Goal: Information Seeking & Learning: Learn about a topic

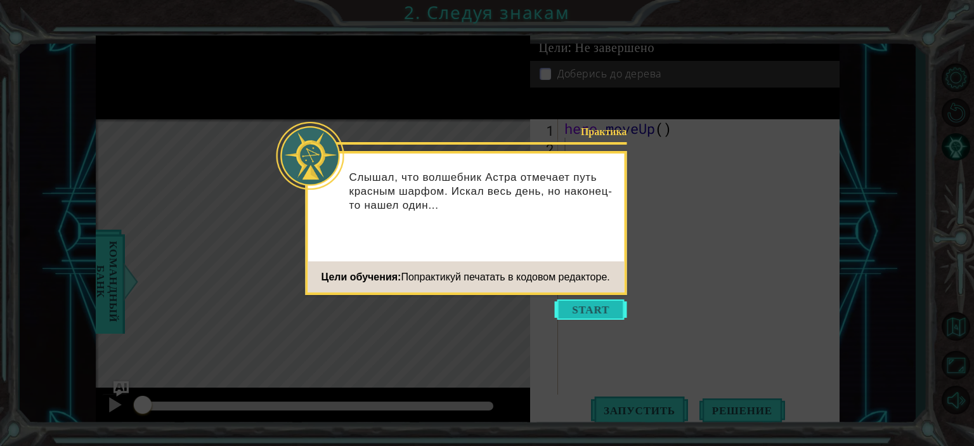
click at [588, 307] on button "Start" at bounding box center [591, 309] width 72 height 20
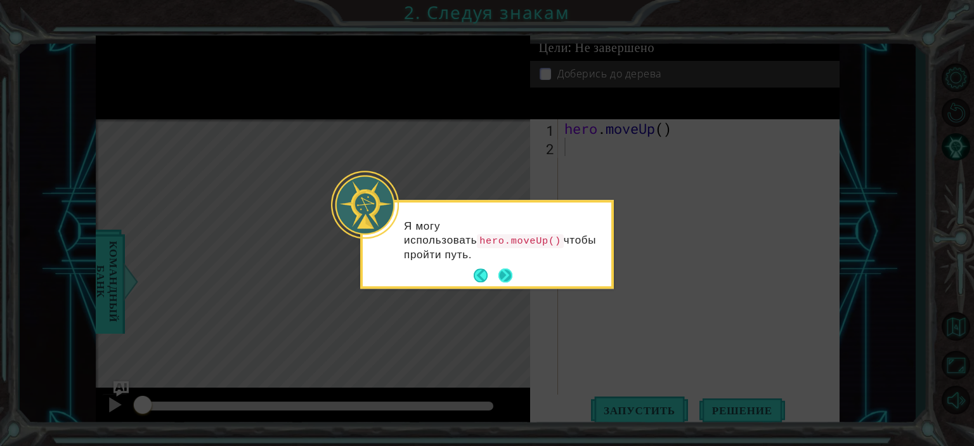
click at [507, 279] on button "Next" at bounding box center [505, 276] width 14 height 14
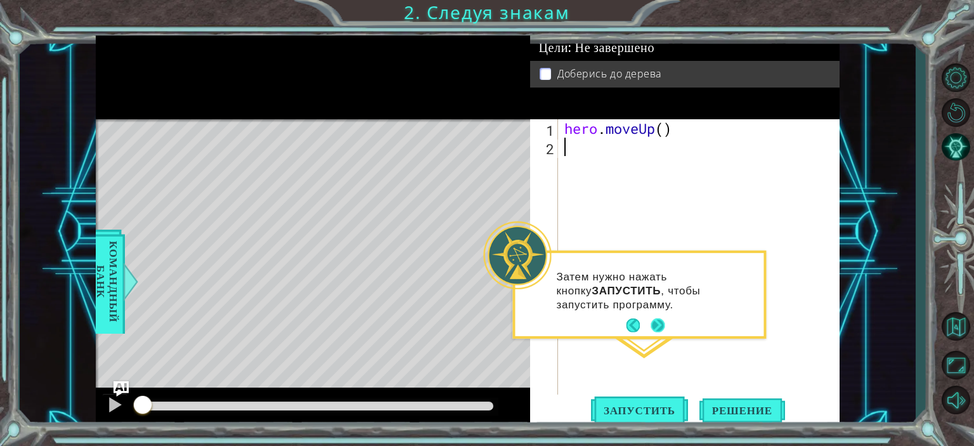
click at [658, 324] on button "Next" at bounding box center [657, 325] width 14 height 14
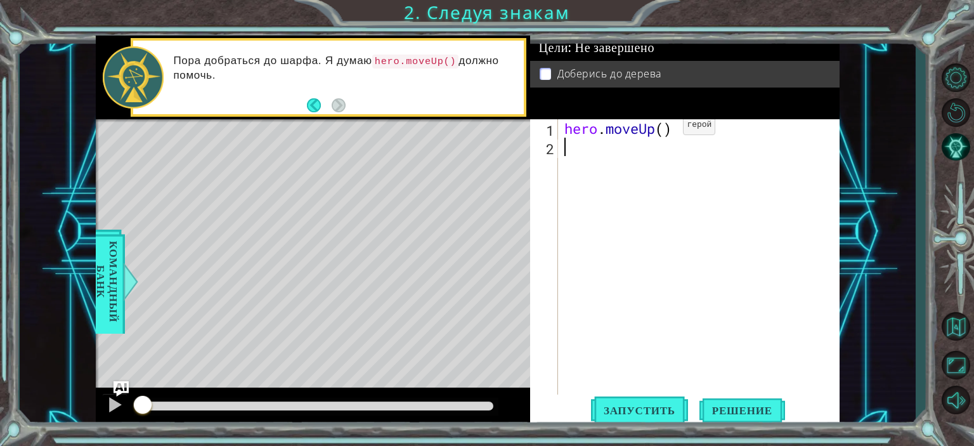
click at [664, 131] on div "hero . moveUp ( )" at bounding box center [702, 275] width 280 height 312
type textarea "hero.moveUp(3)"
click at [565, 148] on div "hero . moveUp ( 3 )" at bounding box center [702, 275] width 280 height 312
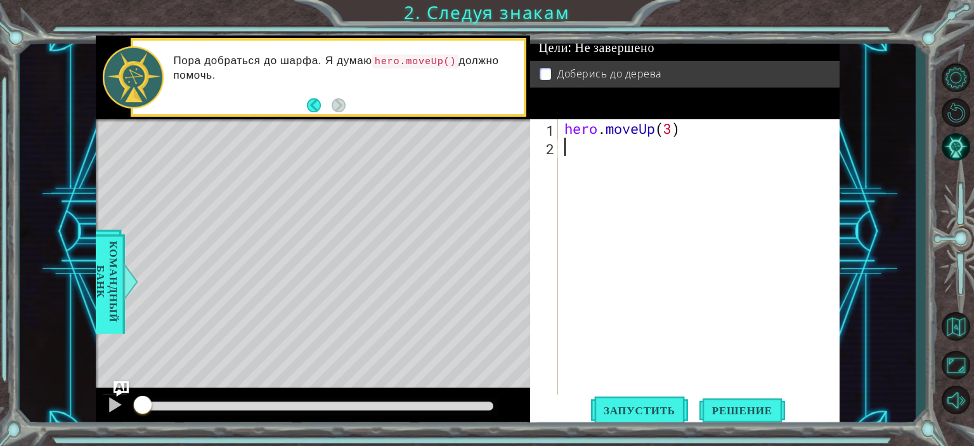
type textarea "h"
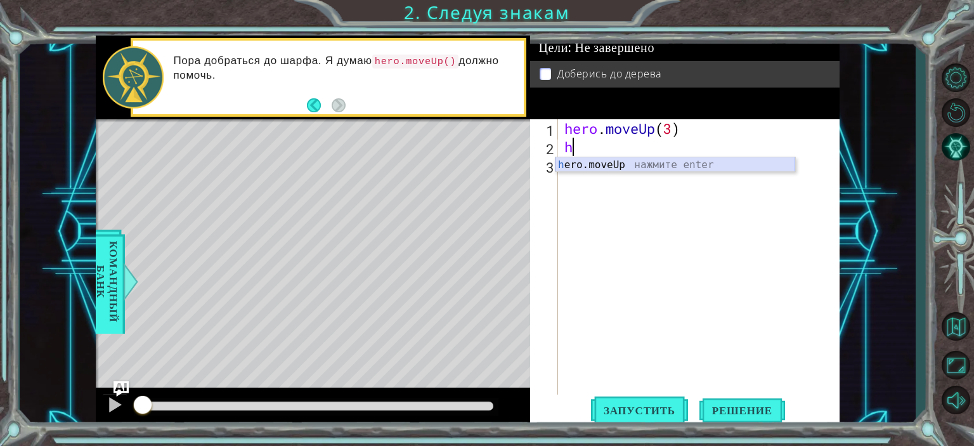
click at [602, 166] on div "h ero.moveUp нажмите enter" at bounding box center [675, 180] width 240 height 46
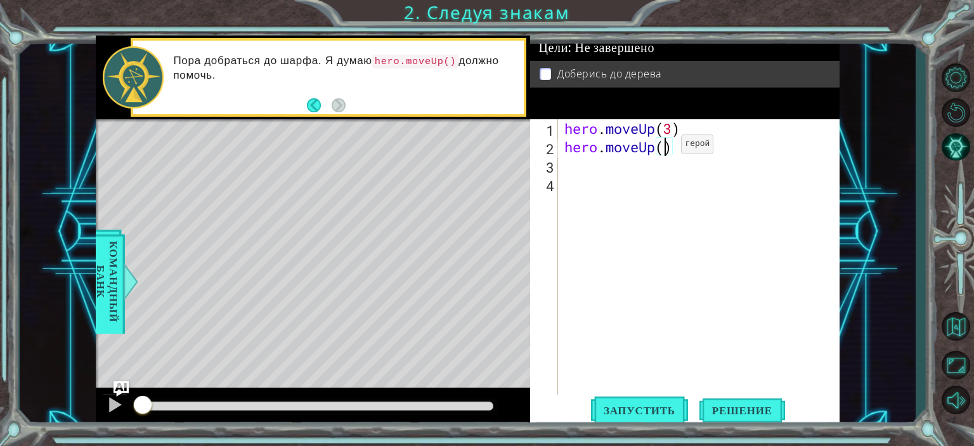
click at [662, 146] on div "hero . moveUp ( 3 ) hero . moveUp ( )" at bounding box center [702, 275] width 280 height 312
type textarea "hero.moveUp()"
click at [679, 174] on div "hero . moveUp ( 3 ) hero . moveUp ( )" at bounding box center [702, 275] width 280 height 312
click at [674, 133] on div "hero . moveUp ( 3 ) hero . moveUp ( )" at bounding box center [702, 275] width 280 height 312
type textarea "hero.moveUp()"
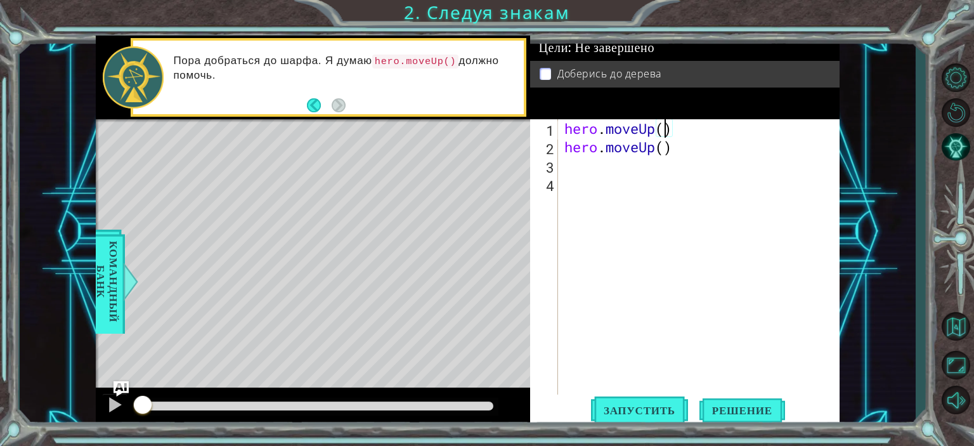
click at [745, 190] on div "hero . moveUp ( ) hero . moveUp ( )" at bounding box center [702, 275] width 280 height 312
click at [757, 274] on div "hero . moveUp ( ) hero . moveUp ( )" at bounding box center [702, 275] width 280 height 312
click at [644, 404] on span "Запустить" at bounding box center [639, 410] width 97 height 13
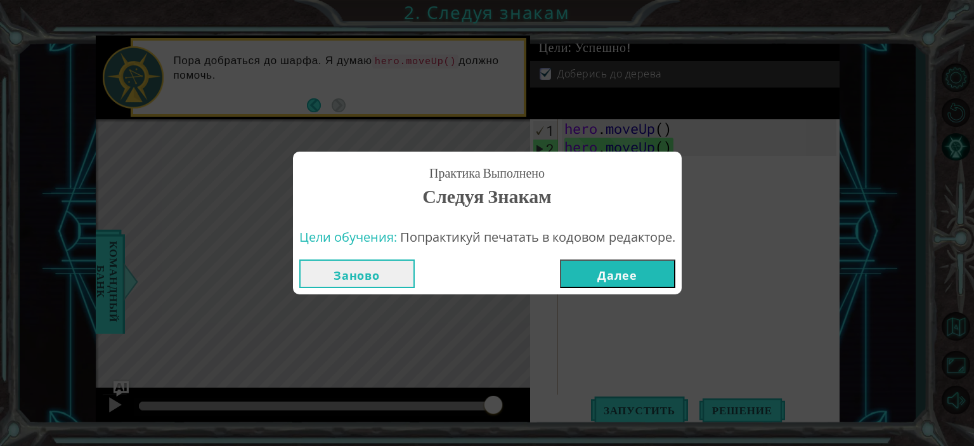
click at [586, 278] on button "Далее" at bounding box center [617, 273] width 115 height 29
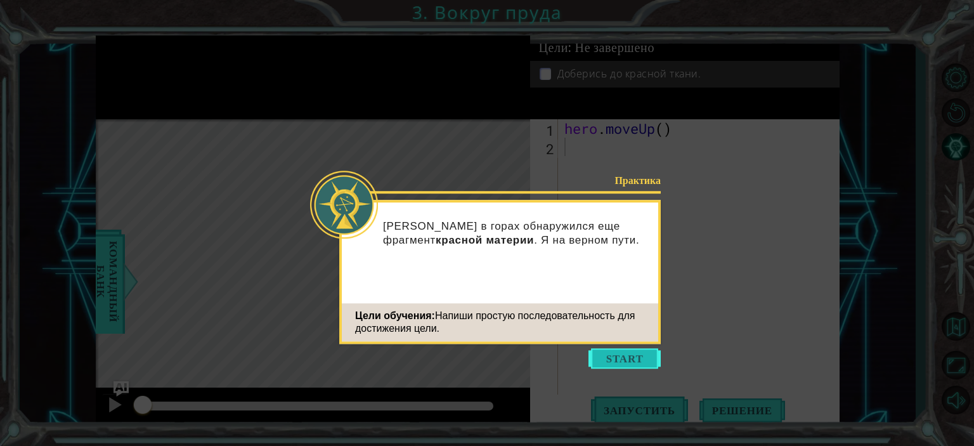
click at [641, 361] on button "Start" at bounding box center [624, 358] width 72 height 20
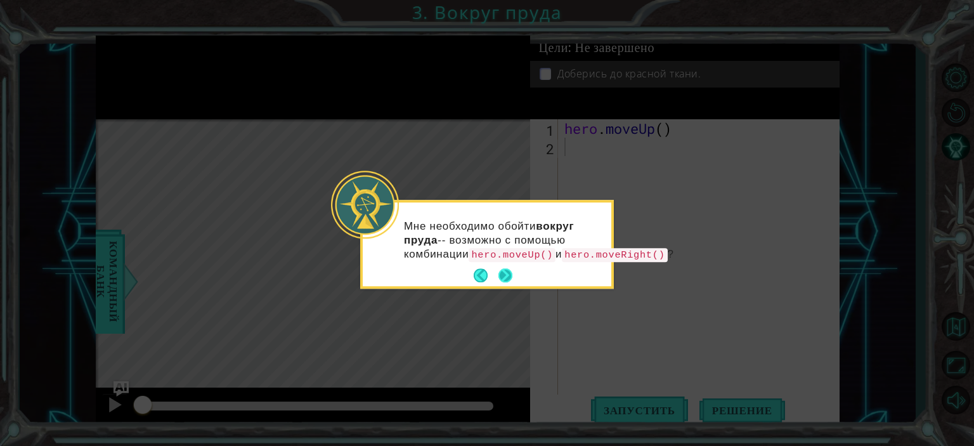
click at [501, 283] on button "Next" at bounding box center [505, 276] width 14 height 14
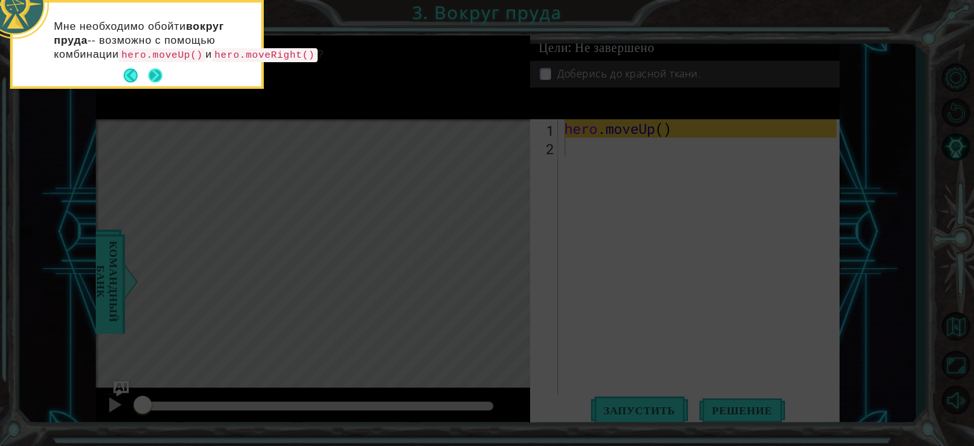
click at [161, 78] on button "Next" at bounding box center [155, 75] width 14 height 14
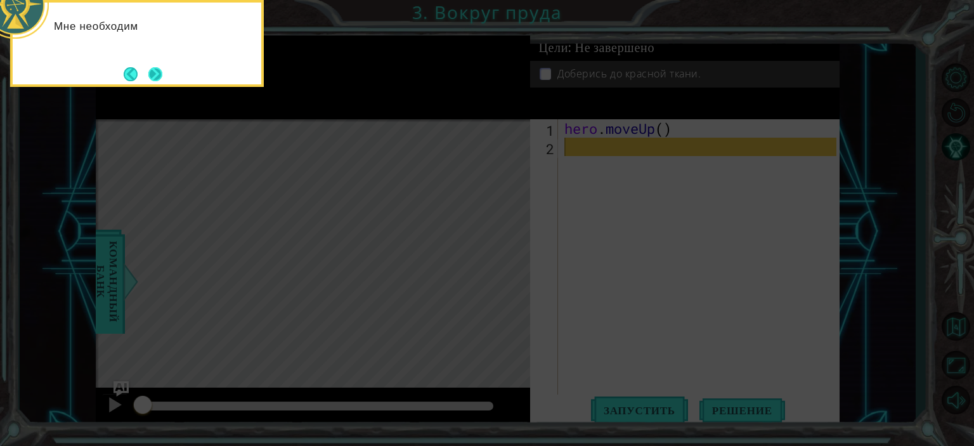
click at [160, 78] on button "Next" at bounding box center [155, 74] width 14 height 14
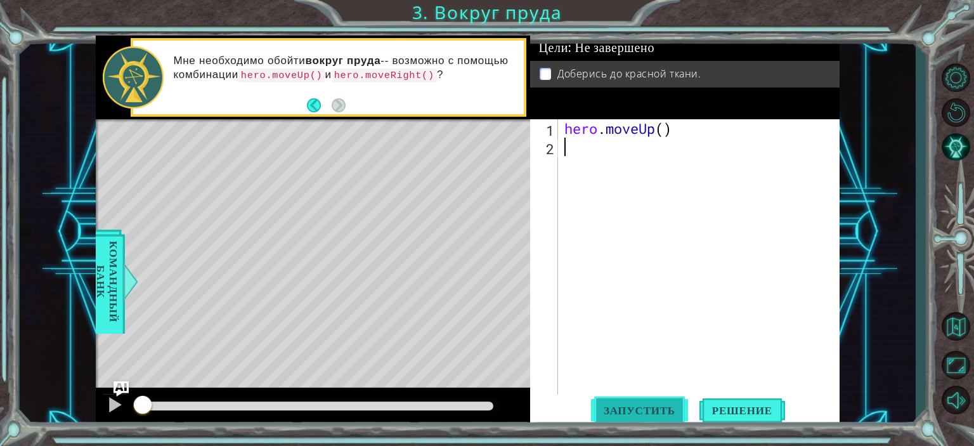
click at [660, 420] on button "Запустить" at bounding box center [639, 409] width 97 height 31
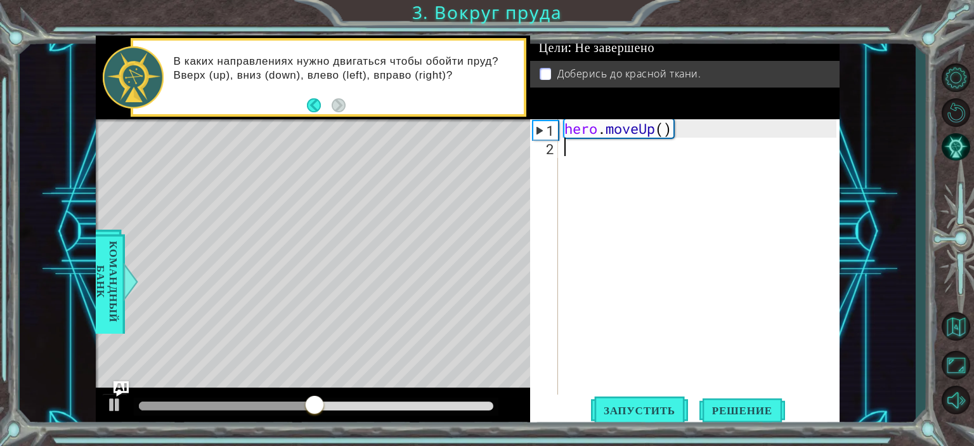
click at [562, 165] on div "hero . moveUp ( )" at bounding box center [699, 257] width 274 height 276
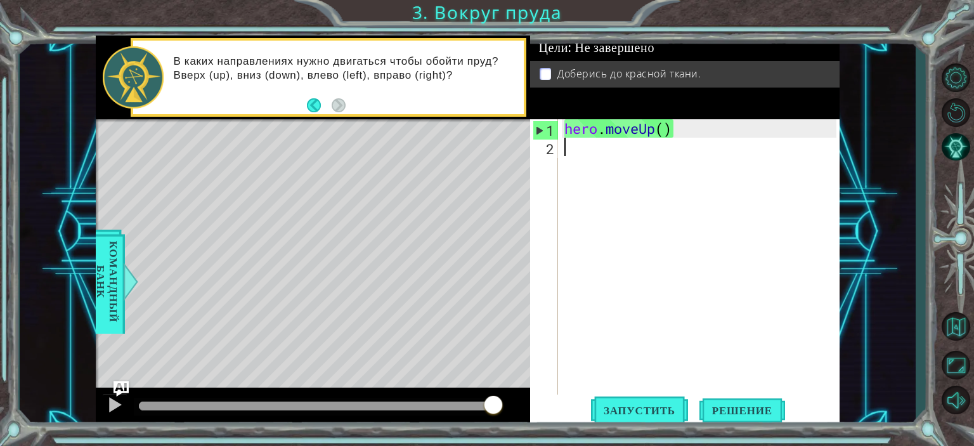
type textarea "h"
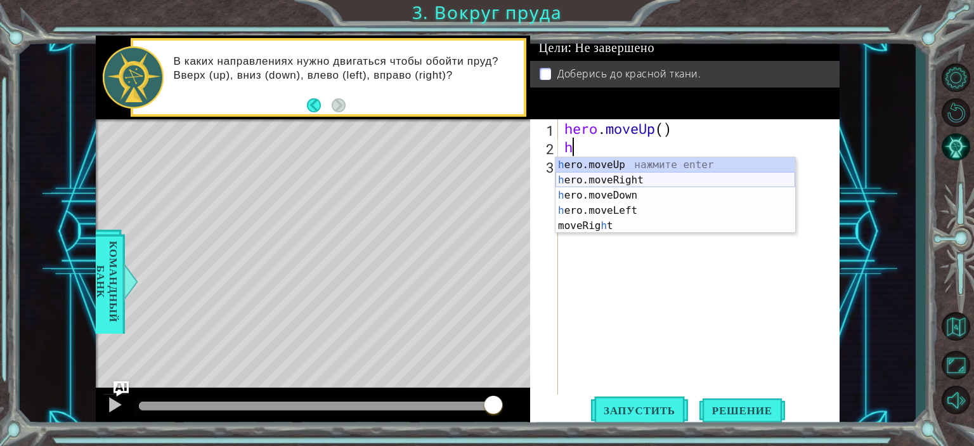
click at [622, 174] on div "h ero.moveUp нажмите enter h ero.moveRight нажмите enter h ero.moveDown нажмите…" at bounding box center [675, 210] width 240 height 106
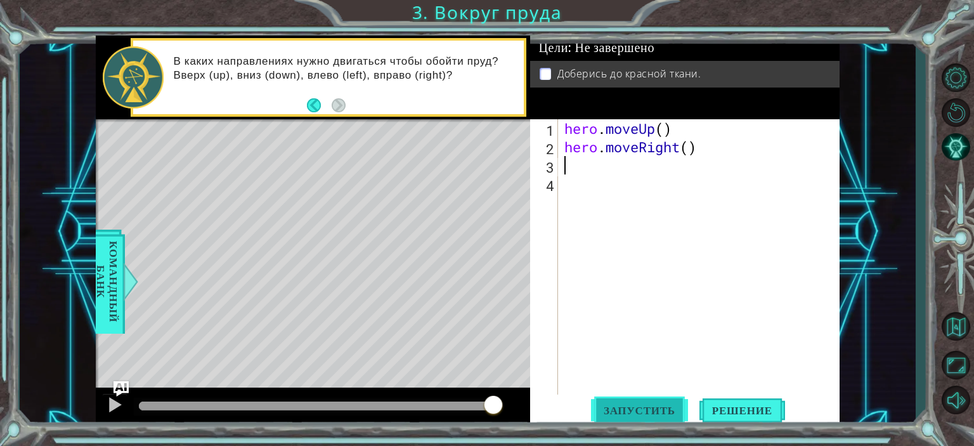
click at [670, 413] on span "Запустить" at bounding box center [639, 410] width 97 height 13
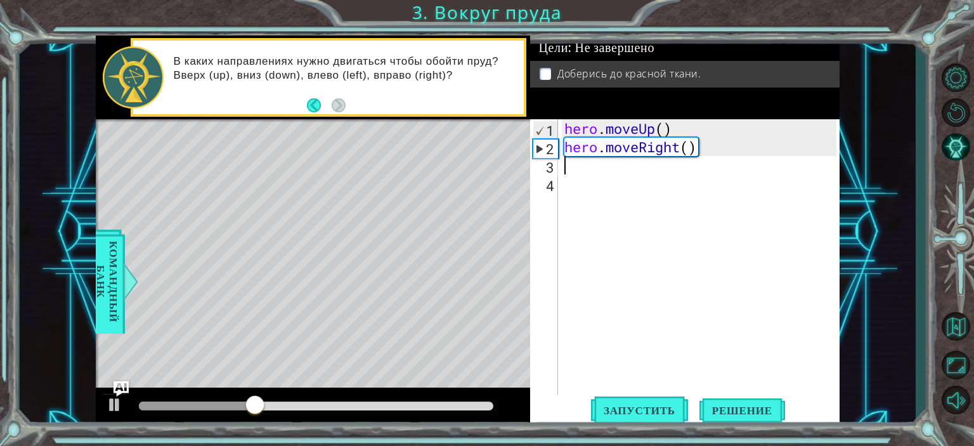
click at [576, 173] on div "hero . moveUp ( ) hero . moveRight ( )" at bounding box center [702, 275] width 280 height 312
type textarea "h"
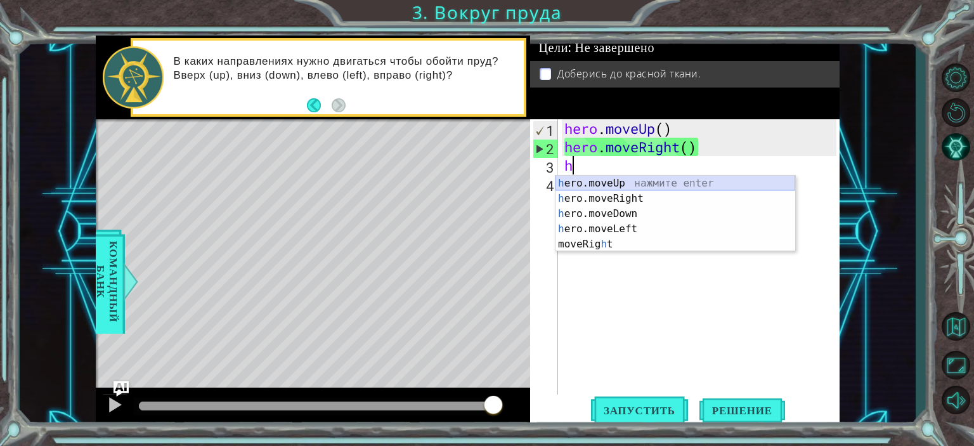
click at [609, 182] on div "h ero.moveUp нажмите enter h ero.moveRight нажмите enter h ero.moveDown нажмите…" at bounding box center [675, 229] width 240 height 106
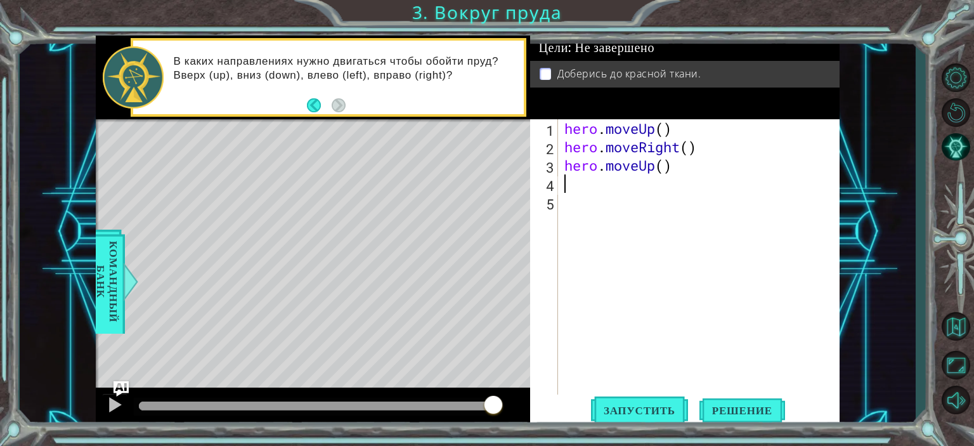
type textarea "h"
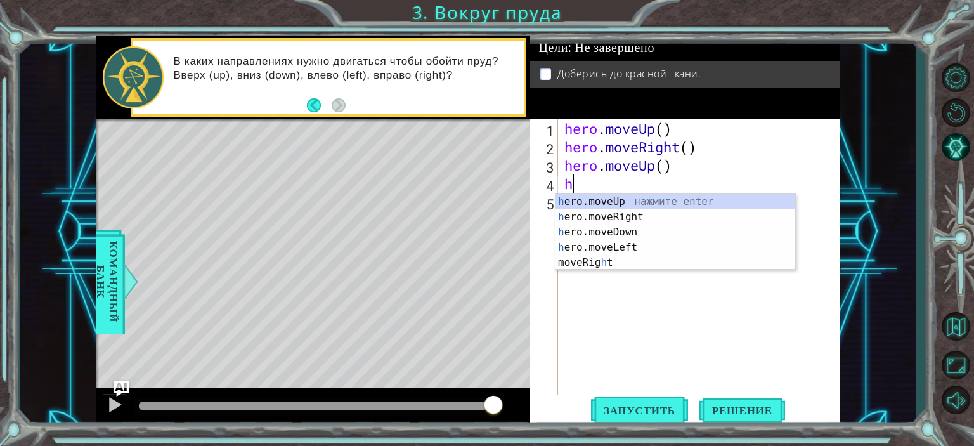
click at [580, 199] on div "h ero.moveUp нажмите enter h ero.moveRight нажмите enter h ero.moveDown нажмите…" at bounding box center [675, 247] width 240 height 106
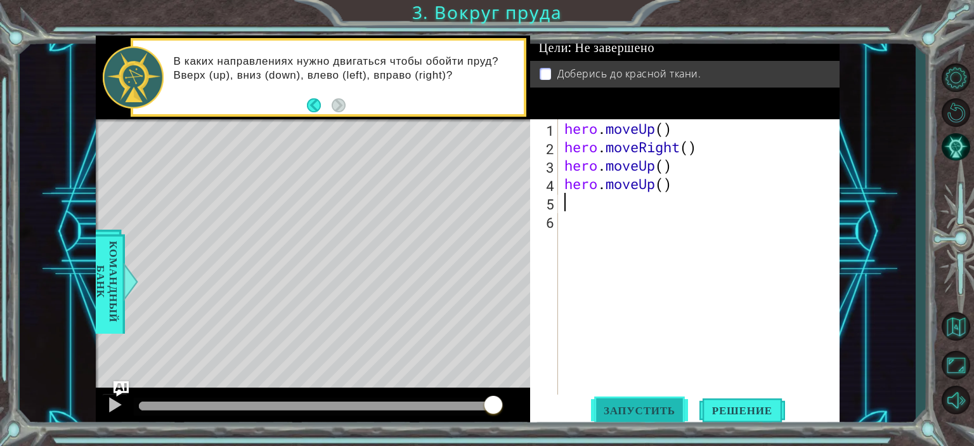
click at [634, 419] on button "Запустить" at bounding box center [639, 409] width 97 height 31
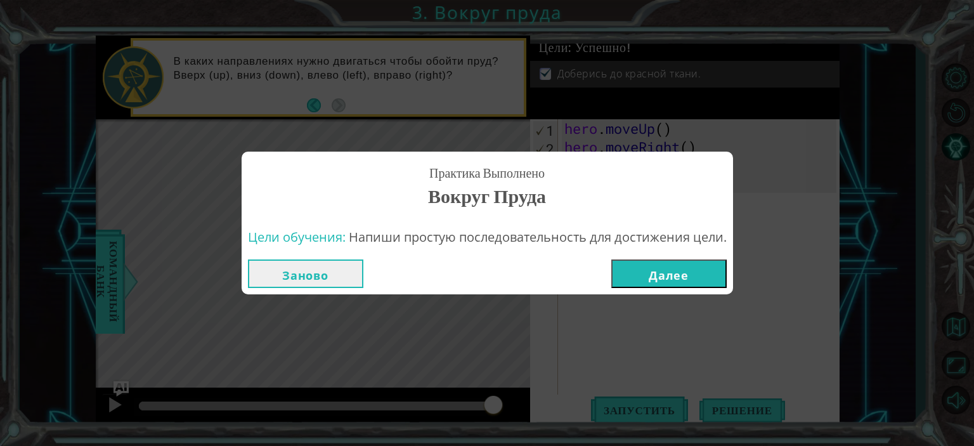
click at [690, 283] on button "Далее" at bounding box center [668, 273] width 115 height 29
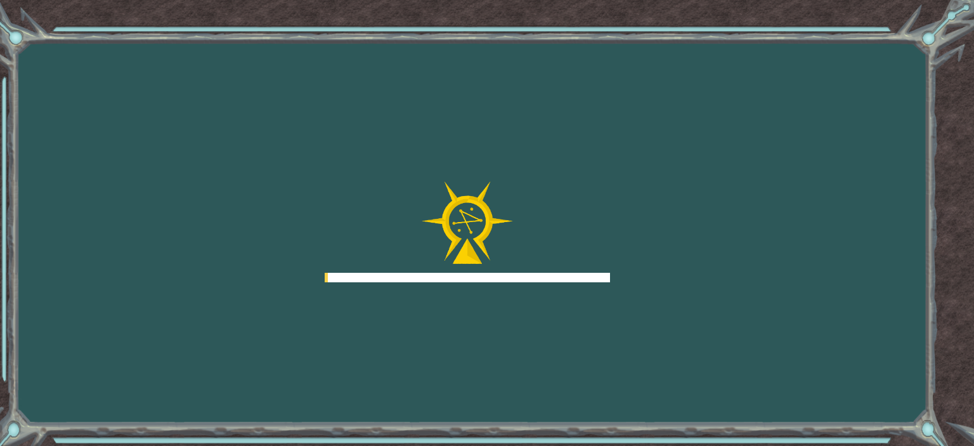
click at [689, 278] on div "Goals Ошибка загрузки с сервера You'll need to join a course to play this level…" at bounding box center [487, 223] width 974 height 446
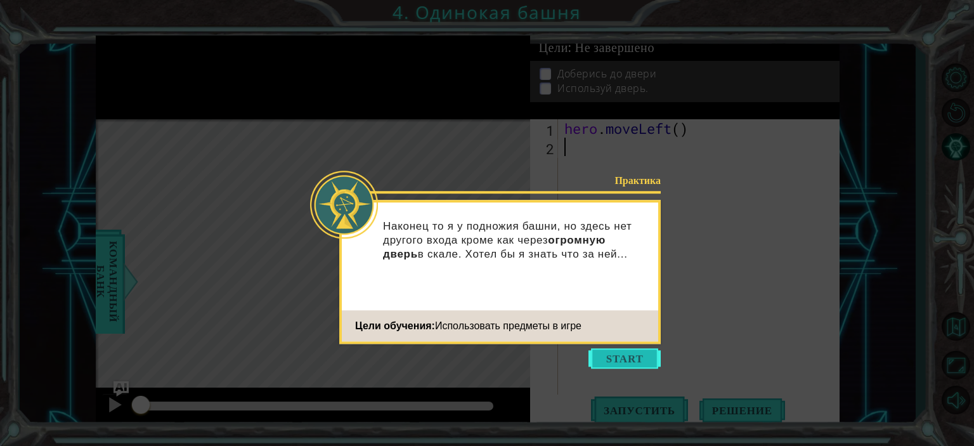
click at [632, 361] on button "Start" at bounding box center [624, 358] width 72 height 20
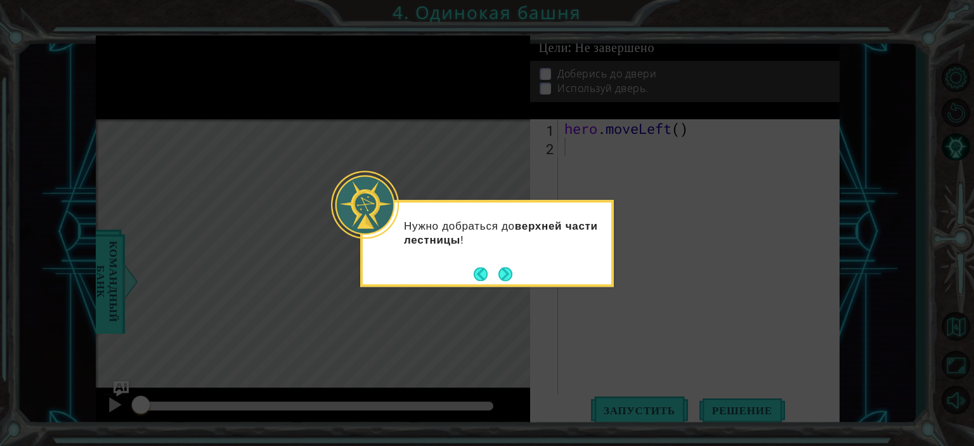
click at [503, 259] on div "Нужно добраться до верхней части лестницы !" at bounding box center [487, 239] width 248 height 64
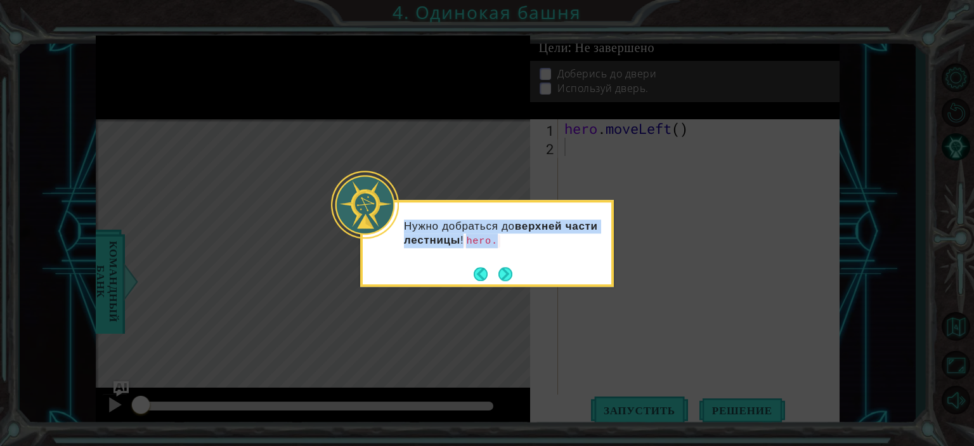
click at [503, 259] on div "Нужно добраться до верхней части лестницы ! hero." at bounding box center [487, 239] width 248 height 65
click at [504, 263] on div "Нужно добраться до верхней части лестницы ! hero.moveLef" at bounding box center [487, 239] width 248 height 65
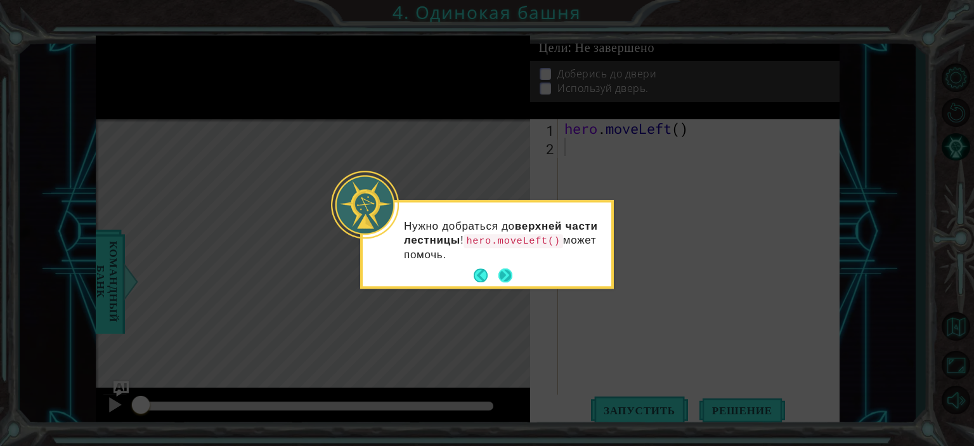
drag, startPoint x: 504, startPoint y: 267, endPoint x: 503, endPoint y: 274, distance: 7.7
click at [504, 269] on footer at bounding box center [492, 275] width 39 height 19
click at [503, 274] on button "Next" at bounding box center [505, 276] width 14 height 14
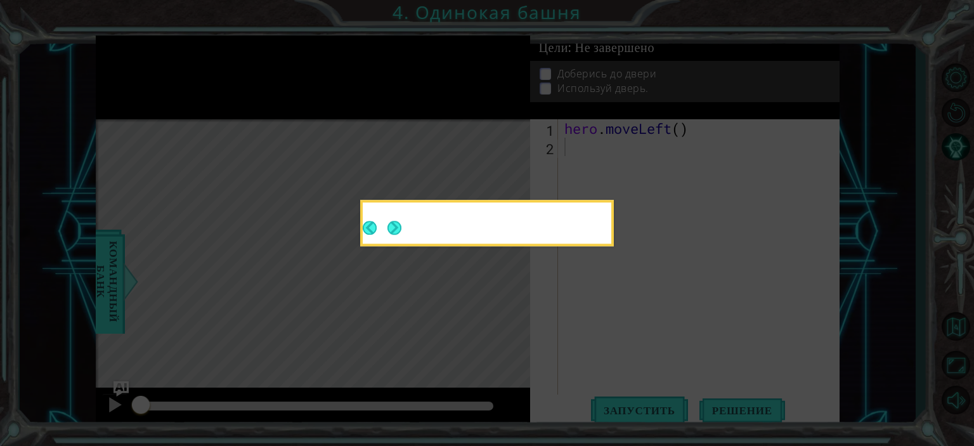
click at [401, 235] on button "Next" at bounding box center [394, 228] width 14 height 14
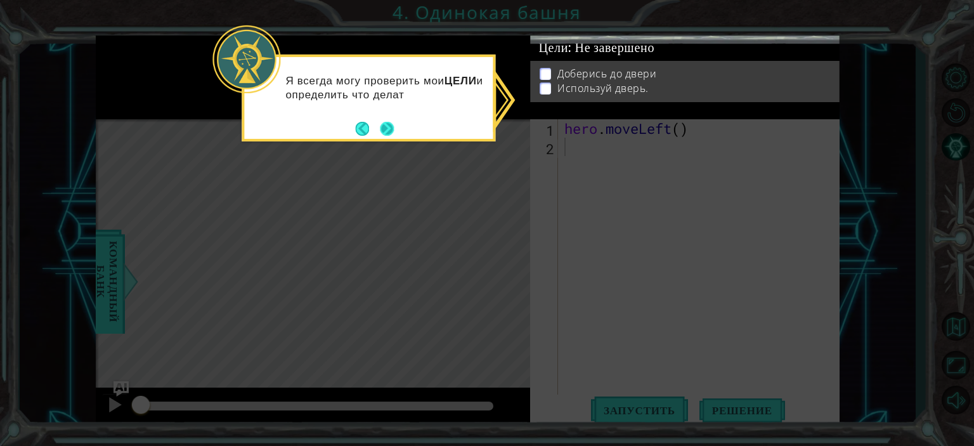
click at [395, 129] on div "Я всегда могу проверить мои ЦЕЛИ и определить что делат" at bounding box center [368, 98] width 254 height 87
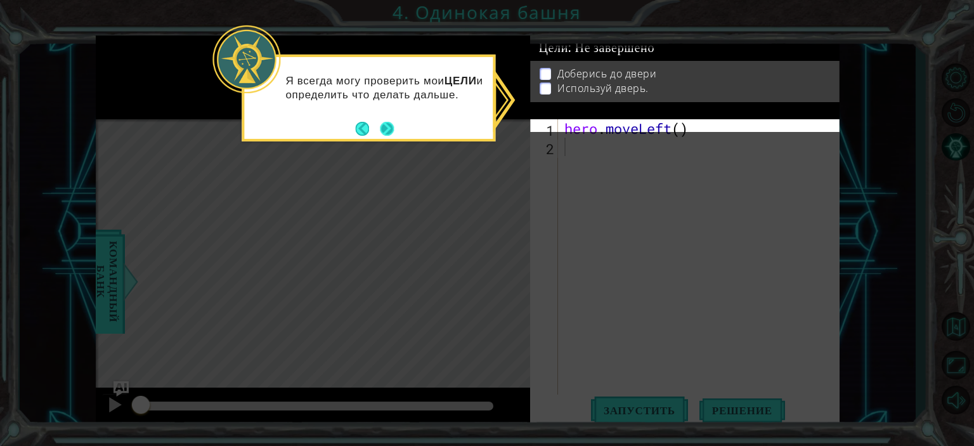
click at [385, 124] on button "Next" at bounding box center [387, 128] width 14 height 14
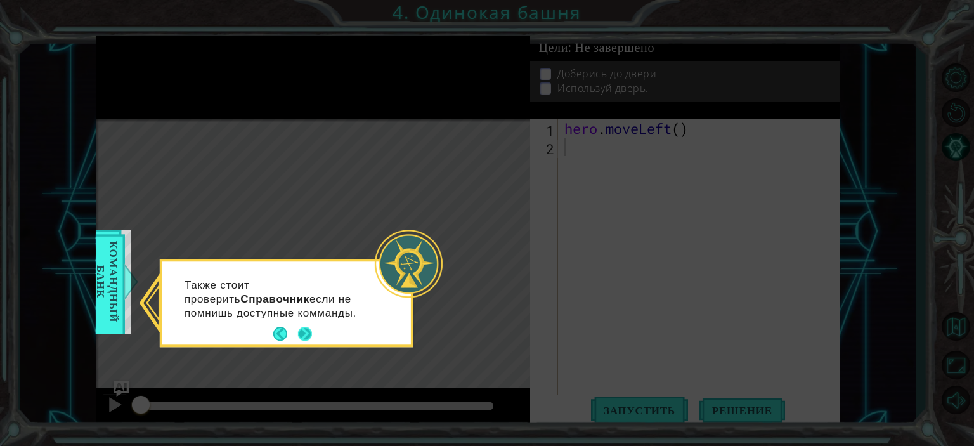
click at [298, 331] on button "Next" at bounding box center [305, 334] width 14 height 14
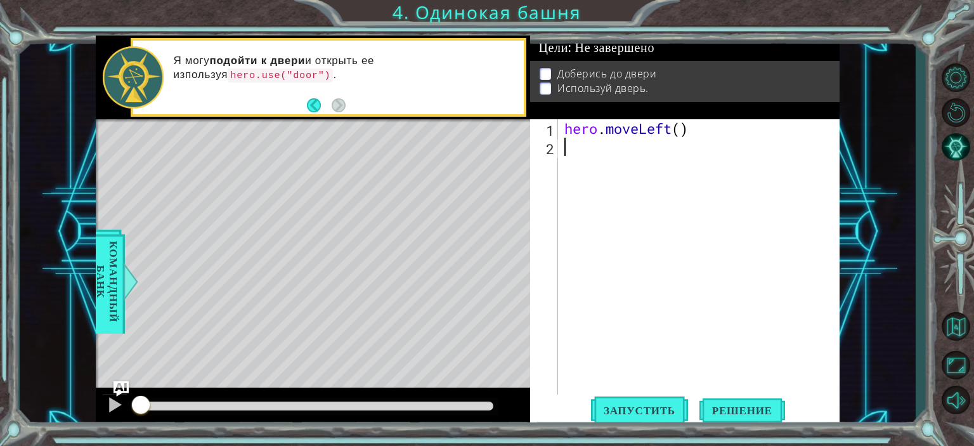
type textarea "h"
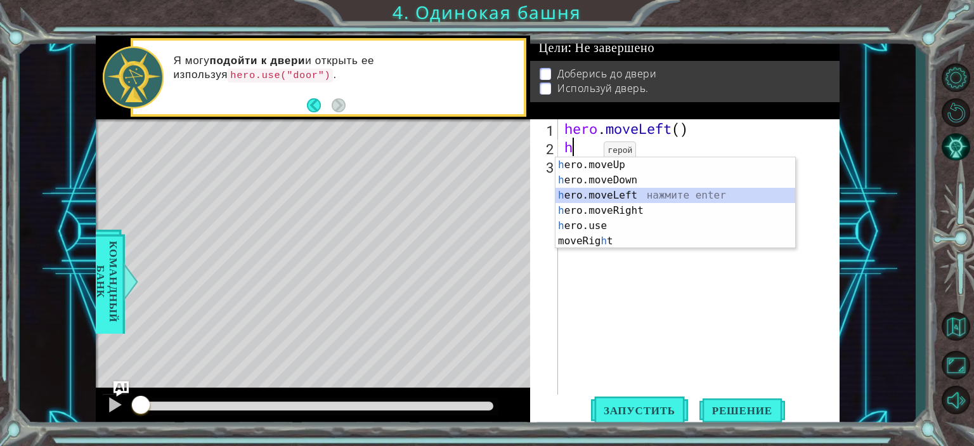
click at [603, 198] on div "h ero.moveUp нажмите enter h ero.moveDown нажмите enter h ero.moveLeft нажмите …" at bounding box center [675, 218] width 240 height 122
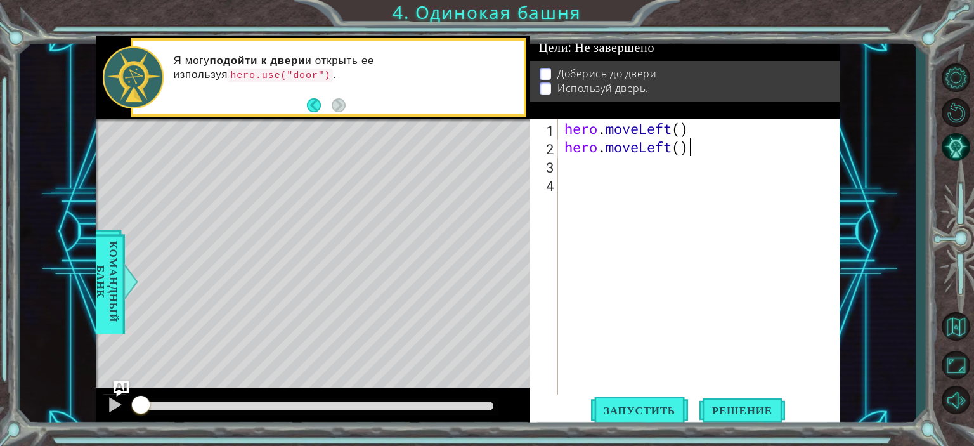
click at [690, 152] on div "hero . moveLeft ( ) hero . moveLeft ( )" at bounding box center [702, 275] width 280 height 312
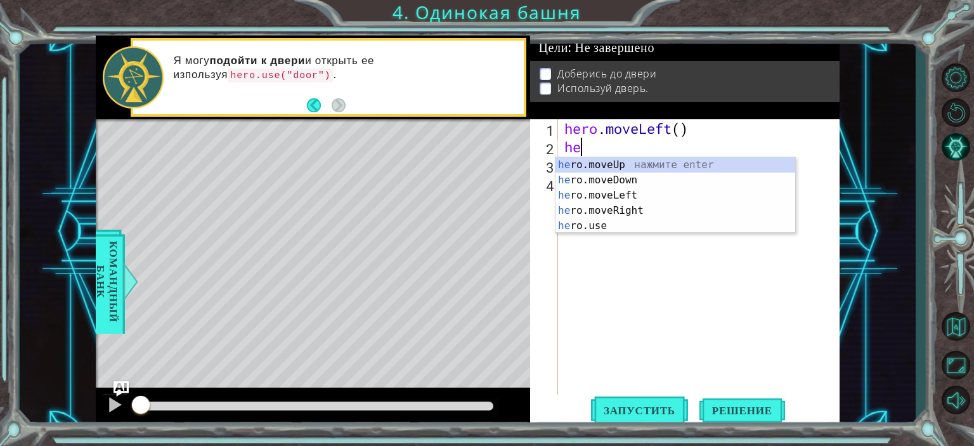
type textarea "h"
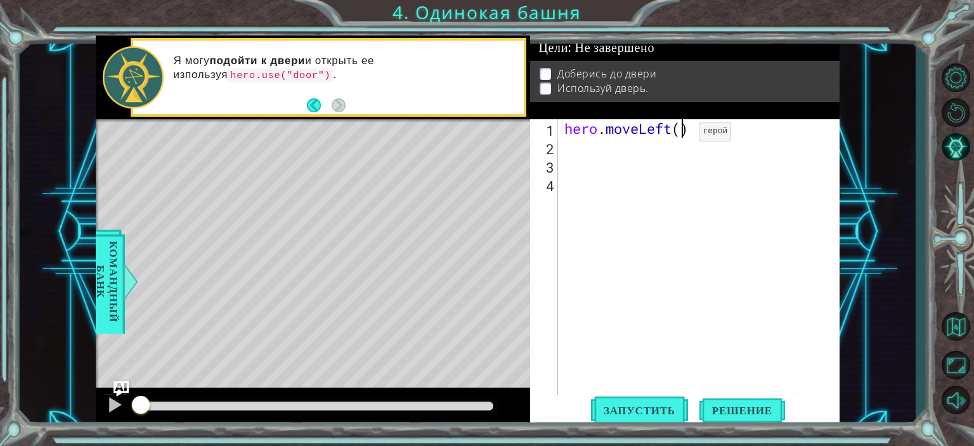
click at [679, 134] on div "hero . moveLeft ( )" at bounding box center [702, 275] width 280 height 312
type textarea "hero.moveLeft(2)"
click at [668, 401] on button "Запустить" at bounding box center [639, 409] width 97 height 31
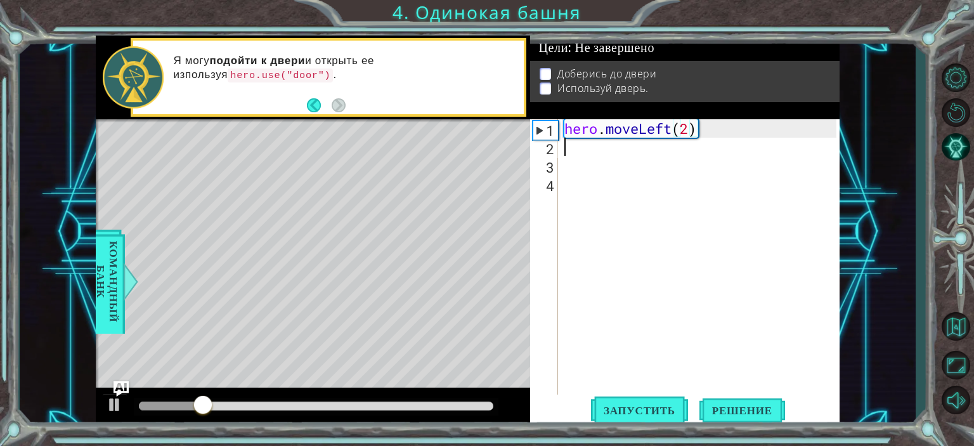
click at [582, 145] on div "hero . moveLeft ( 2 )" at bounding box center [702, 275] width 280 height 312
type textarea "h"
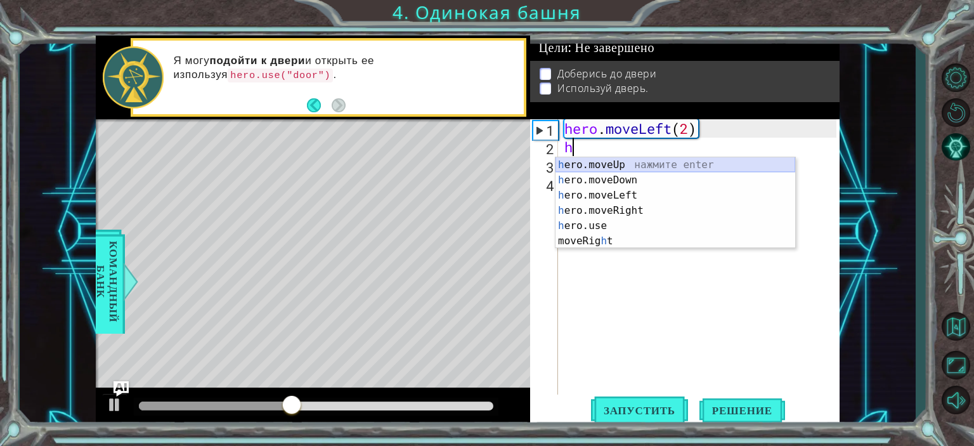
click at [600, 162] on div "h ero.moveUp нажмите enter h ero.moveDown нажмите enter h ero.moveLeft нажмите …" at bounding box center [675, 218] width 240 height 122
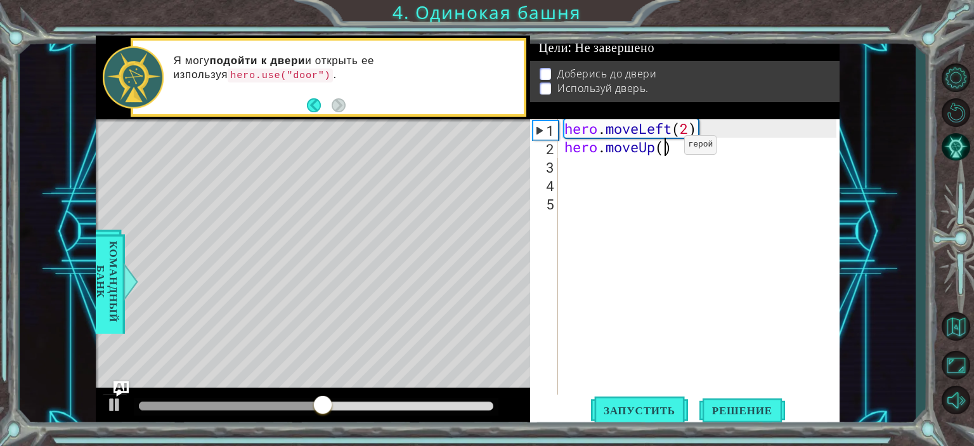
click at [665, 148] on div "hero . moveLeft ( 2 ) hero . moveUp ( )" at bounding box center [702, 275] width 280 height 312
type textarea "hero.moveUp(2)"
click at [576, 167] on div "hero . moveLeft ( 2 ) hero . moveUp ( 2 )" at bounding box center [702, 275] width 280 height 312
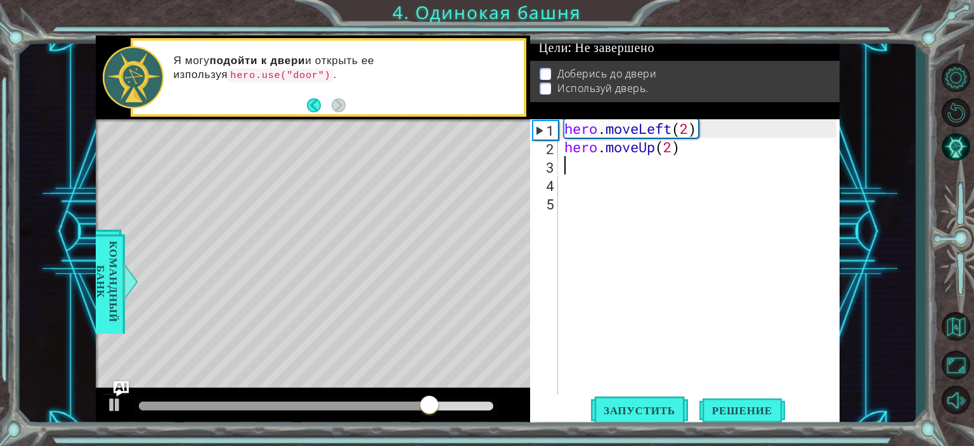
type textarea "h"
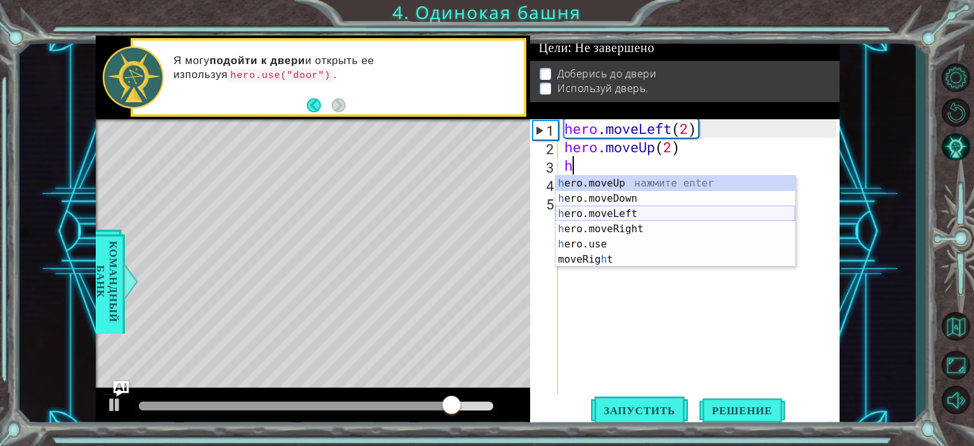
click at [593, 210] on div "h ero.moveUp нажмите enter h ero.moveDown нажмите enter h ero.moveLeft нажмите …" at bounding box center [675, 237] width 240 height 122
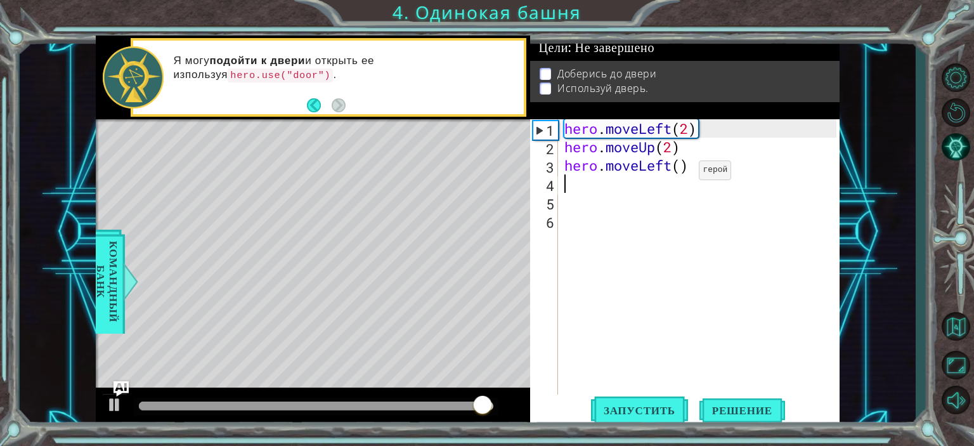
click at [679, 173] on div "hero . moveLeft ( 2 ) hero . moveUp ( 2 ) hero . moveLeft ( )" at bounding box center [702, 275] width 280 height 312
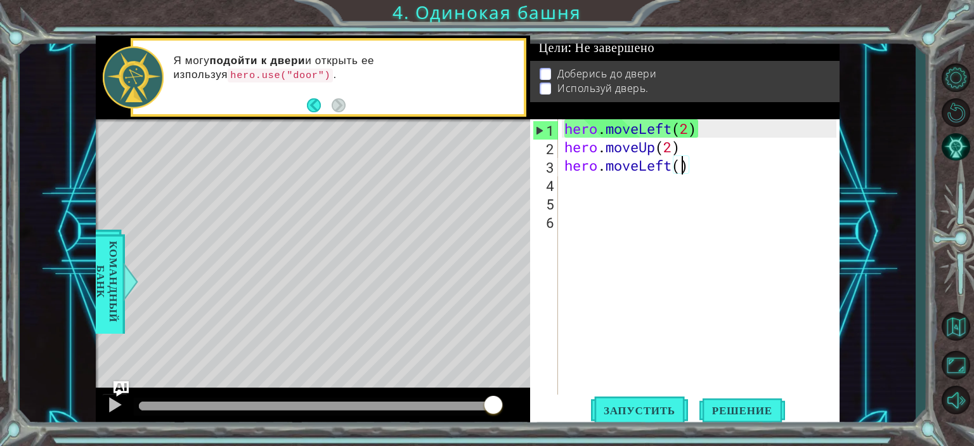
scroll to position [0, 5]
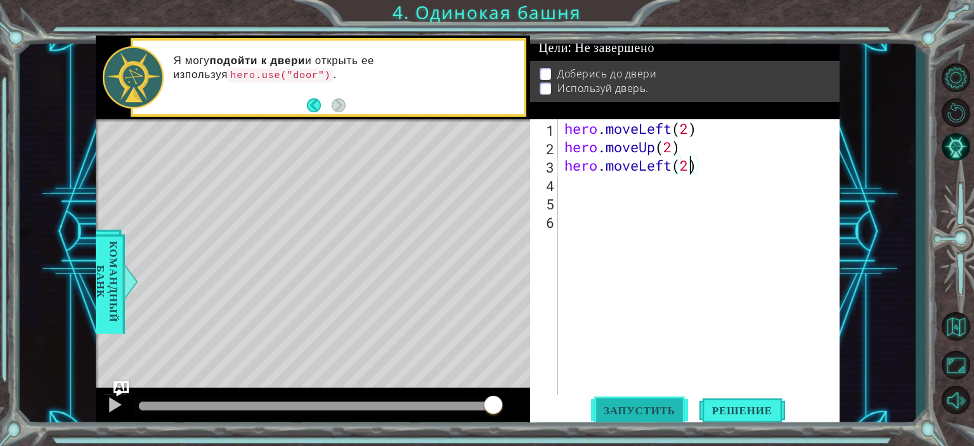
click at [647, 410] on span "Запустить" at bounding box center [639, 410] width 97 height 13
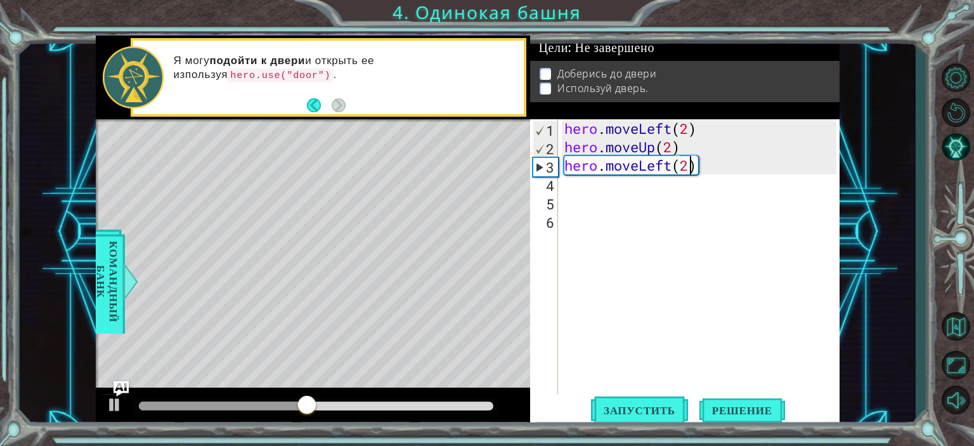
click at [697, 169] on div "hero . moveLeft ( 2 ) hero . moveUp ( 2 ) hero . moveLeft ( 2 )" at bounding box center [702, 275] width 280 height 312
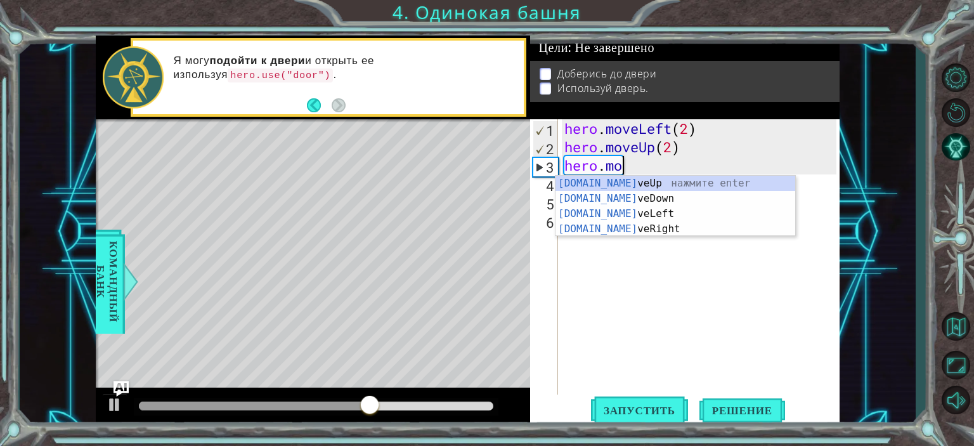
scroll to position [0, 0]
type textarea "h"
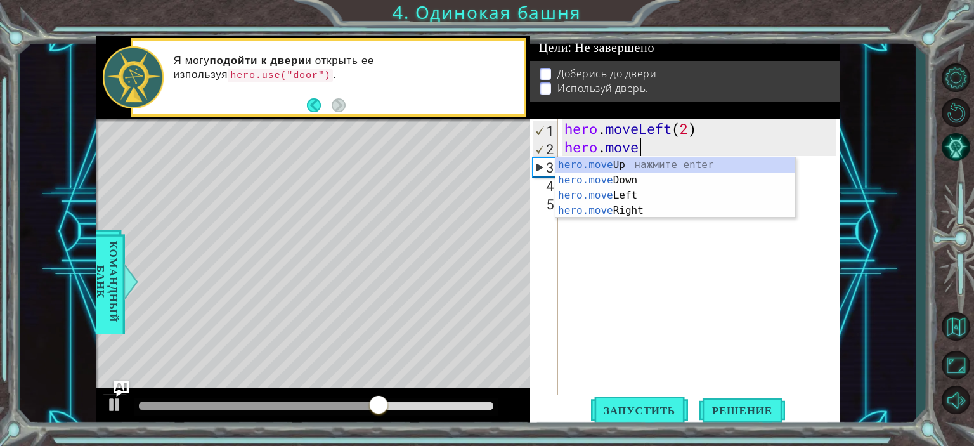
type textarea "hero.move"
click at [640, 190] on div "hero.move Up нажмите enter hero.move Down нажмите enter hero.move Left нажмите …" at bounding box center [675, 202] width 240 height 91
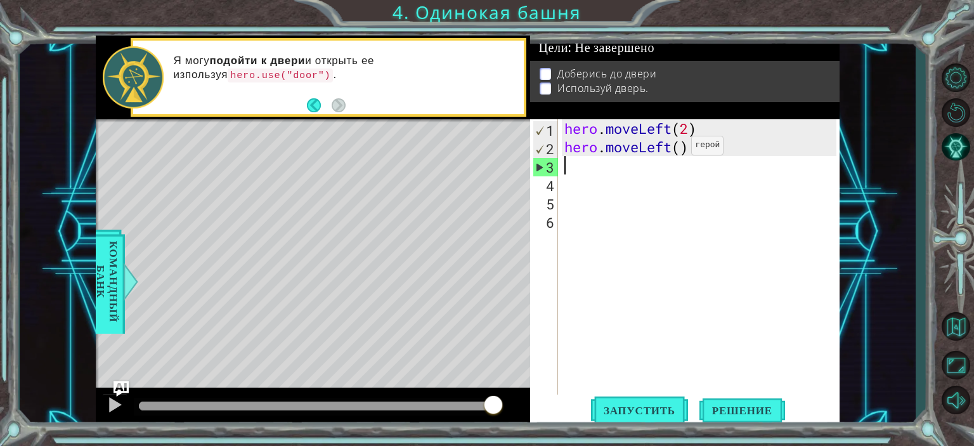
click at [672, 148] on div "hero . moveLeft ( 2 ) hero . moveLeft ( )" at bounding box center [702, 275] width 280 height 312
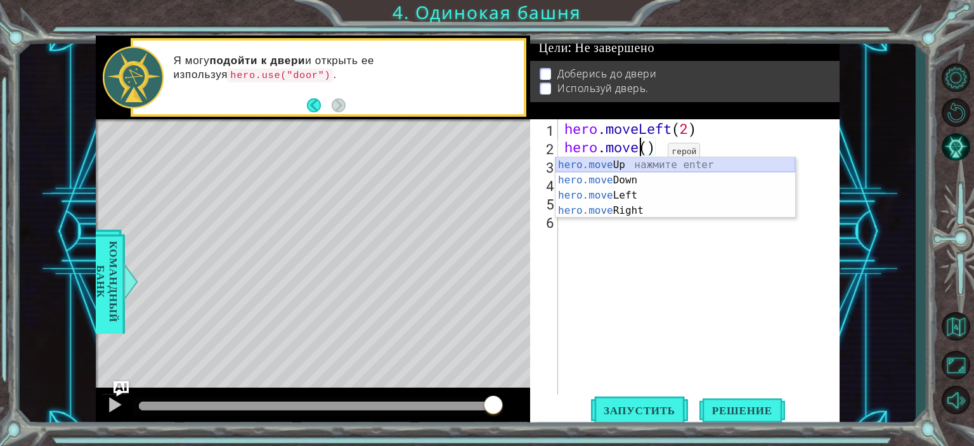
click at [648, 165] on div "hero.move Up нажмите enter hero.move Down нажмите enter hero.move Left нажмите …" at bounding box center [675, 202] width 240 height 91
type textarea "hero.moveUp"
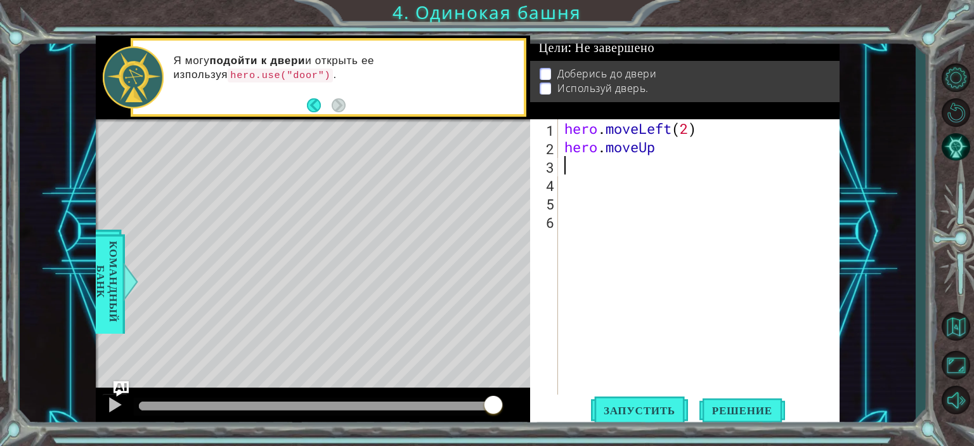
click at [666, 157] on div "hero . moveLeft ( 2 ) hero . moveUp" at bounding box center [702, 275] width 280 height 312
click at [662, 146] on div "hero . moveLeft ( 2 ) hero . moveUp" at bounding box center [702, 275] width 280 height 312
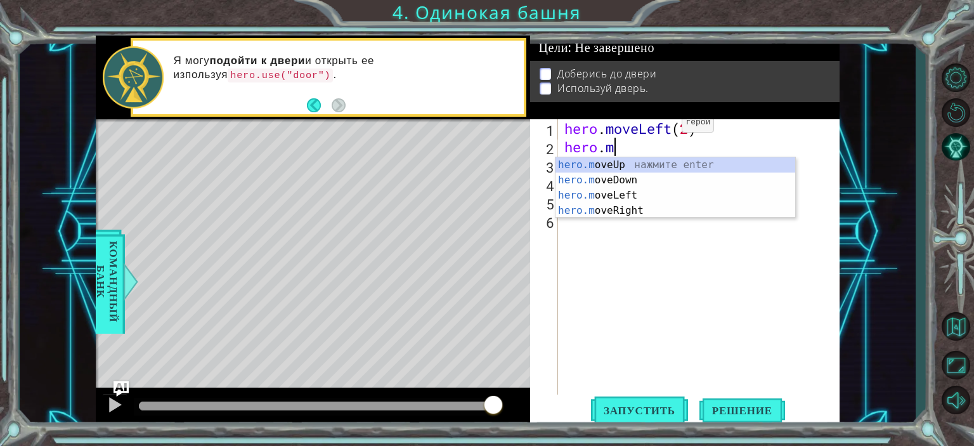
type textarea "h"
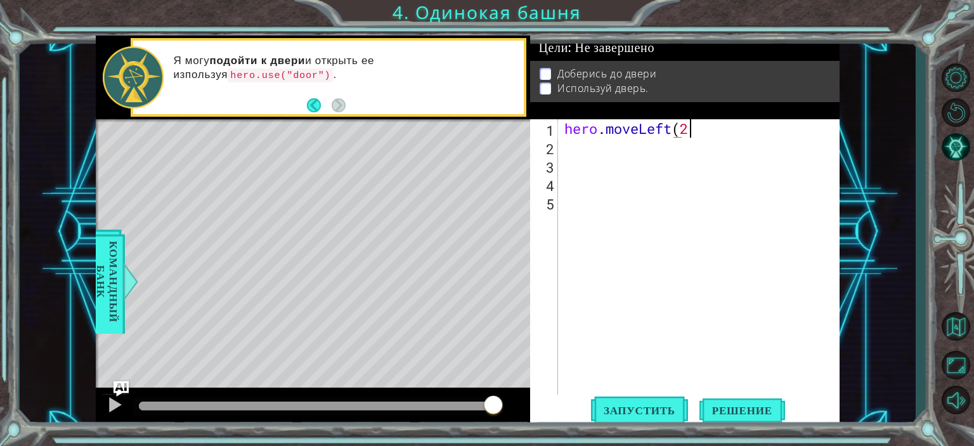
scroll to position [0, 5]
type textarea "hero.moveLeft(2)"
click at [574, 157] on div "hero . moveLeft ( 2 )" at bounding box center [702, 275] width 280 height 312
click at [571, 148] on div "hero . moveLeft ( 2 )" at bounding box center [702, 275] width 280 height 312
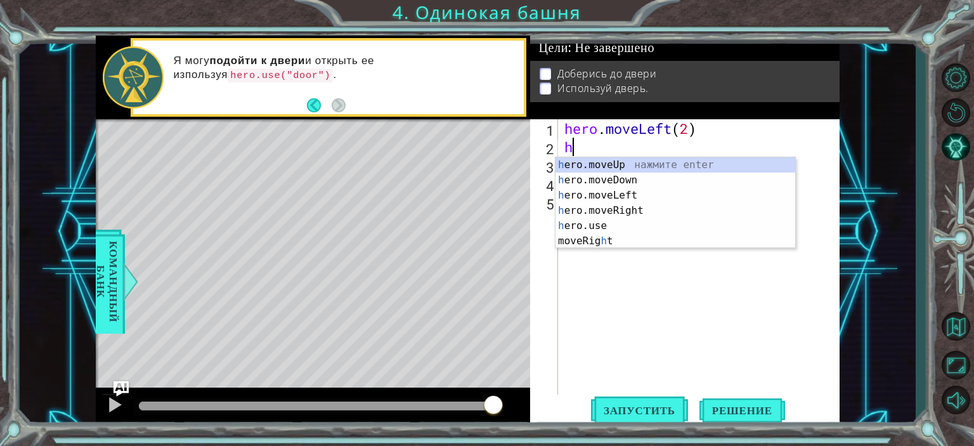
type textarea "he"
click at [626, 166] on div "he ro.moveUp нажмите enter he ro.moveDown нажмите enter he ro.moveLeft нажмите …" at bounding box center [675, 210] width 240 height 106
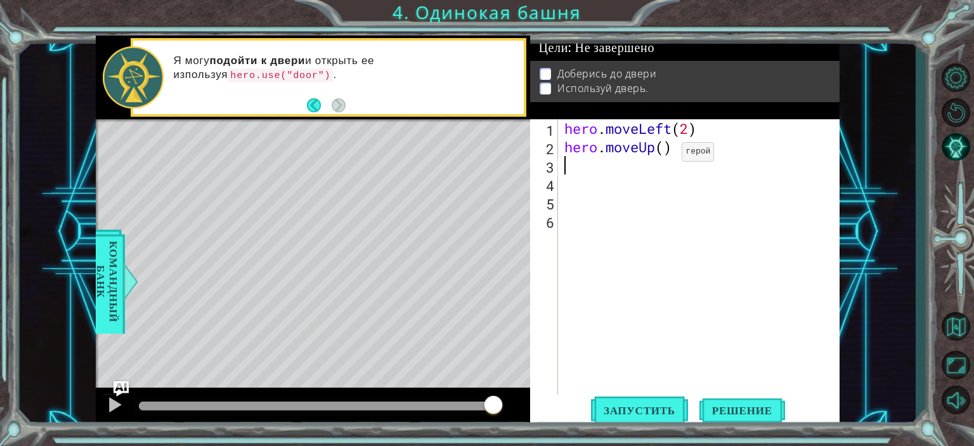
click at [662, 154] on div "hero . moveLeft ( 2 ) hero . moveUp ( )" at bounding box center [702, 275] width 280 height 312
type textarea "hero.moveUp(2)"
click at [581, 167] on div "hero . moveLeft ( 2 ) hero . moveUp ( 2 )" at bounding box center [702, 275] width 280 height 312
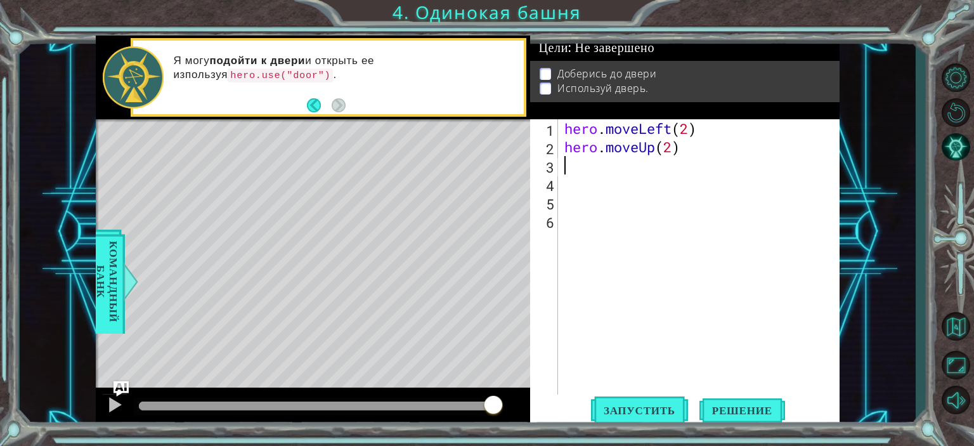
type textarea "h"
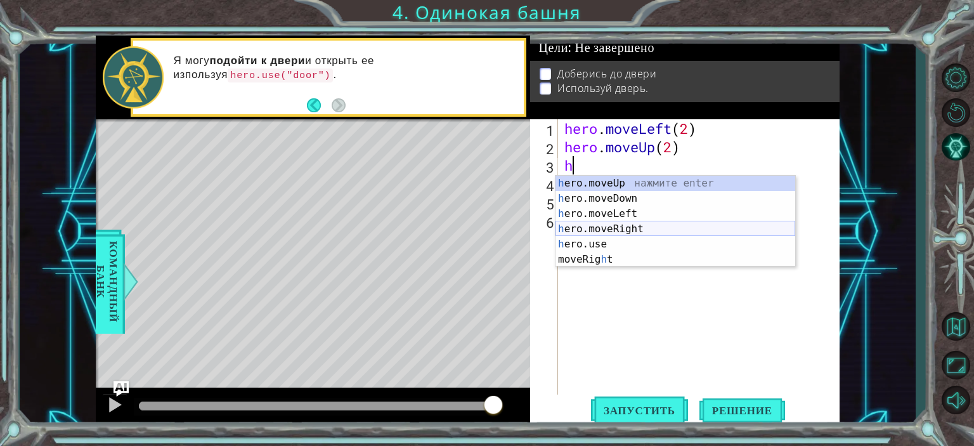
click at [636, 230] on div "h ero.moveUp нажмите enter h ero.moveDown нажмите enter h ero.moveLeft нажмите …" at bounding box center [675, 237] width 240 height 122
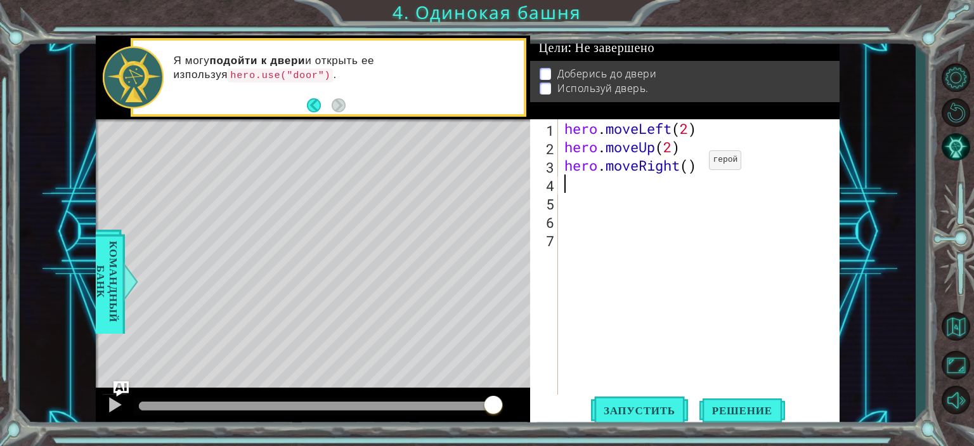
click at [690, 163] on div "hero . moveLeft ( 2 ) hero . moveUp ( 2 ) hero . moveRight ( )" at bounding box center [702, 275] width 280 height 312
type textarea "hero.moveRight(2)"
drag, startPoint x: 637, startPoint y: 423, endPoint x: 639, endPoint y: 408, distance: 14.7
click at [639, 413] on button "Запустить" at bounding box center [639, 409] width 97 height 31
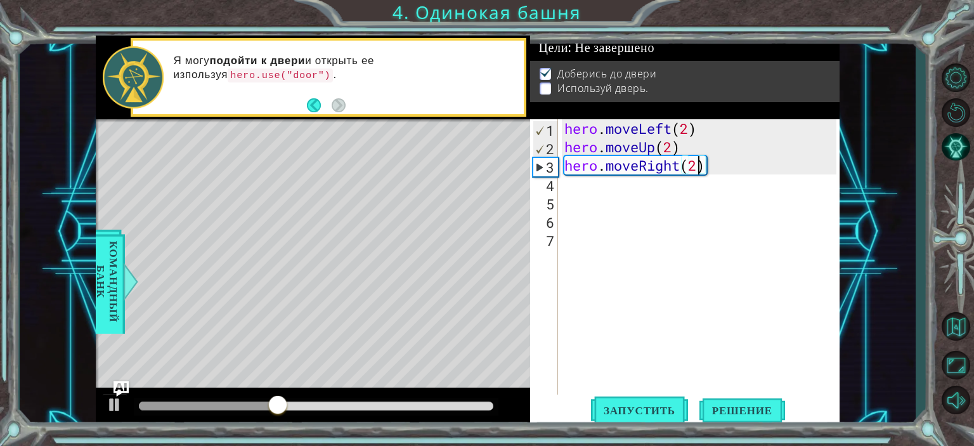
click at [582, 184] on div "hero . moveLeft ( 2 ) hero . moveUp ( 2 ) hero . moveRight ( 2 )" at bounding box center [702, 275] width 280 height 312
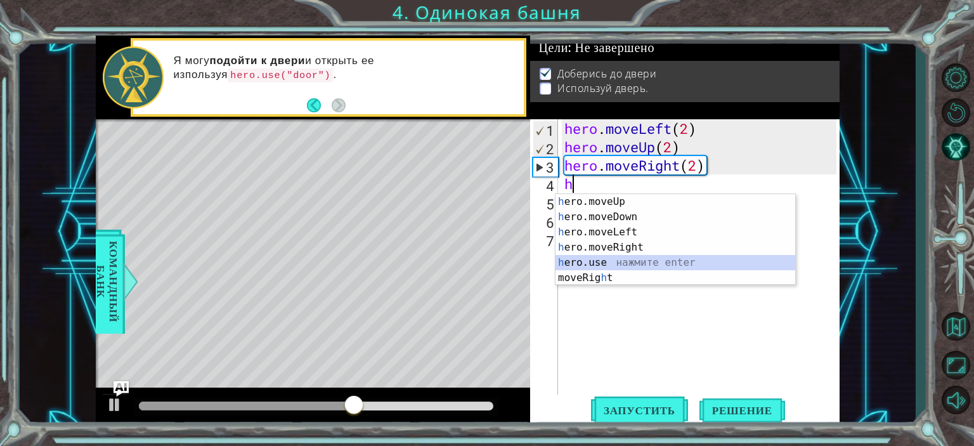
click at [598, 261] on div "h ero.moveUp нажмите enter h ero.moveDown нажмите enter h ero.moveLeft нажмите …" at bounding box center [675, 255] width 240 height 122
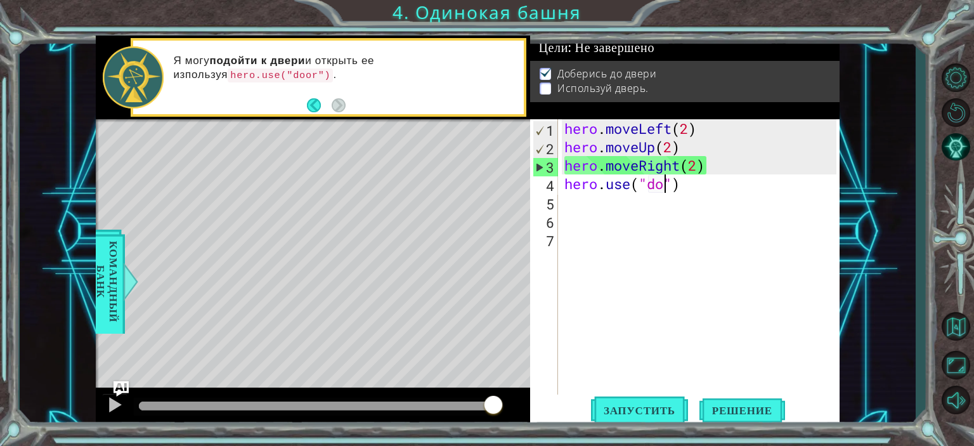
scroll to position [0, 4]
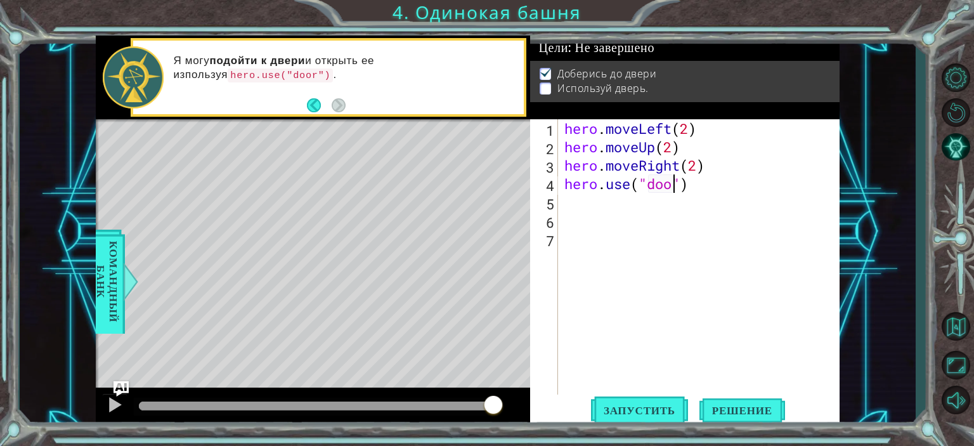
type textarea "hero.use("door")"
click at [671, 408] on span "Запустить" at bounding box center [639, 410] width 97 height 13
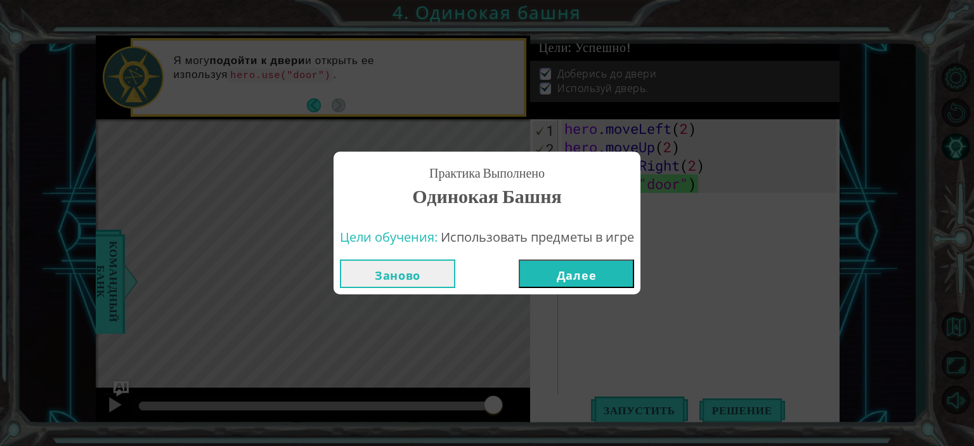
click at [581, 273] on button "Далее" at bounding box center [575, 273] width 115 height 29
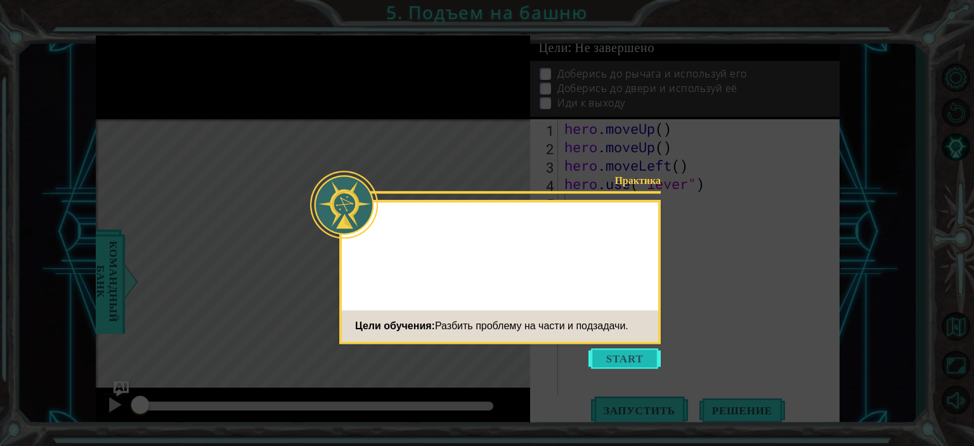
click at [619, 359] on button "Start" at bounding box center [624, 358] width 72 height 20
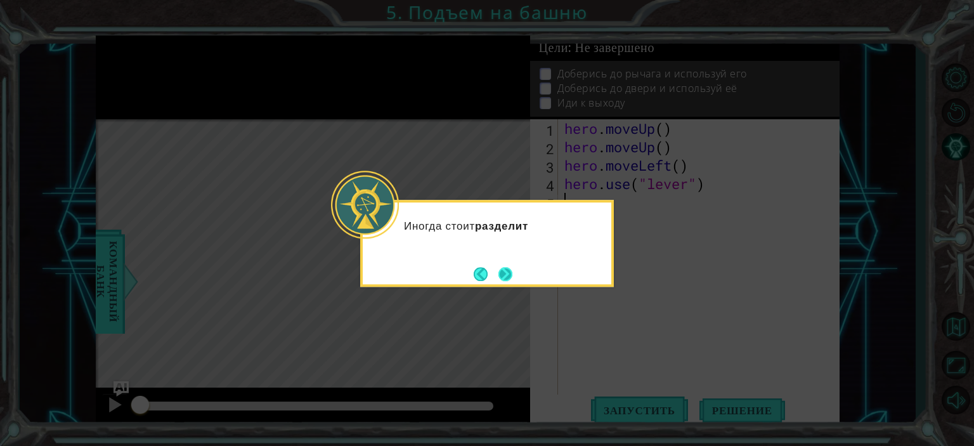
click at [513, 271] on button "Next" at bounding box center [505, 274] width 15 height 15
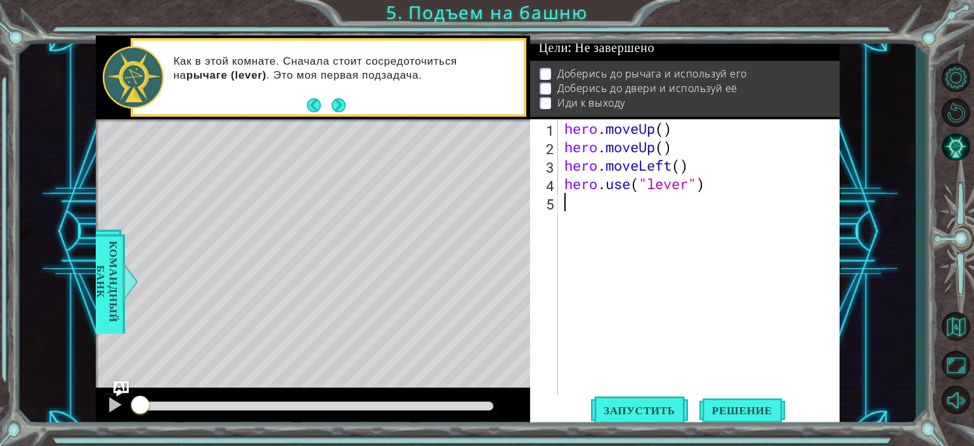
type textarea "h"
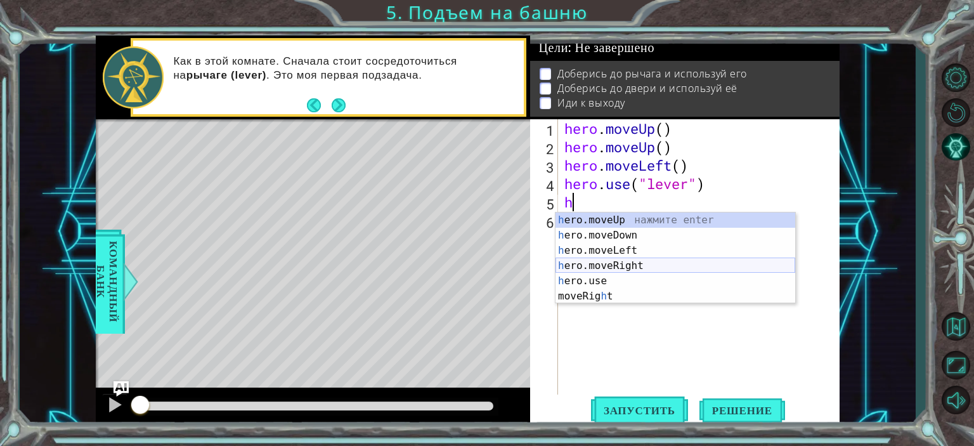
click at [611, 268] on div "h ero.moveUp нажмите enter h ero.moveDown нажмите enter h ero.moveLeft нажмите …" at bounding box center [675, 273] width 240 height 122
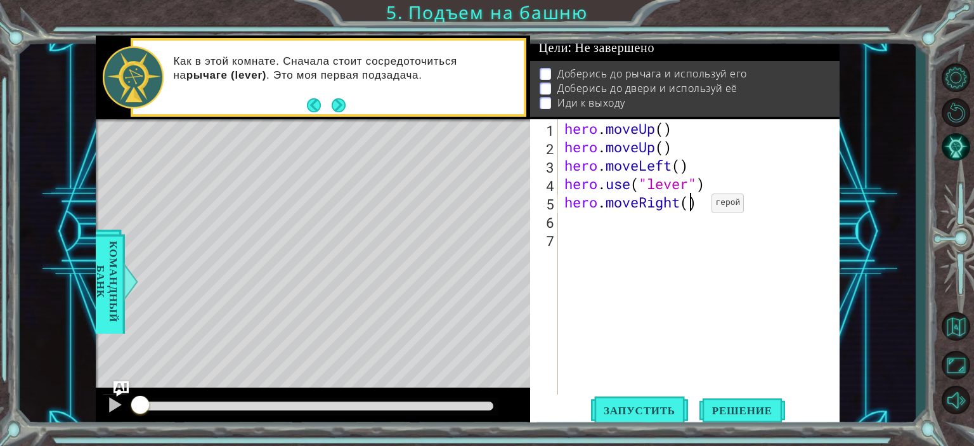
click at [692, 206] on div "hero . moveUp ( ) hero . moveUp ( ) hero . moveLeft ( ) hero . use ( "lever" ) …" at bounding box center [702, 275] width 280 height 312
type textarea "hero.moveRight(3)"
click at [562, 224] on div "hero . moveUp ( ) hero . moveUp ( ) hero . moveLeft ( ) hero . use ( "lever" ) …" at bounding box center [702, 275] width 280 height 312
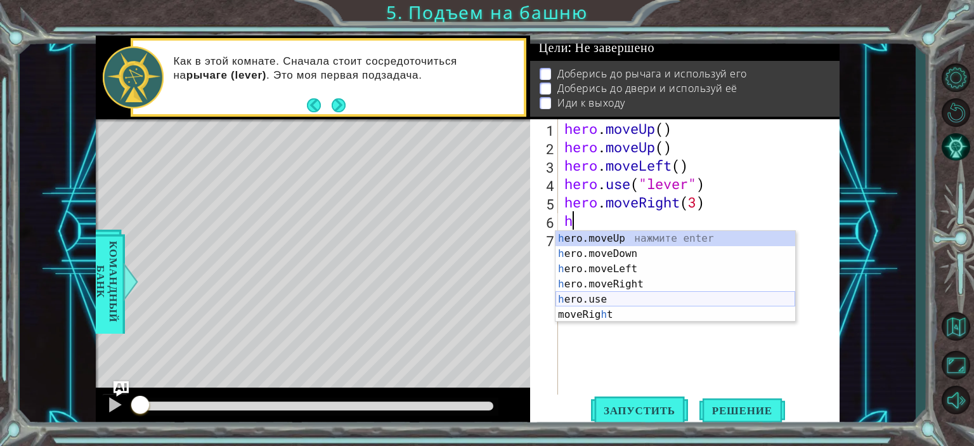
drag, startPoint x: 608, startPoint y: 296, endPoint x: 607, endPoint y: 282, distance: 14.1
click at [609, 296] on div "h ero.moveUp нажмите enter h ero.moveDown нажмите enter h ero.moveLeft нажмите …" at bounding box center [675, 292] width 240 height 122
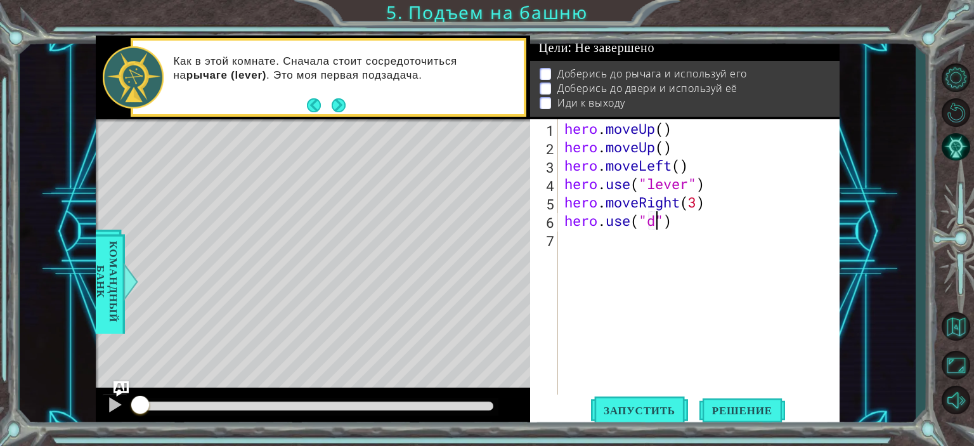
scroll to position [0, 4]
type textarea "hero.use("door")"
click at [568, 244] on div "hero . moveUp ( ) hero . moveUp ( ) hero . moveLeft ( ) hero . use ( "lever" ) …" at bounding box center [702, 275] width 280 height 312
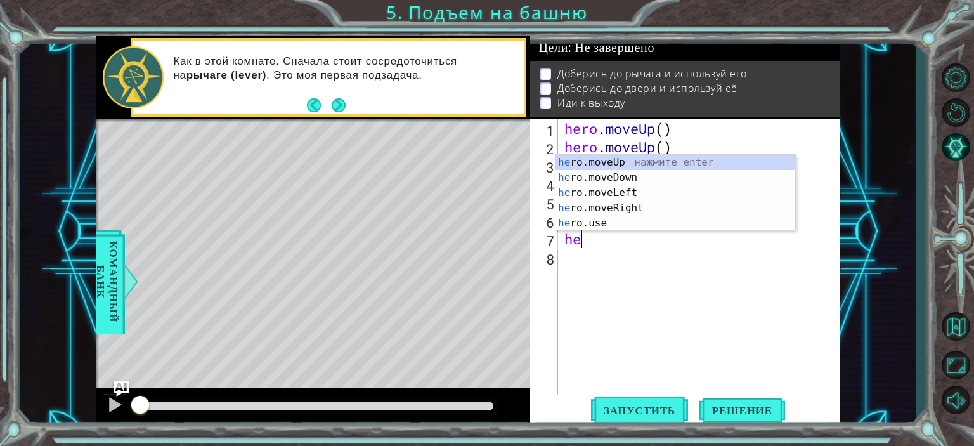
type textarea "h"
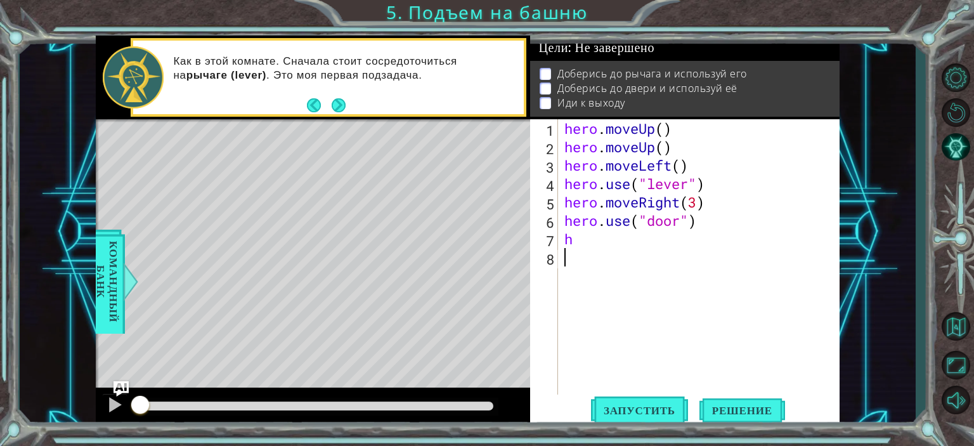
click at [640, 265] on div "hero . moveUp ( ) hero . moveUp ( ) hero . moveLeft ( ) hero . use ( "lever" ) …" at bounding box center [702, 275] width 280 height 312
click at [588, 233] on div "hero . moveUp ( ) hero . moveUp ( ) hero . moveLeft ( ) hero . use ( "lever" ) …" at bounding box center [702, 275] width 280 height 312
type textarea "h"
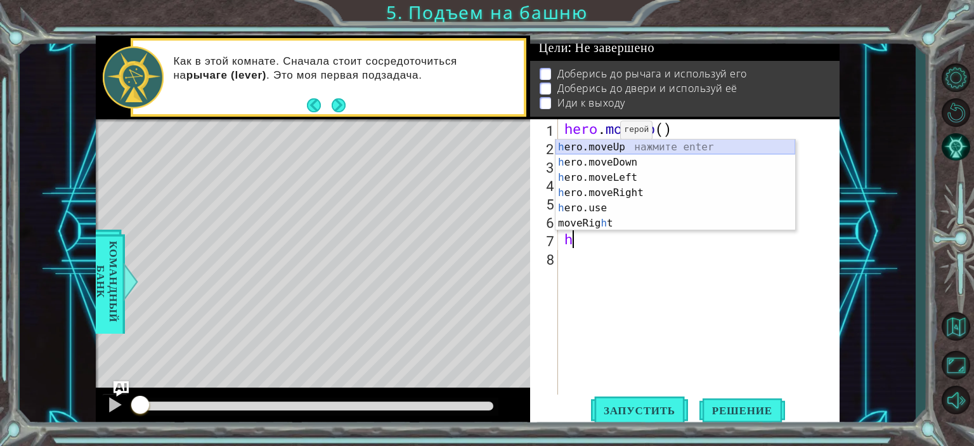
click at [653, 149] on div "h ero.moveUp нажмите enter h ero.moveDown нажмите enter h ero.moveLeft нажмите …" at bounding box center [675, 200] width 240 height 122
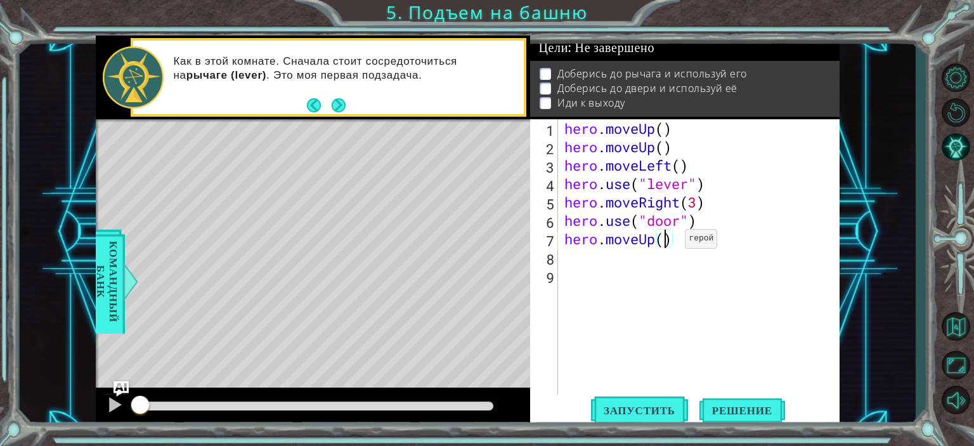
click at [666, 241] on div "hero . moveUp ( ) hero . moveUp ( ) hero . moveLeft ( ) hero . use ( "lever" ) …" at bounding box center [702, 275] width 280 height 312
type textarea "hero.moveUp(2)"
click at [578, 267] on div "hero . moveUp ( ) hero . moveUp ( ) hero . moveLeft ( ) hero . use ( "lever" ) …" at bounding box center [702, 275] width 280 height 312
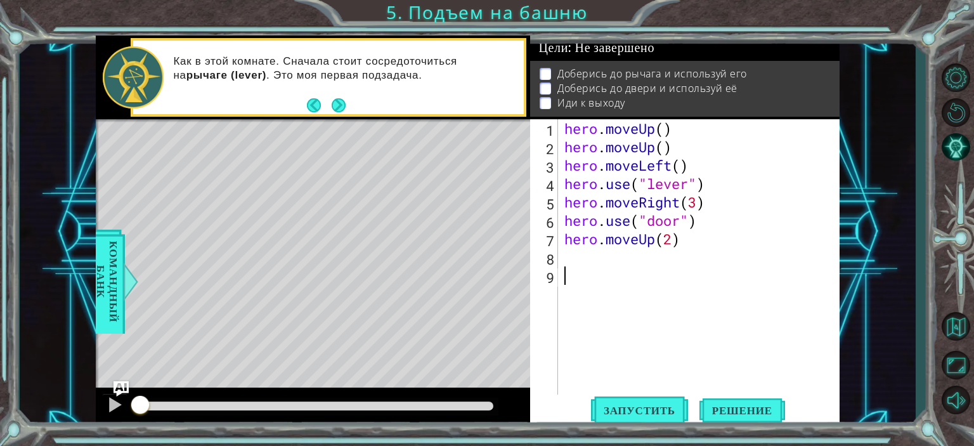
click at [574, 259] on div "hero . moveUp ( ) hero . moveUp ( ) hero . moveLeft ( ) hero . use ( "lever" ) …" at bounding box center [702, 275] width 280 height 312
type textarea "h"
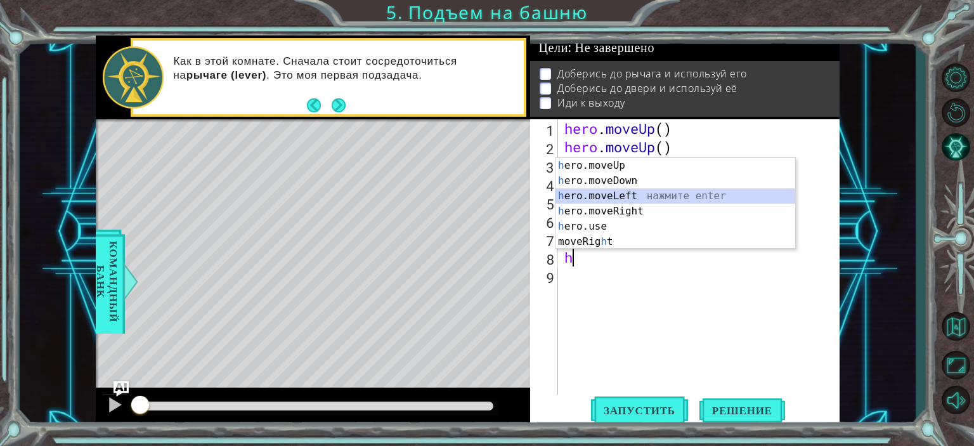
click at [595, 195] on div "h ero.moveUp нажмите enter h ero.moveDown нажмите enter h ero.moveLeft нажмите …" at bounding box center [675, 219] width 240 height 122
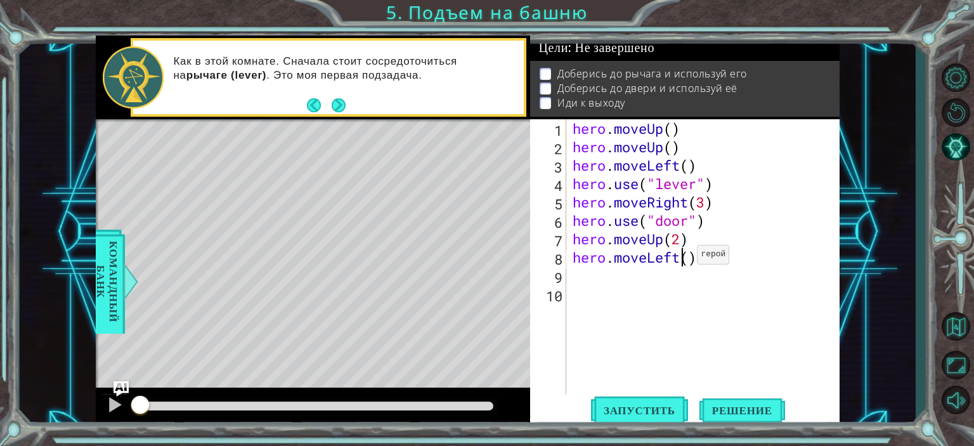
click at [685, 257] on div "hero . moveUp ( ) hero . moveUp ( ) hero . moveLeft ( ) hero . use ( "lever" ) …" at bounding box center [706, 275] width 273 height 312
click at [688, 256] on div "hero . moveUp ( ) hero . moveUp ( ) hero . moveLeft ( ) hero . use ( "lever" ) …" at bounding box center [706, 275] width 273 height 312
type textarea "hero.moveLeft(3)"
click at [582, 275] on div "hero . moveUp ( ) hero . moveUp ( ) hero . moveLeft ( ) hero . use ( "lever" ) …" at bounding box center [706, 275] width 273 height 312
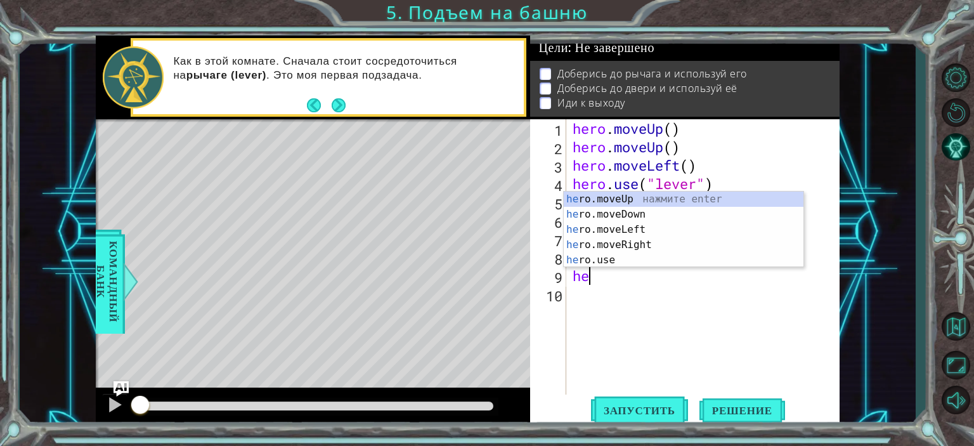
scroll to position [0, 0]
type textarea "hero"
click at [634, 202] on div "hero .moveUp нажмите enter hero .moveDown нажмите enter hero .moveLeft нажмите …" at bounding box center [683, 244] width 240 height 106
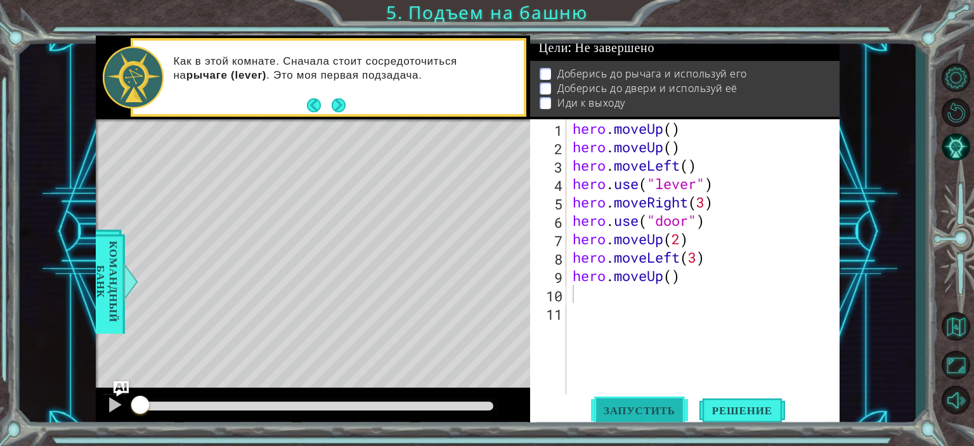
click at [650, 408] on span "Запустить" at bounding box center [639, 410] width 97 height 13
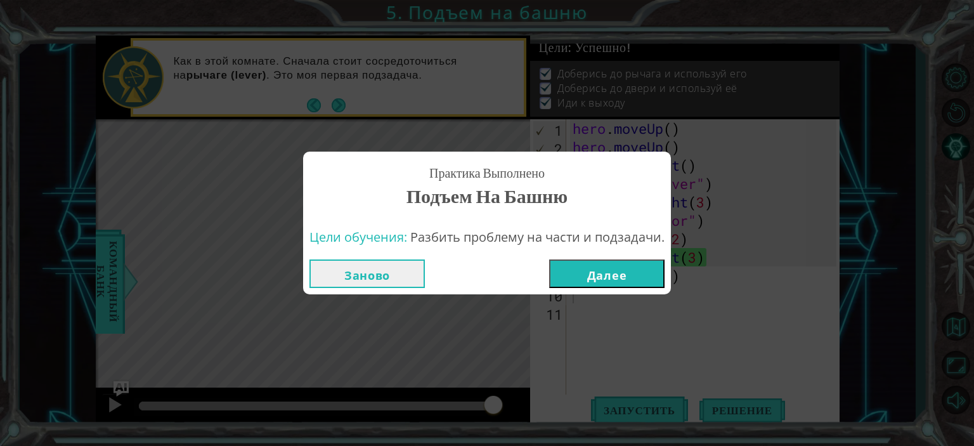
click at [574, 271] on button "Далее" at bounding box center [606, 273] width 115 height 29
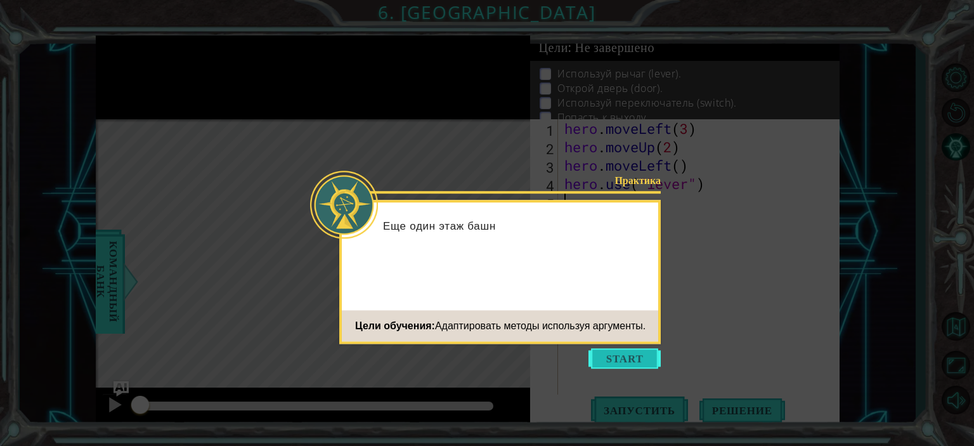
click at [624, 364] on button "Start" at bounding box center [624, 358] width 72 height 20
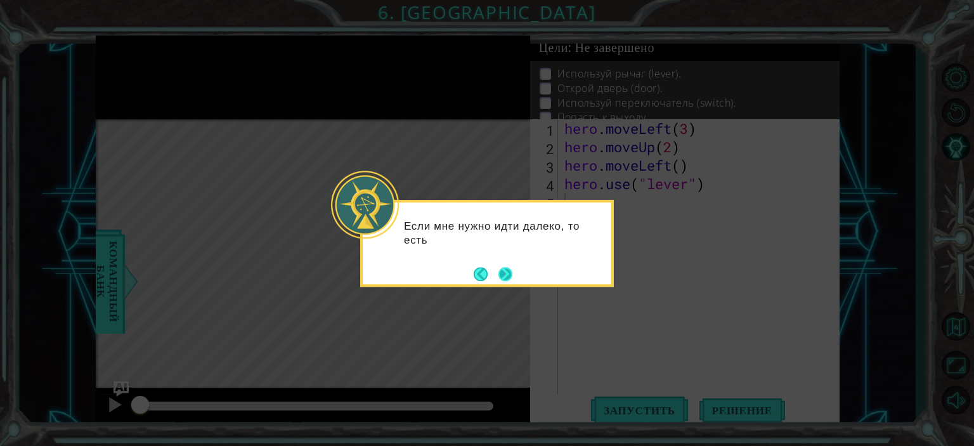
click at [498, 267] on button "Next" at bounding box center [505, 274] width 14 height 14
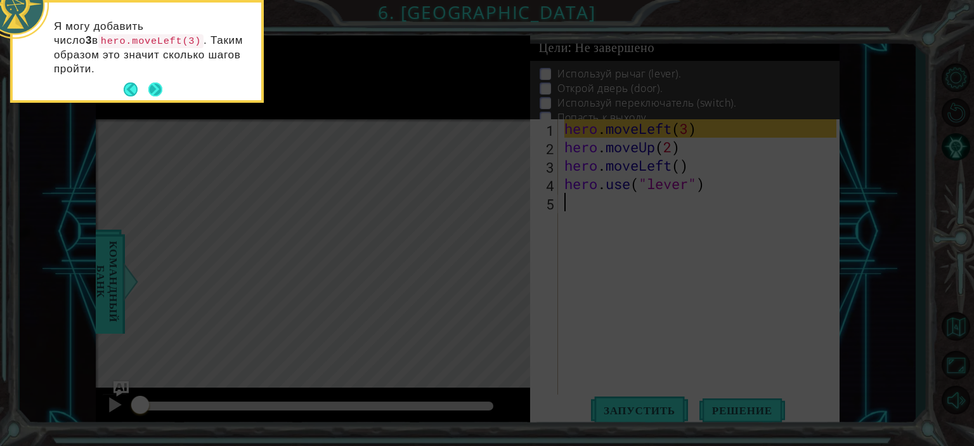
click at [148, 82] on button "Next" at bounding box center [155, 89] width 14 height 14
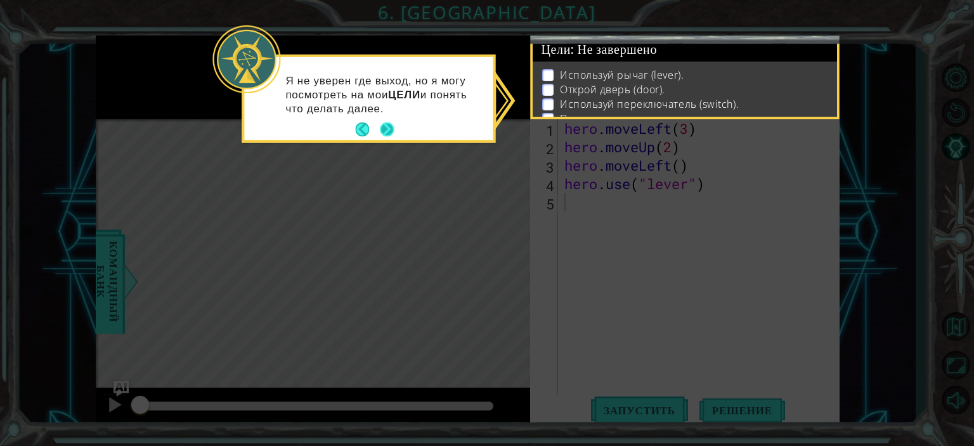
click at [389, 130] on button "Next" at bounding box center [387, 129] width 15 height 15
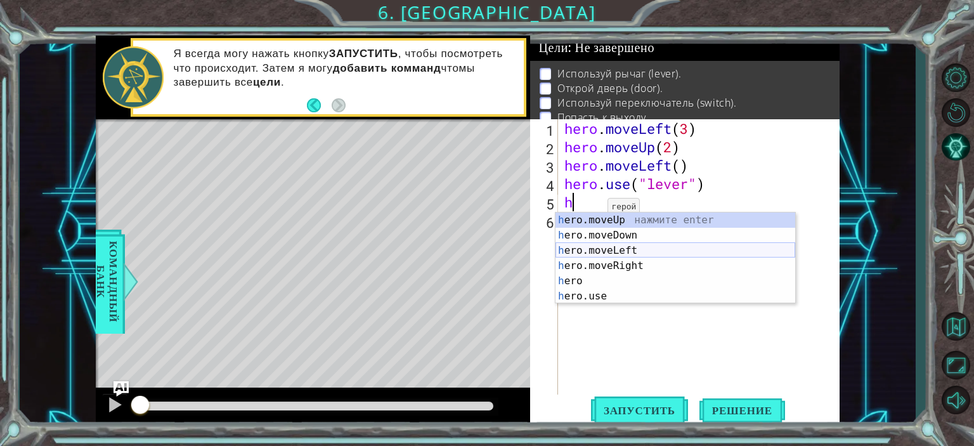
click at [631, 252] on div "h ero.moveUp нажмите enter h ero.moveDown нажмите enter h ero.moveLeft нажмите …" at bounding box center [675, 273] width 240 height 122
type textarea "hero.moveLeft(1)"
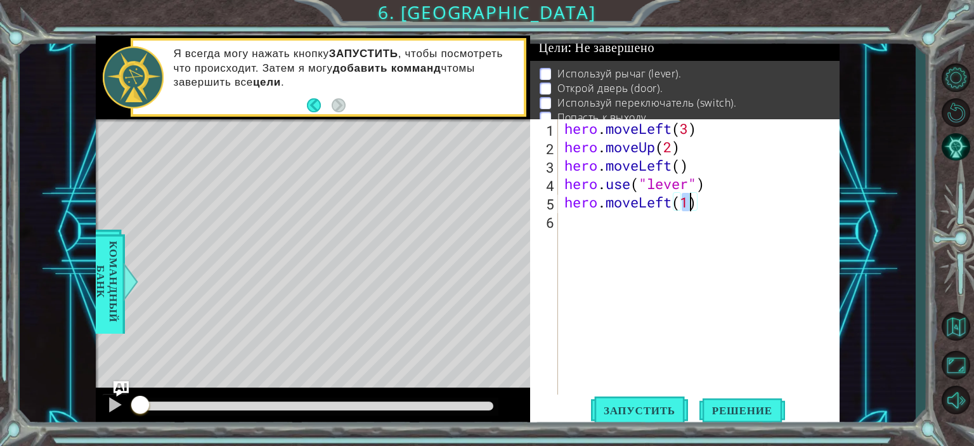
click at [580, 230] on div "hero . moveLeft ( 3 ) hero . moveUp ( 2 ) hero . moveLeft ( ) hero . use ( "lev…" at bounding box center [702, 275] width 280 height 312
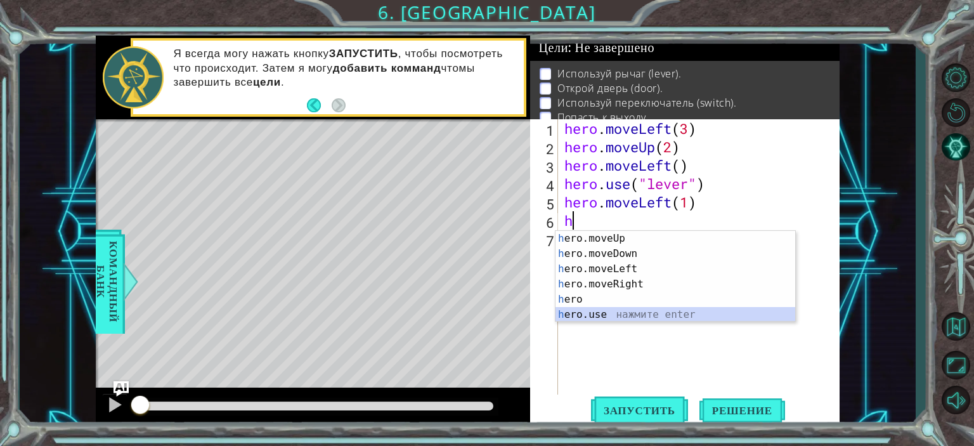
click at [597, 311] on div "h ero.moveUp нажмите enter h ero.moveDown нажмите enter h ero.moveLeft нажмите …" at bounding box center [675, 292] width 240 height 122
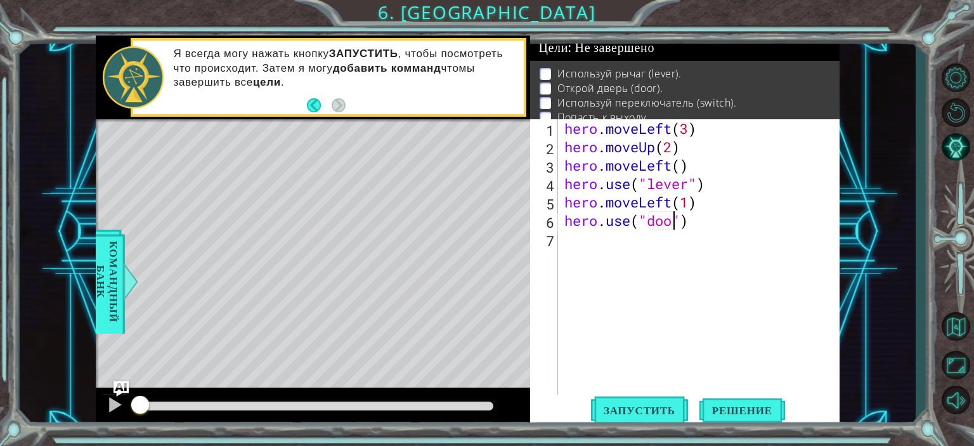
scroll to position [0, 5]
type textarea "hero.use("door")"
click at [676, 413] on span "Запустить" at bounding box center [639, 410] width 97 height 13
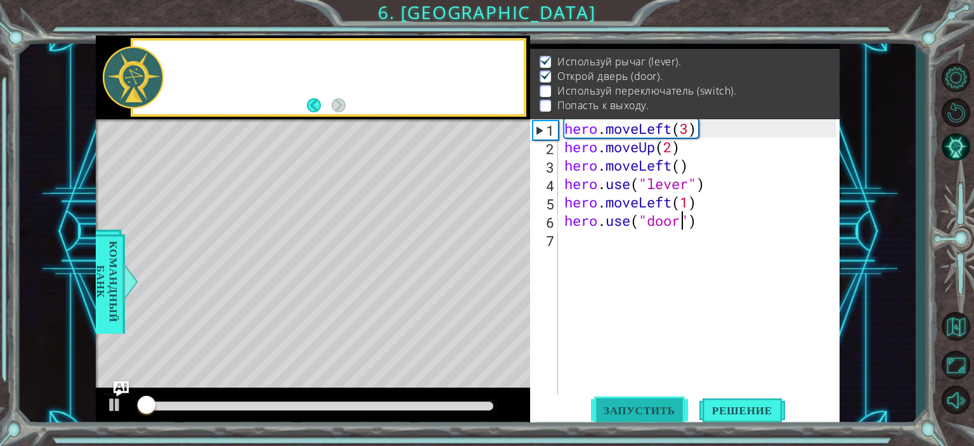
scroll to position [14, 0]
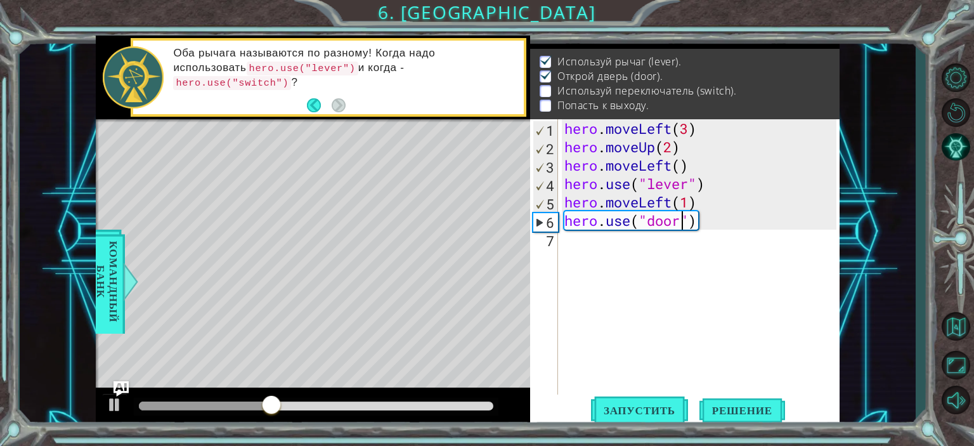
click at [581, 245] on div "hero . moveLeft ( 3 ) hero . moveUp ( 2 ) hero . moveLeft ( ) hero . use ( "lev…" at bounding box center [702, 275] width 280 height 312
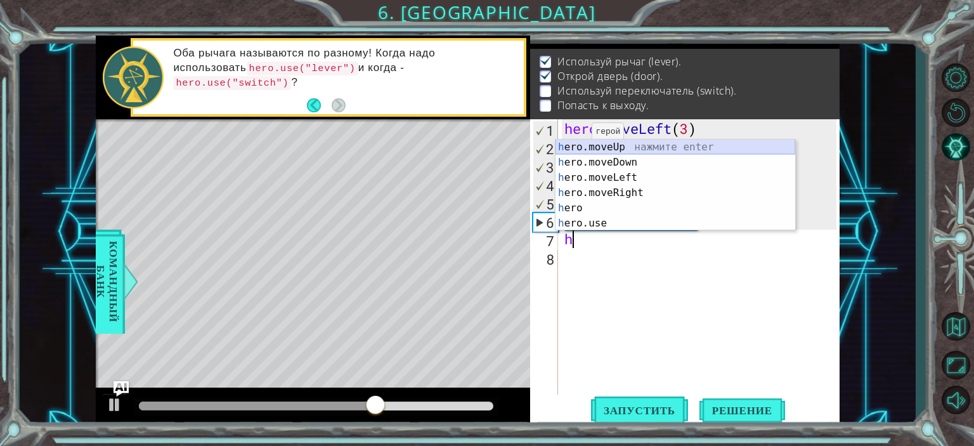
click at [605, 143] on div "h ero.moveUp нажмите enter h ero.moveDown нажмите enter h ero.moveLeft нажмите …" at bounding box center [675, 200] width 240 height 122
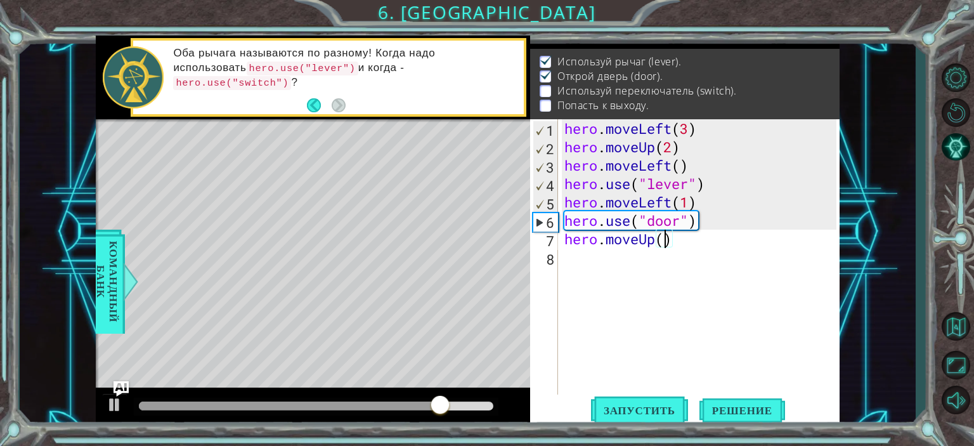
type textarea "hero.moveUp(2)"
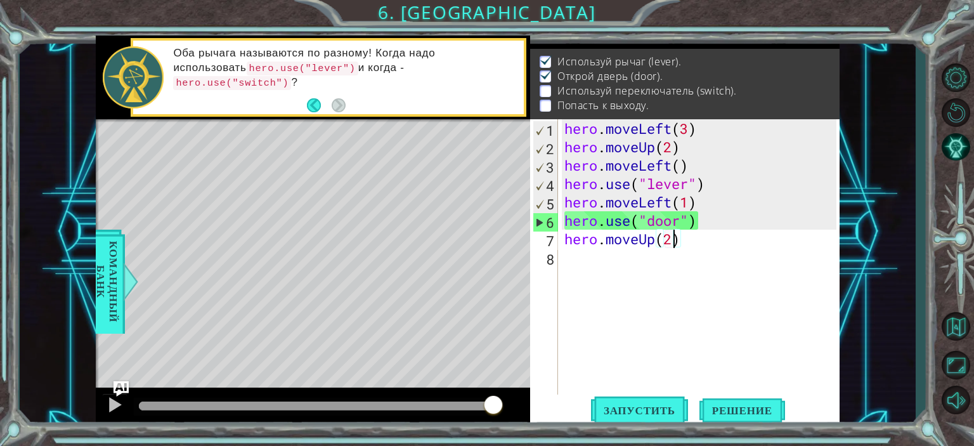
click at [567, 272] on div "hero . moveLeft ( 3 ) hero . moveUp ( 2 ) hero . moveLeft ( ) hero . use ( "lev…" at bounding box center [702, 275] width 280 height 312
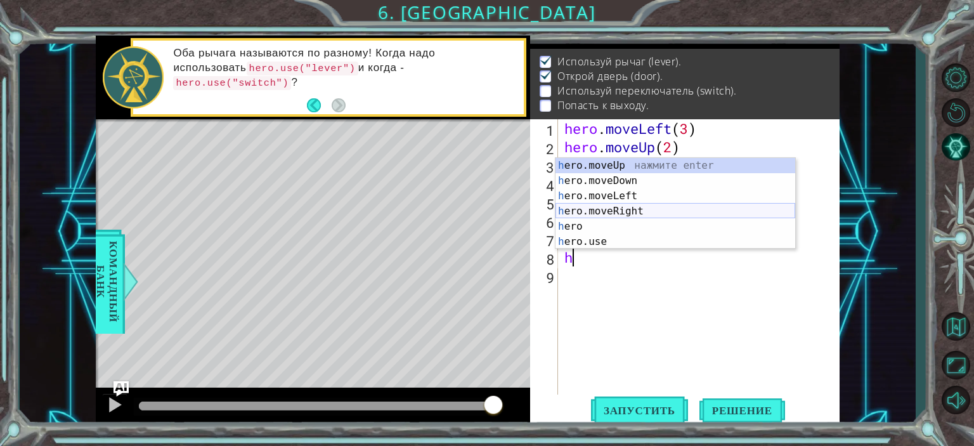
click at [610, 208] on div "h ero.moveUp нажмите enter h ero.moveDown нажмите enter h ero.moveLeft нажмите …" at bounding box center [675, 219] width 240 height 122
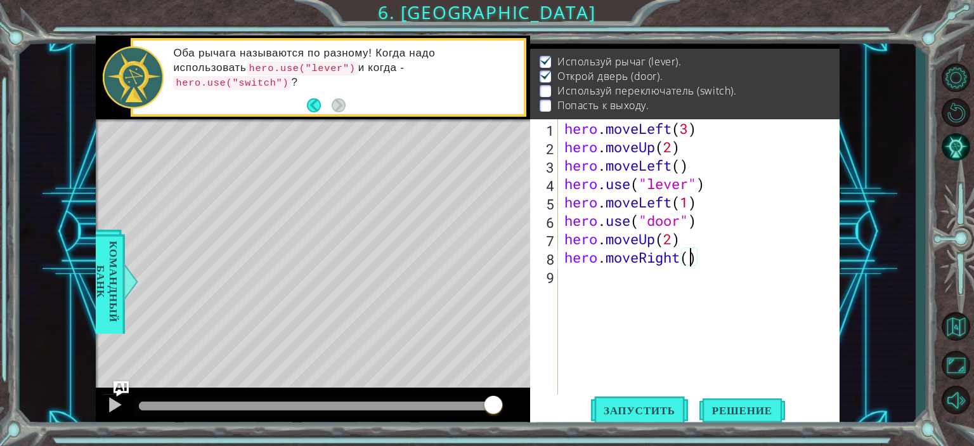
type textarea "hero.moveRight(2)"
click at [581, 286] on div "hero . moveLeft ( 3 ) hero . moveUp ( 2 ) hero . moveLeft ( ) hero . use ( "lev…" at bounding box center [702, 275] width 280 height 312
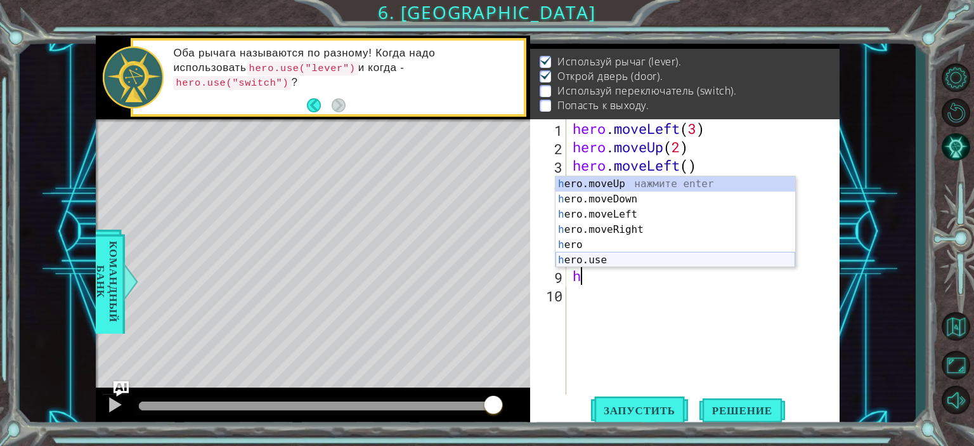
click at [605, 263] on div "h ero.moveUp нажмите enter h ero.moveDown нажмите enter h ero.moveLeft нажмите …" at bounding box center [675, 237] width 240 height 122
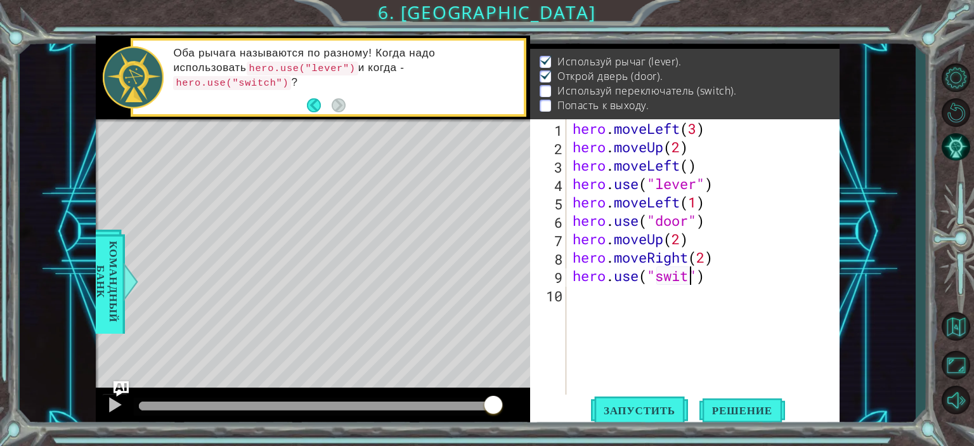
scroll to position [0, 5]
type textarea "hero.use("switch")"
click at [616, 405] on span "Запустить" at bounding box center [639, 410] width 97 height 13
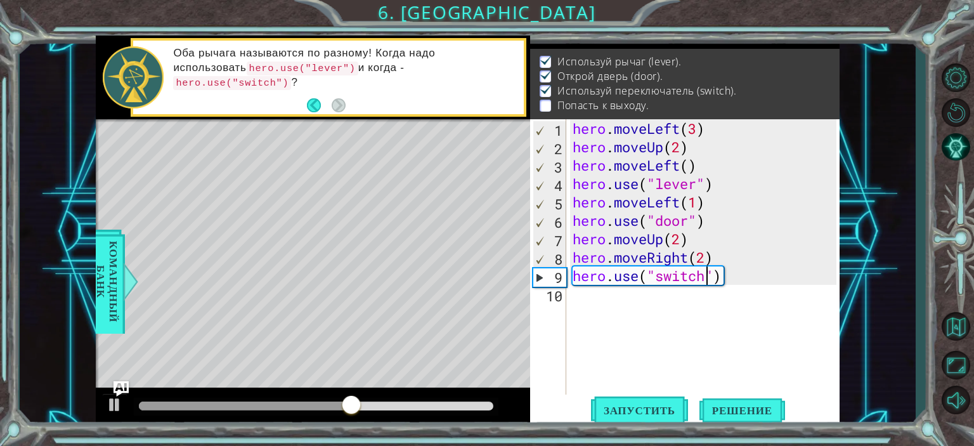
click at [587, 296] on div "hero . moveLeft ( 3 ) hero . moveUp ( 2 ) hero . moveLeft ( ) hero . use ( "lev…" at bounding box center [706, 275] width 273 height 312
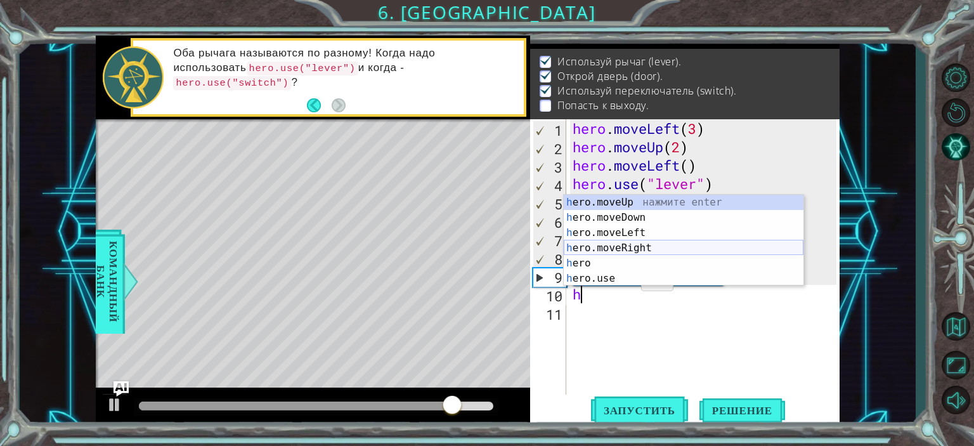
click at [623, 245] on div "h ero.moveUp нажмите enter h ero.moveDown нажмите enter h ero.moveLeft нажмите …" at bounding box center [683, 256] width 240 height 122
type textarea "hero.moveRight(1)"
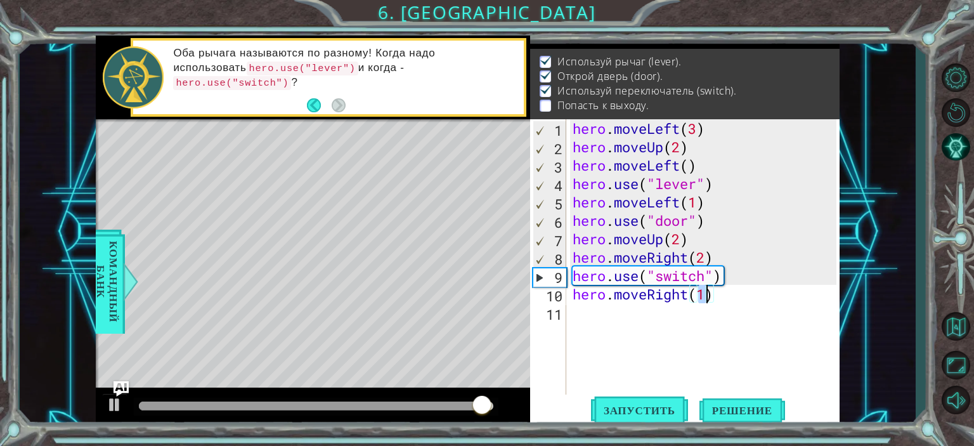
click at [572, 312] on div "hero . moveLeft ( 3 ) hero . moveUp ( 2 ) hero . moveLeft ( ) hero . use ( "lev…" at bounding box center [706, 275] width 273 height 312
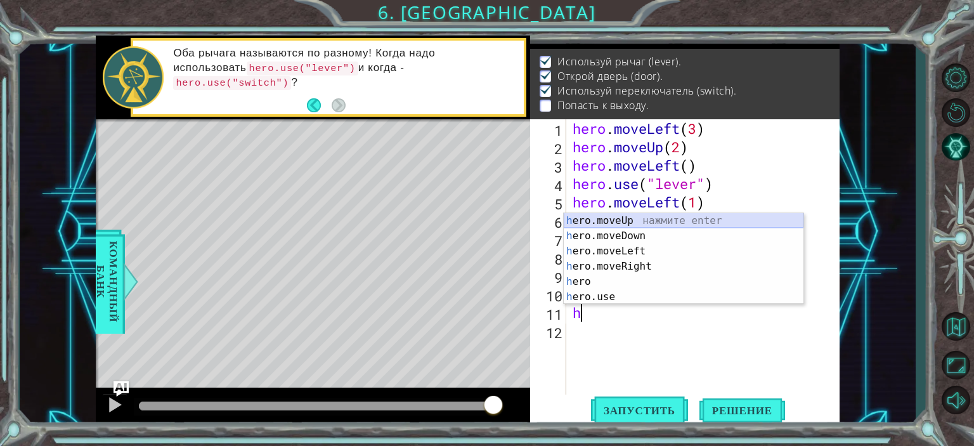
click at [616, 217] on div "h ero.moveUp нажмите enter h ero.moveDown нажмите enter h ero.moveLeft нажмите …" at bounding box center [683, 274] width 240 height 122
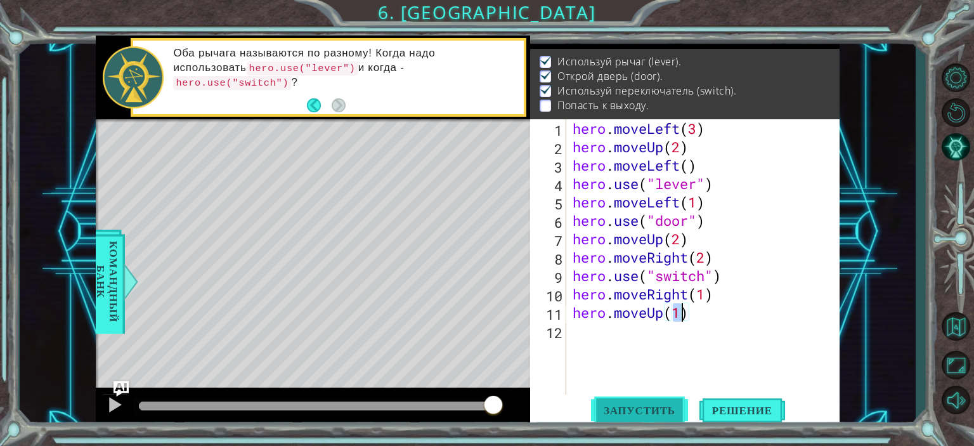
type textarea "hero.moveUp(1)"
click at [652, 408] on span "Запустить" at bounding box center [639, 410] width 97 height 13
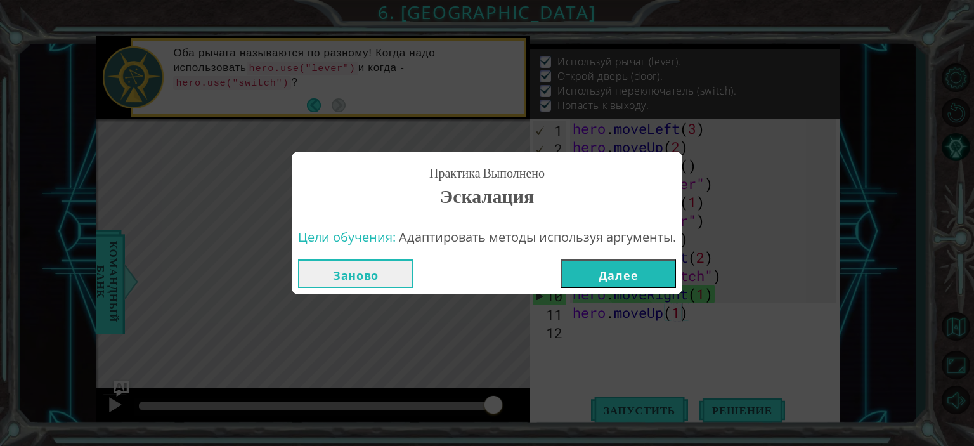
click at [629, 270] on button "Далее" at bounding box center [617, 273] width 115 height 29
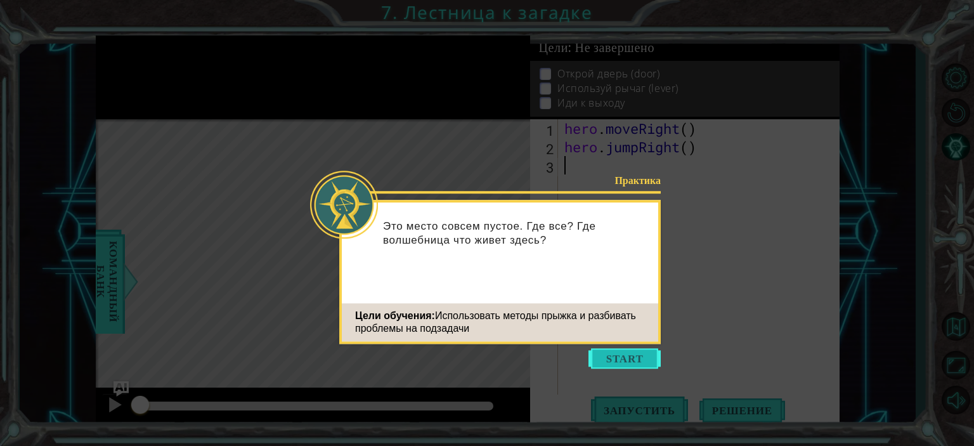
click at [629, 356] on button "Start" at bounding box center [624, 358] width 72 height 20
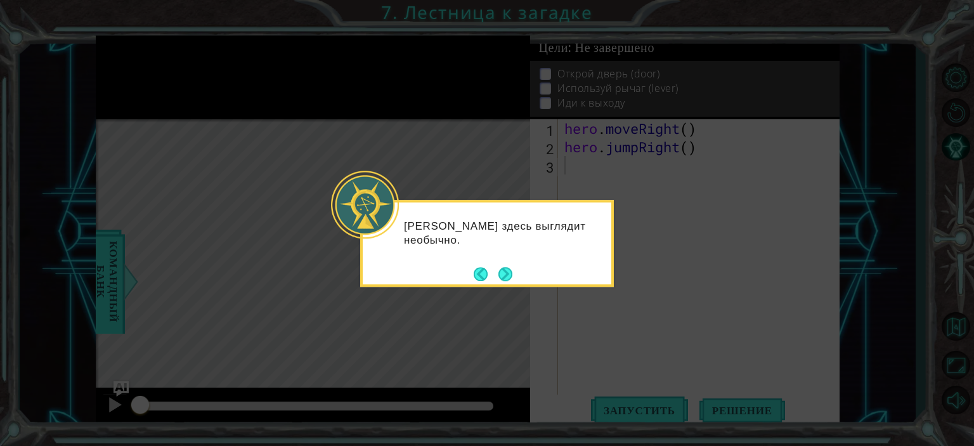
click at [503, 281] on footer at bounding box center [492, 273] width 39 height 19
click at [503, 281] on button "Next" at bounding box center [505, 274] width 14 height 14
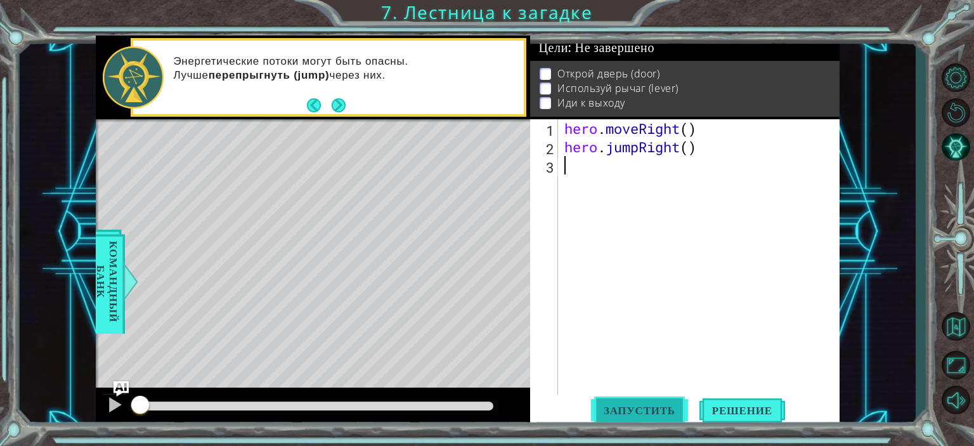
click at [652, 407] on span "Запустить" at bounding box center [639, 410] width 97 height 13
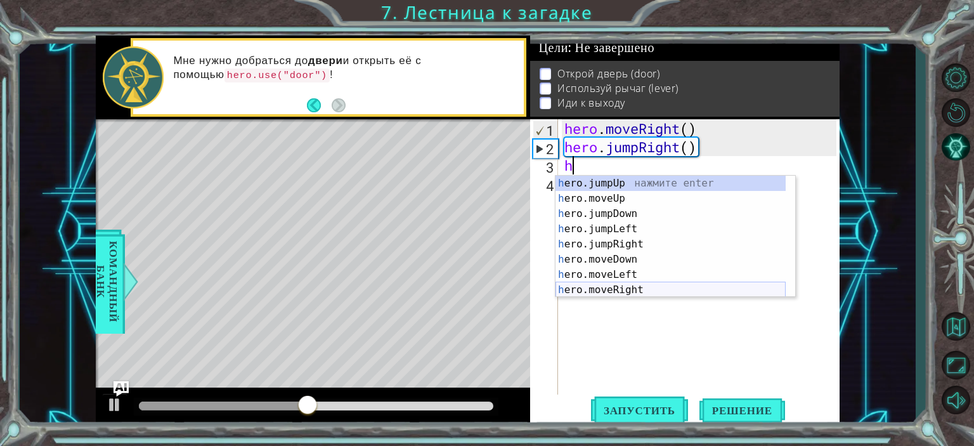
click at [641, 286] on div "h ero.jumpUp нажмите enter h ero.moveUp нажмите enter h ero.jumpDown нажмите en…" at bounding box center [670, 252] width 230 height 152
type textarea "hero.moveRight(1)"
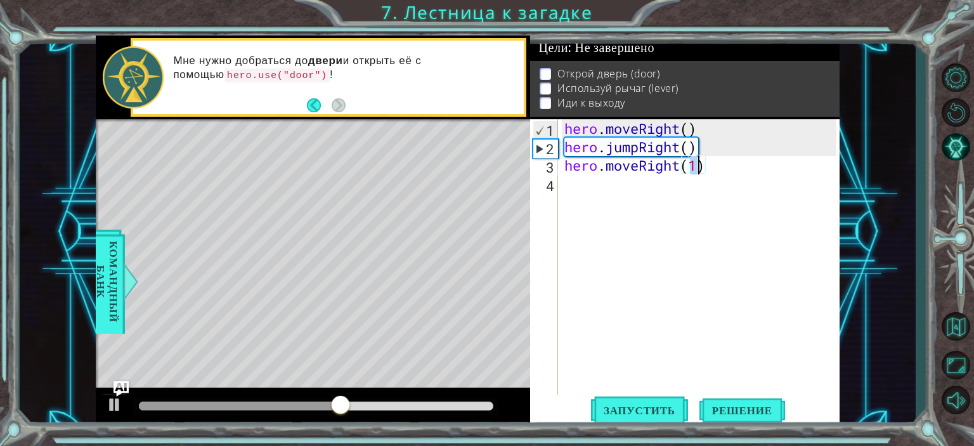
click at [582, 187] on div "hero . moveRight ( ) hero . jumpRight ( ) hero . moveRight ( 1 )" at bounding box center [702, 275] width 280 height 312
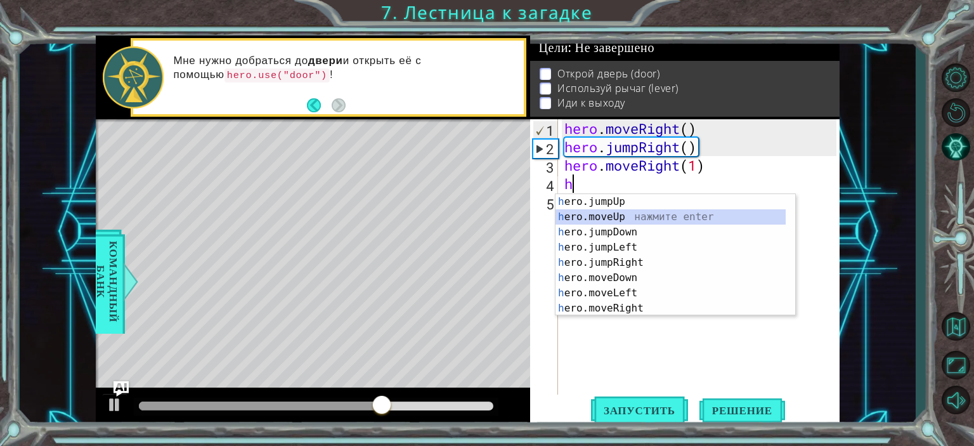
click at [641, 211] on div "h ero.jumpUp нажмите enter h ero.moveUp нажмите enter h ero.jumpDown нажмите en…" at bounding box center [670, 270] width 230 height 152
type textarea "hero.moveUp(1)"
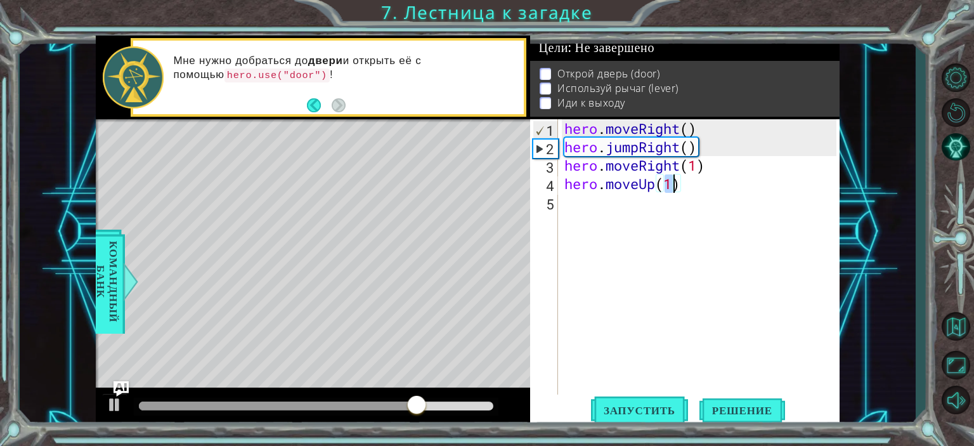
click at [577, 207] on div "hero . moveRight ( ) hero . jumpRight ( ) hero . moveRight ( 1 ) hero . moveUp …" at bounding box center [702, 275] width 280 height 312
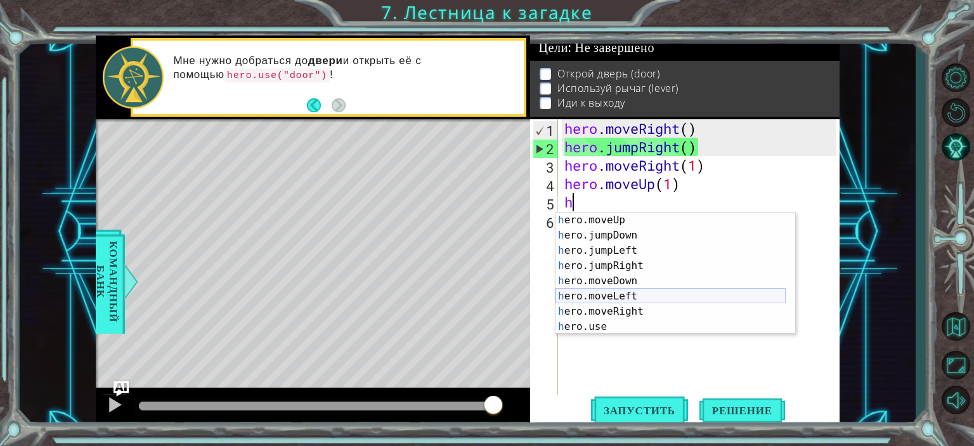
scroll to position [15, 0]
click at [598, 321] on div "h ero.moveUp нажмите enter h ero.jumpDown нажмите enter h ero.jumpLeft нажмите …" at bounding box center [670, 288] width 230 height 152
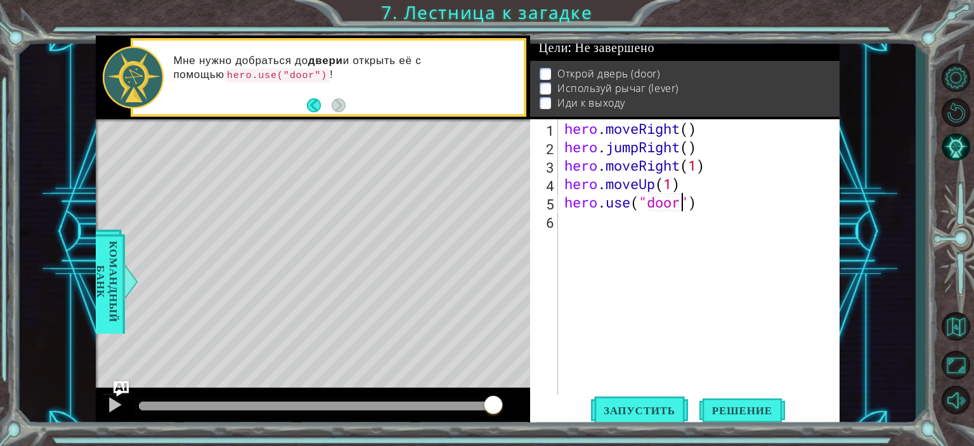
scroll to position [0, 5]
type textarea "hero.use("door")"
click at [645, 406] on span "Запустить" at bounding box center [639, 410] width 97 height 13
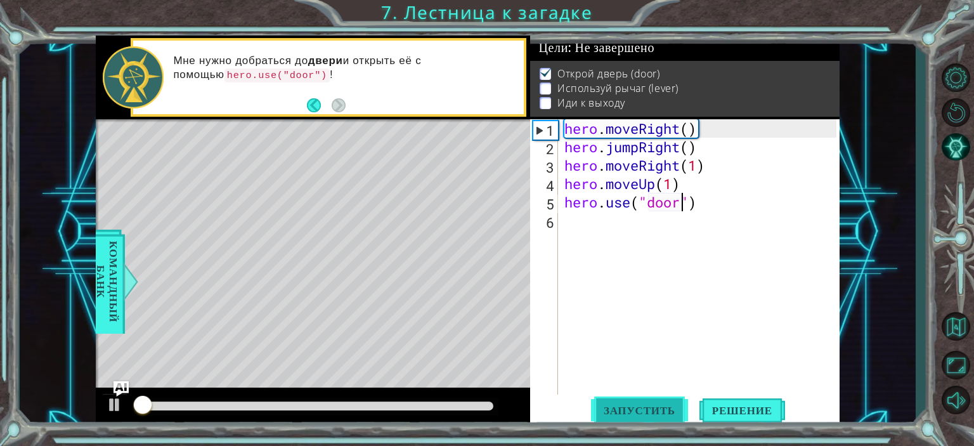
scroll to position [7, 0]
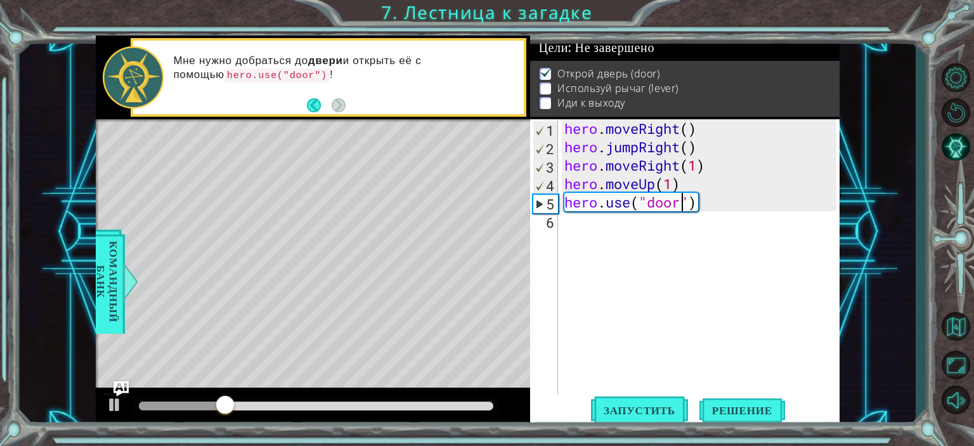
click at [562, 222] on div "hero . moveRight ( ) hero . jumpRight ( ) hero . moveRight ( 1 ) hero . moveUp …" at bounding box center [699, 257] width 274 height 276
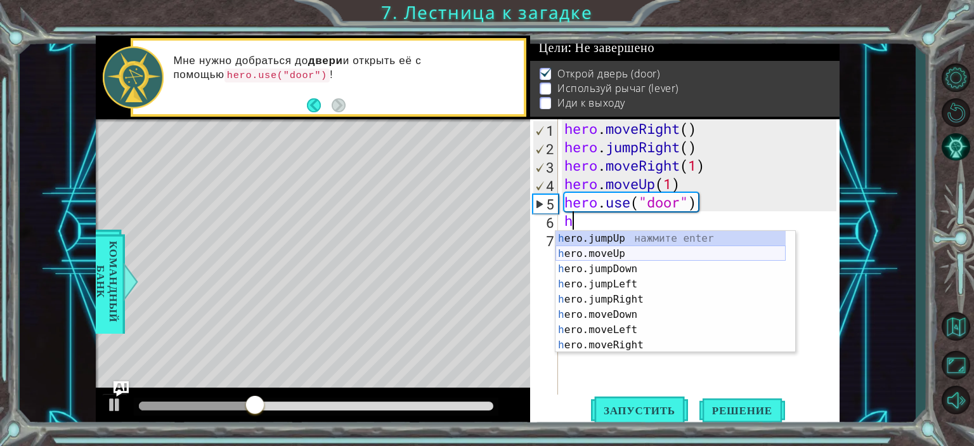
click at [607, 249] on div "h ero.jumpUp нажмите enter h ero.moveUp нажмите enter h ero.jumpDown нажмите en…" at bounding box center [670, 307] width 230 height 152
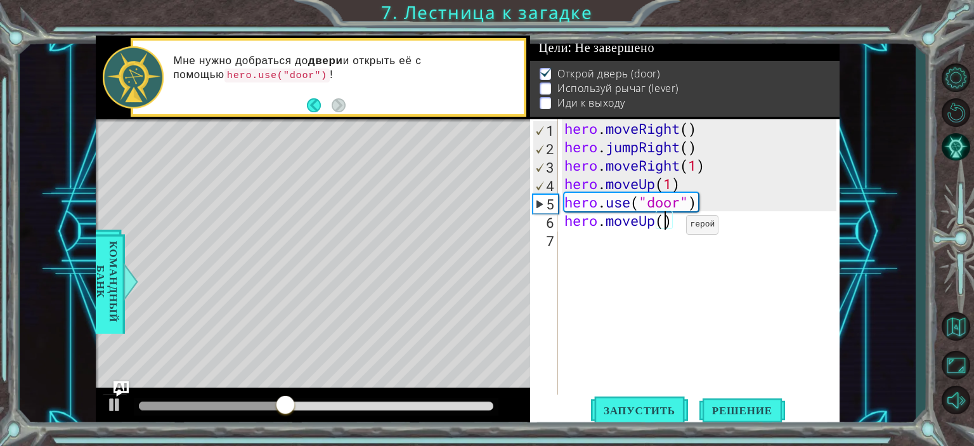
type textarea "hero.moveUp(2)"
click at [585, 243] on div "hero . moveRight ( ) hero . jumpRight ( ) hero . moveRight ( 1 ) hero . moveUp …" at bounding box center [702, 275] width 280 height 312
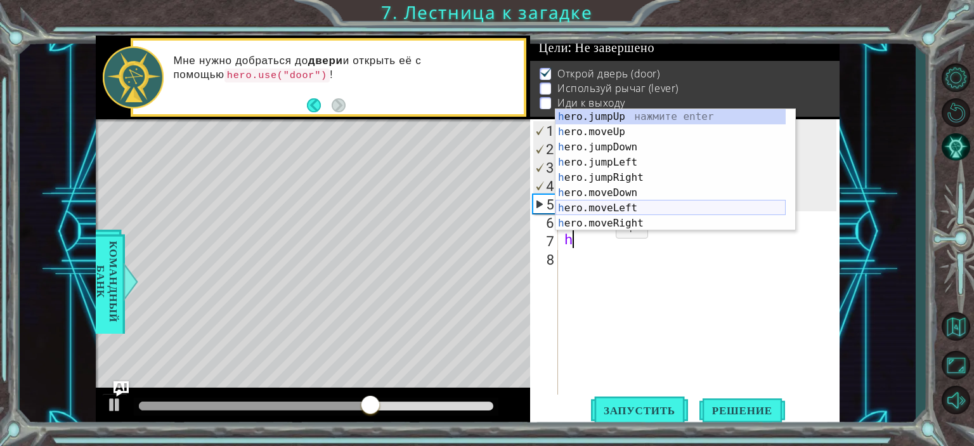
click at [624, 210] on div "h ero.jumpUp нажмите enter h ero.moveUp нажмите enter h ero.jumpDown нажмите en…" at bounding box center [670, 185] width 230 height 152
type textarea "hero.moveLeft(1)"
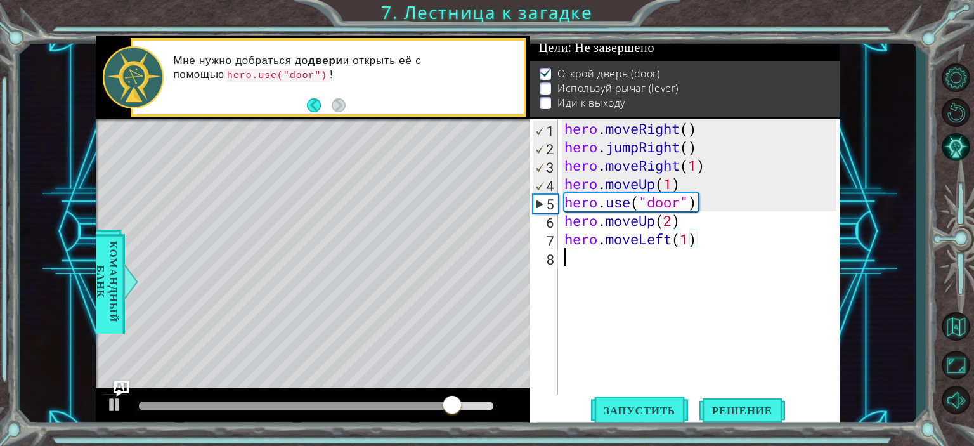
click at [572, 262] on div "hero . moveRight ( ) hero . jumpRight ( ) hero . moveRight ( 1 ) hero . moveUp …" at bounding box center [702, 275] width 280 height 312
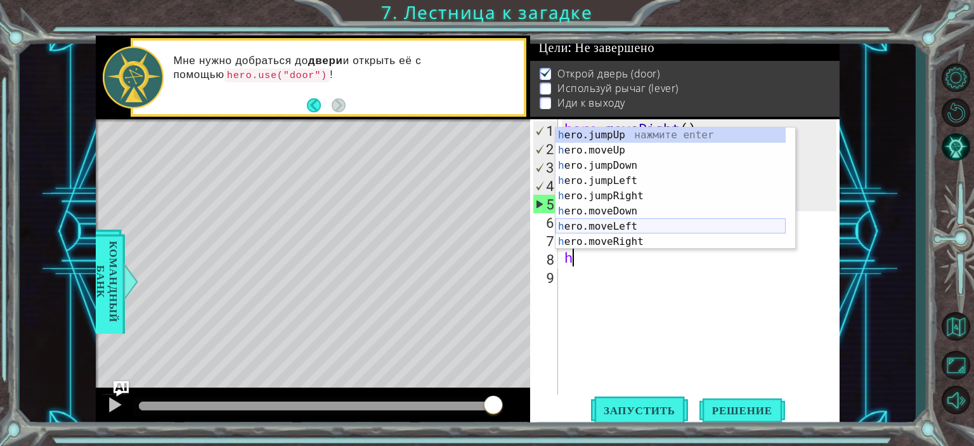
scroll to position [15, 0]
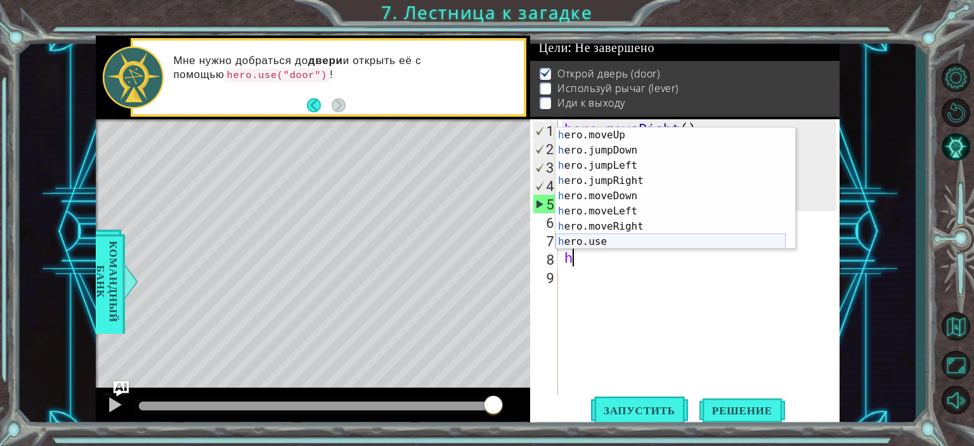
click at [615, 240] on div "h ero.moveUp нажмите enter h ero.jumpDown нажмите enter h ero.jumpLeft нажмите …" at bounding box center [670, 203] width 230 height 152
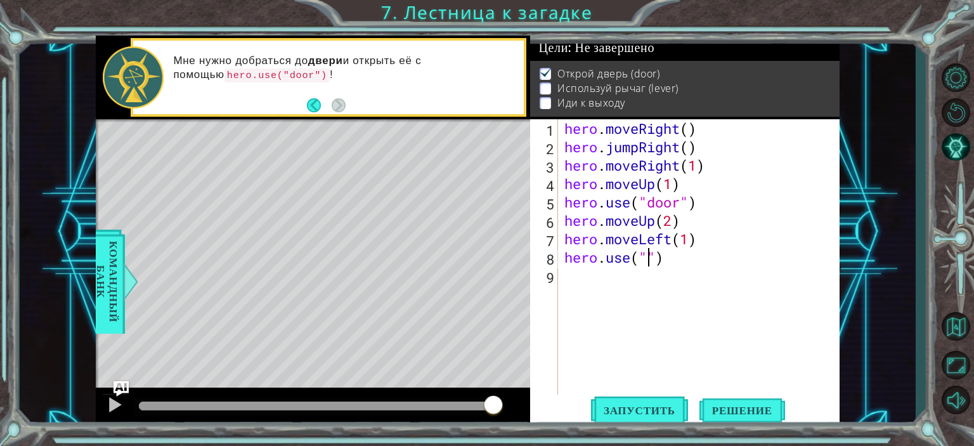
scroll to position [0, 4]
type textarea "hero.use("lever")"
click at [570, 281] on div "hero . moveRight ( ) hero . jumpRight ( ) hero . moveRight ( 1 ) hero . moveUp …" at bounding box center [702, 275] width 280 height 312
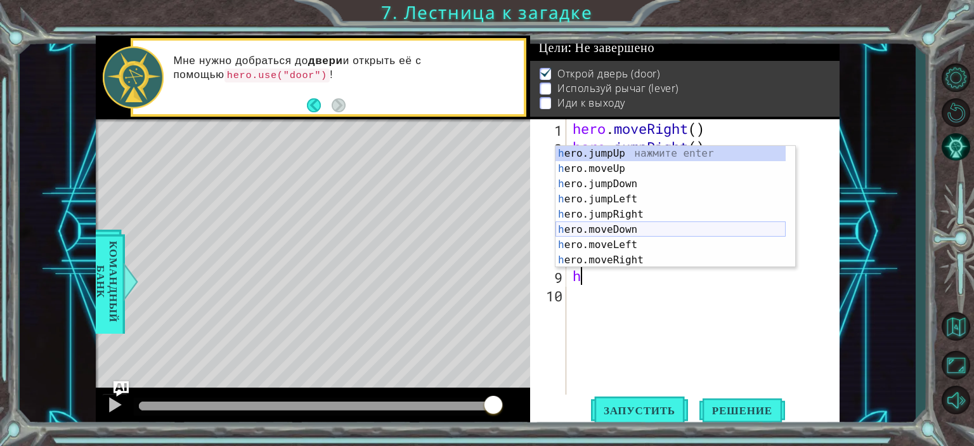
scroll to position [15, 0]
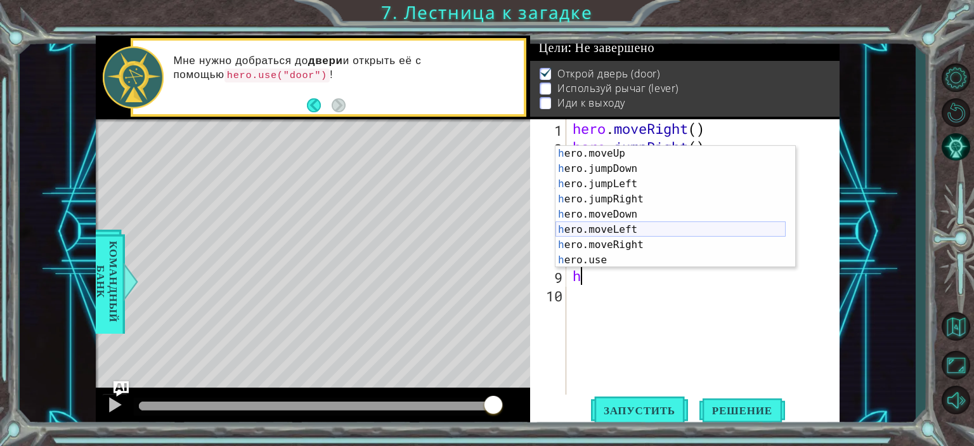
click at [621, 231] on div "h ero.moveUp нажмите enter h ero.jumpDown нажмите enter h ero.jumpLeft нажмите …" at bounding box center [670, 222] width 230 height 152
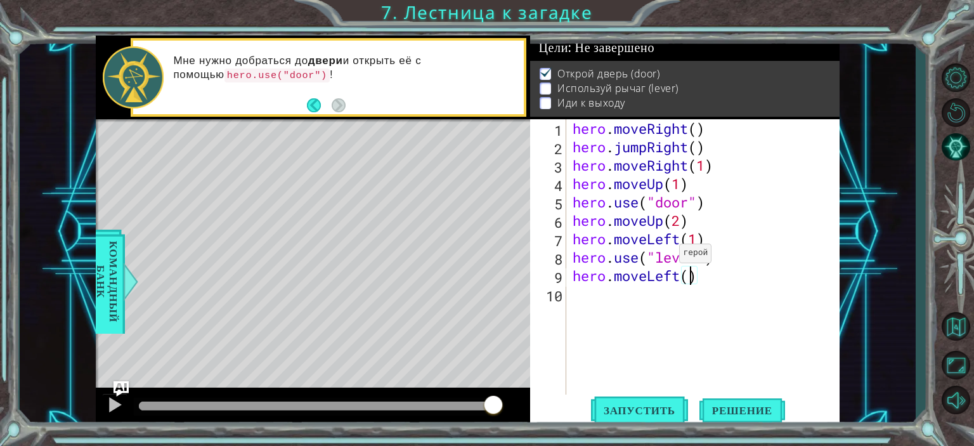
type textarea "hero.moveLeft(2)"
click at [573, 299] on div "hero . moveRight ( ) hero . jumpRight ( ) hero . moveRight ( 1 ) hero . moveUp …" at bounding box center [706, 275] width 273 height 312
type textarea "h"
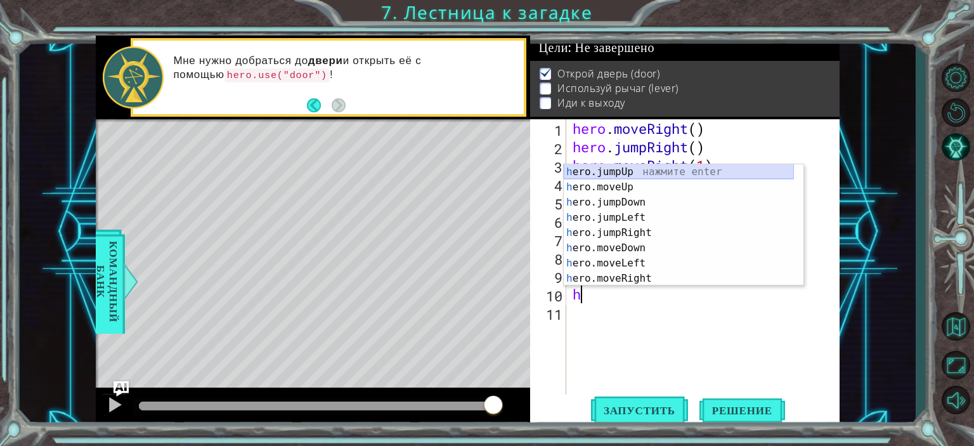
click at [652, 172] on div "h ero.jumpUp нажмите enter h ero.moveUp нажмите enter h ero.jumpDown нажмите en…" at bounding box center [678, 240] width 230 height 152
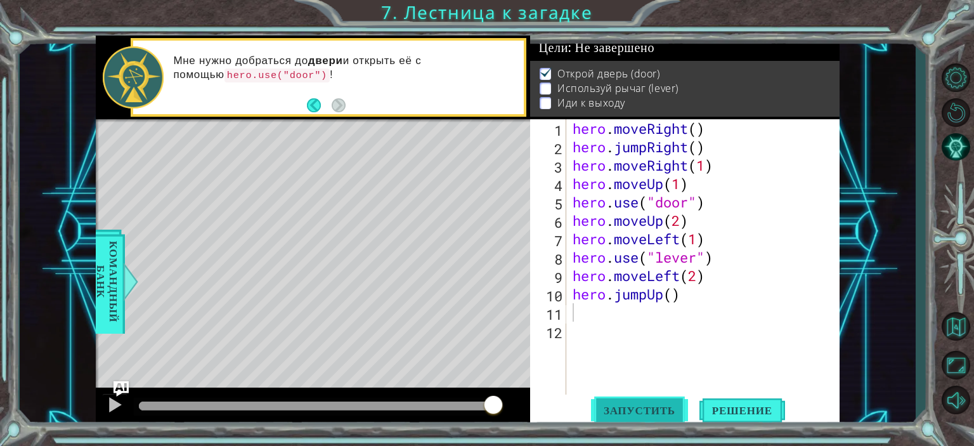
click at [664, 404] on span "Запустить" at bounding box center [639, 410] width 97 height 13
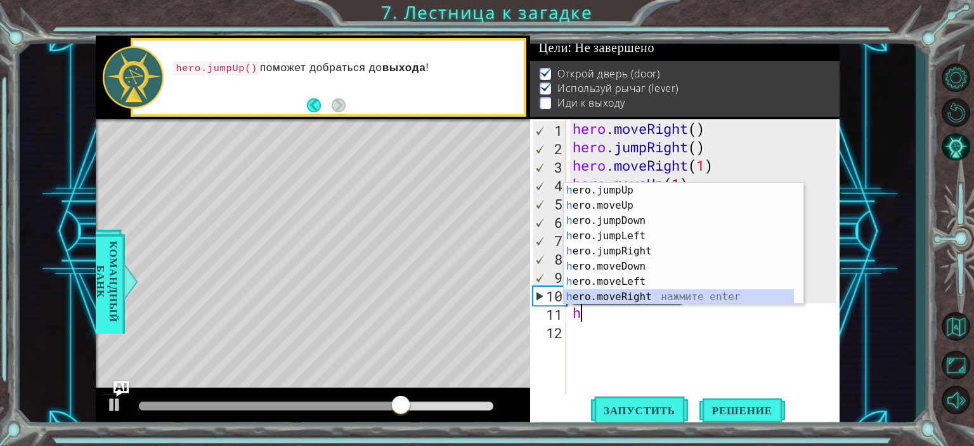
click at [641, 297] on div "h ero.jumpUp нажмите enter h ero.moveUp нажмите enter h ero.jumpDown нажмите en…" at bounding box center [678, 259] width 230 height 152
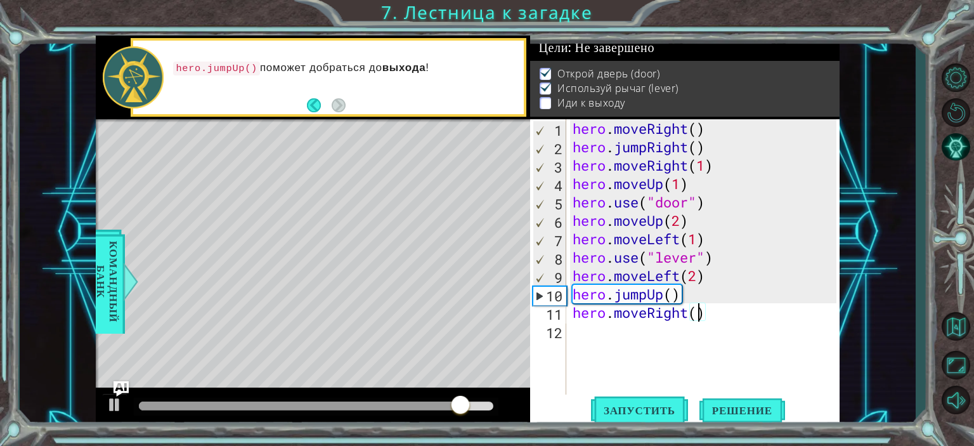
scroll to position [0, 5]
type textarea "hero.moveRight(2)"
click at [639, 415] on span "Запустить" at bounding box center [639, 410] width 97 height 13
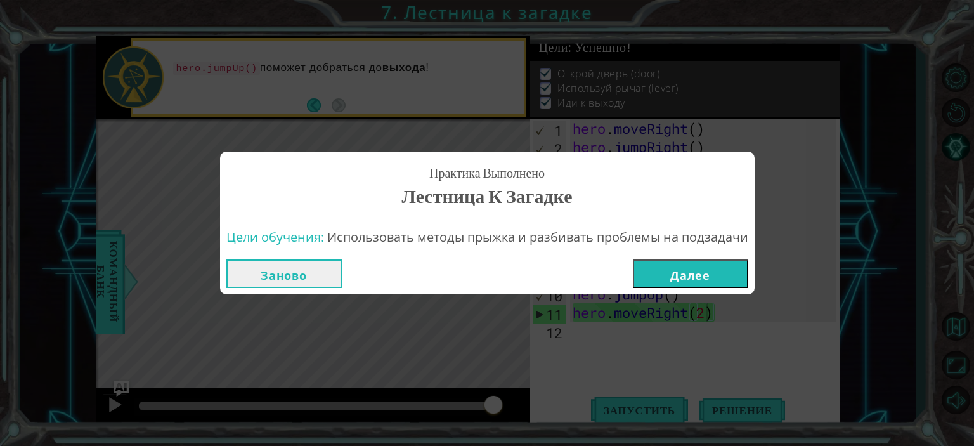
click at [683, 266] on button "Далее" at bounding box center [690, 273] width 115 height 29
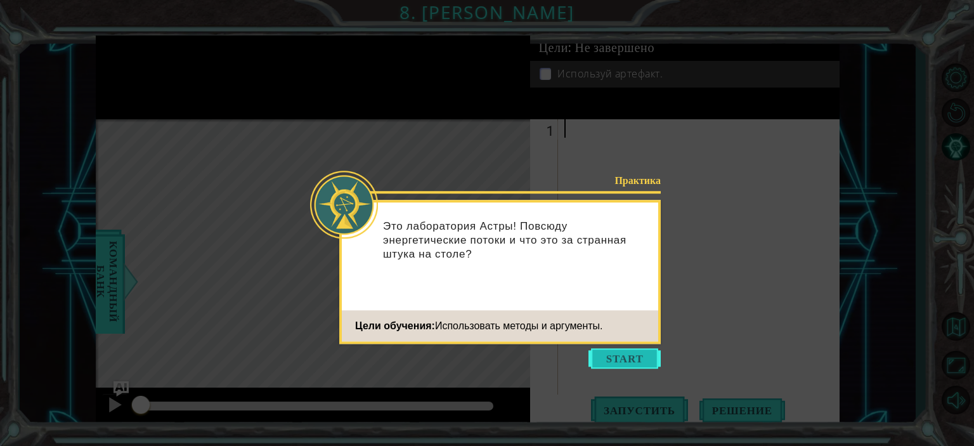
click at [616, 354] on button "Start" at bounding box center [624, 358] width 72 height 20
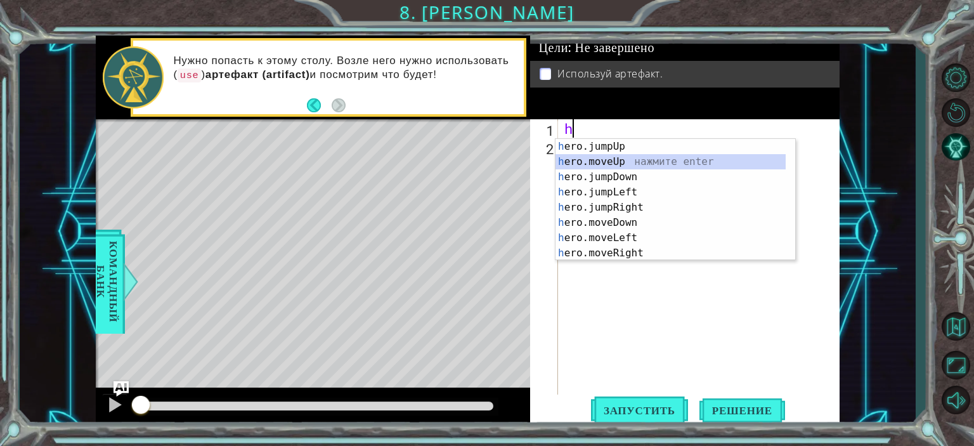
click at [617, 162] on div "h ero.jumpUp нажмите enter h ero.moveUp нажмите enter h ero.jumpDown нажмите en…" at bounding box center [670, 215] width 230 height 152
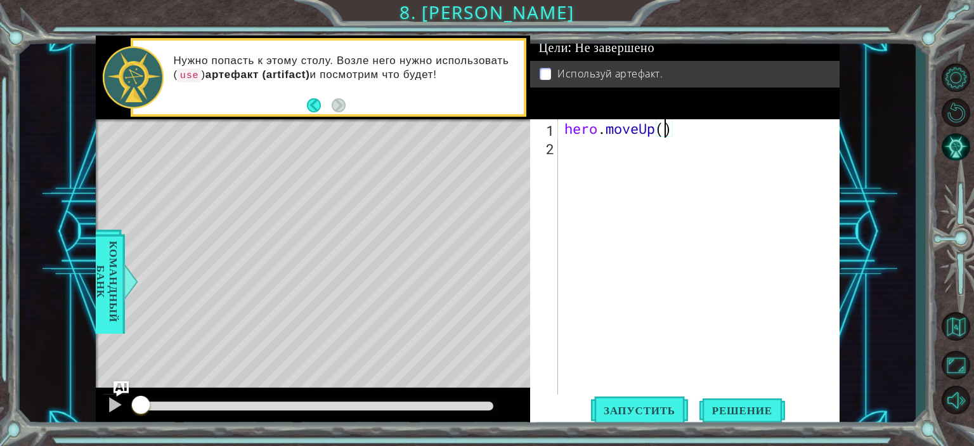
type textarea "hero.moveUp(2)"
click at [577, 145] on div "hero . moveUp ( 2 )" at bounding box center [702, 275] width 280 height 312
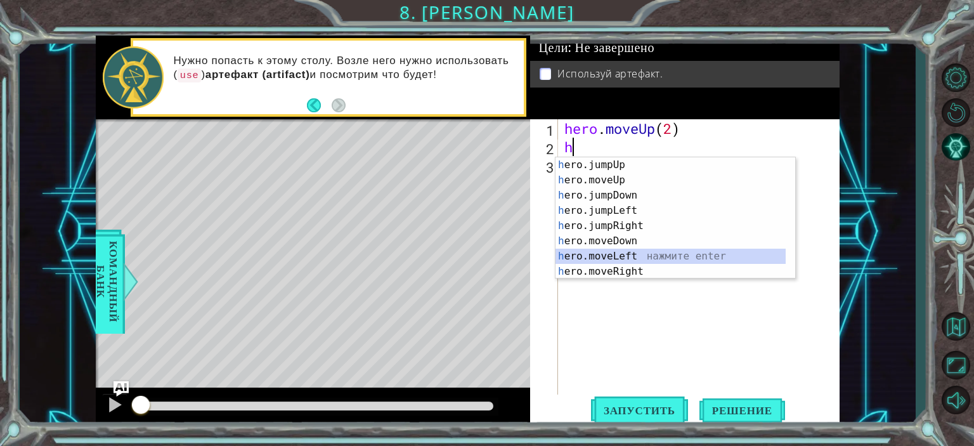
click at [624, 254] on div "h ero.jumpUp нажмите enter h ero.moveUp нажмите enter h ero.jumpDown нажмите en…" at bounding box center [670, 233] width 230 height 152
type textarea "hero.moveLeft(1)"
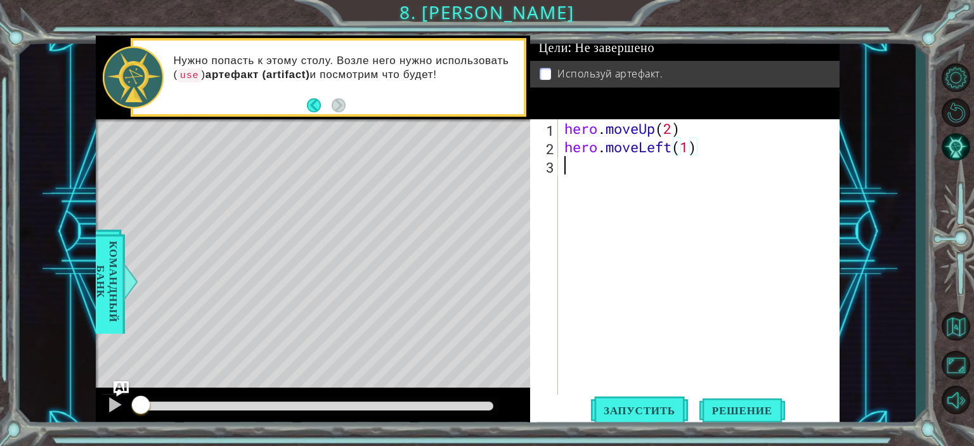
click at [576, 168] on div "hero . moveUp ( 2 ) hero . moveLeft ( 1 )" at bounding box center [702, 275] width 280 height 312
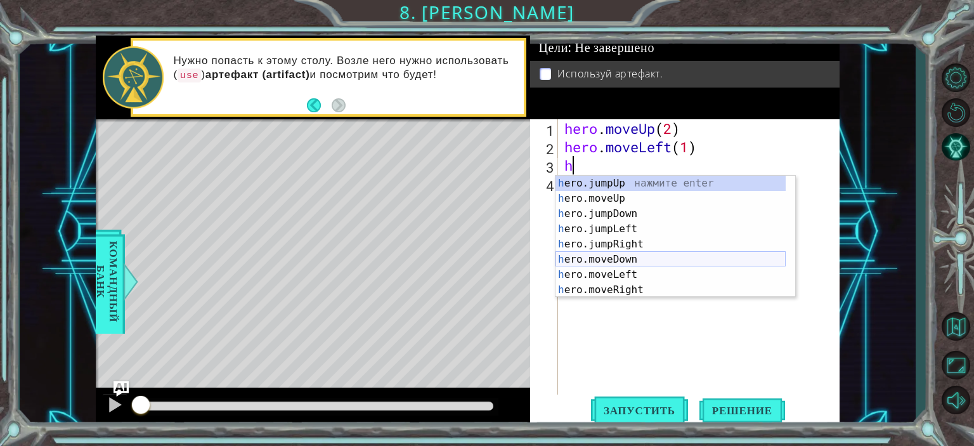
click at [629, 262] on div "h ero.jumpUp нажмите enter h ero.moveUp нажмите enter h ero.jumpDown нажмите en…" at bounding box center [670, 252] width 230 height 152
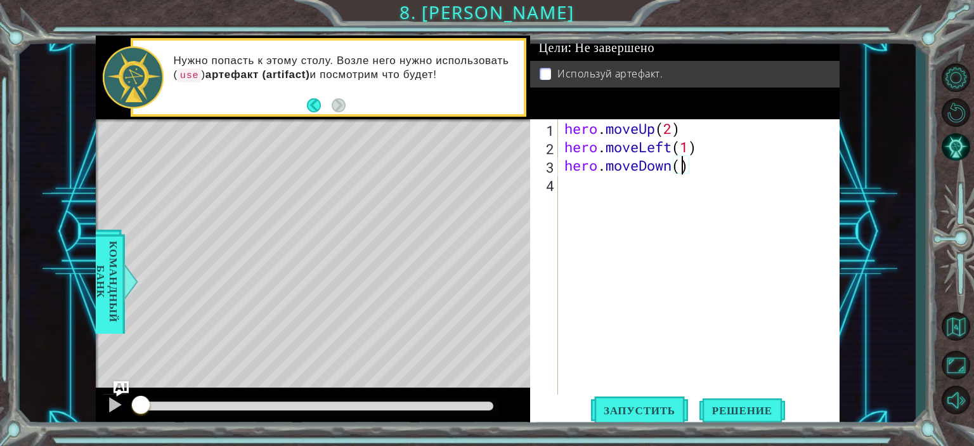
type textarea "hero.moveDown(2)"
click at [573, 190] on div "hero . moveUp ( 2 ) hero . moveLeft ( 1 ) hero . moveDown ( 2 )" at bounding box center [702, 275] width 280 height 312
type textarea "h"
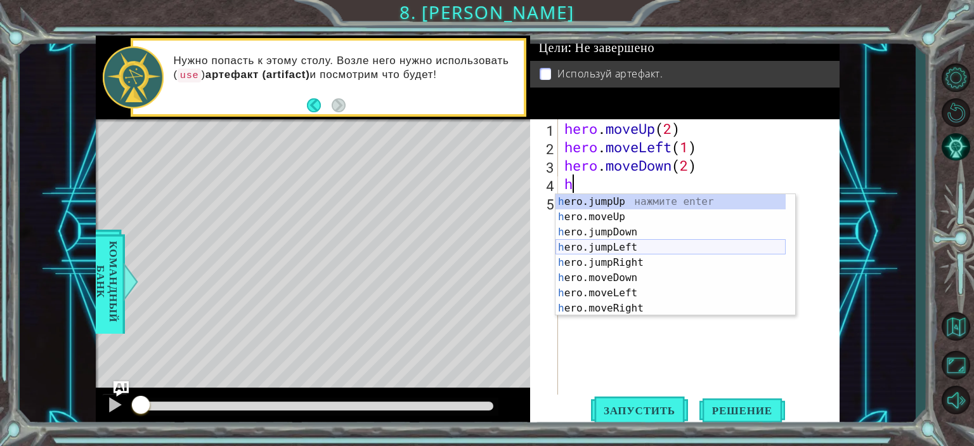
click at [642, 245] on div "h ero.jumpUp нажмите enter h ero.moveUp нажмите enter h ero.jumpDown нажмите en…" at bounding box center [670, 270] width 230 height 152
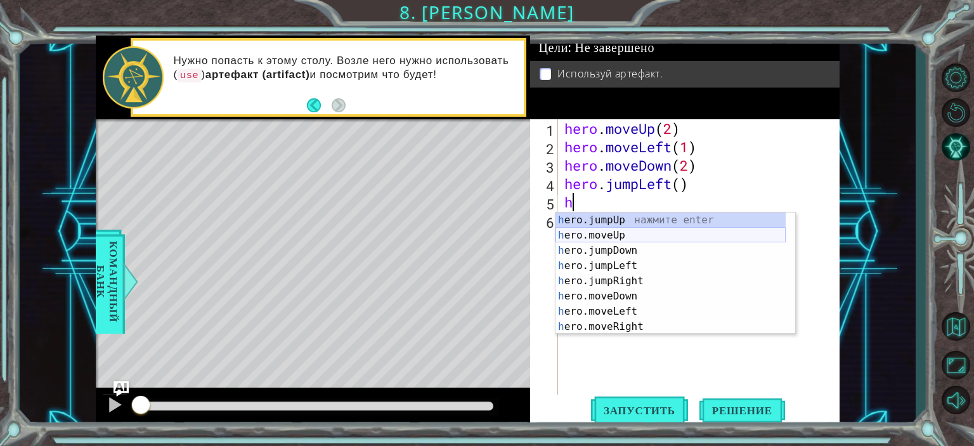
click at [614, 238] on div "h ero.jumpUp нажмите enter h ero.moveUp нажмите enter h ero.jumpDown нажмите en…" at bounding box center [670, 288] width 230 height 152
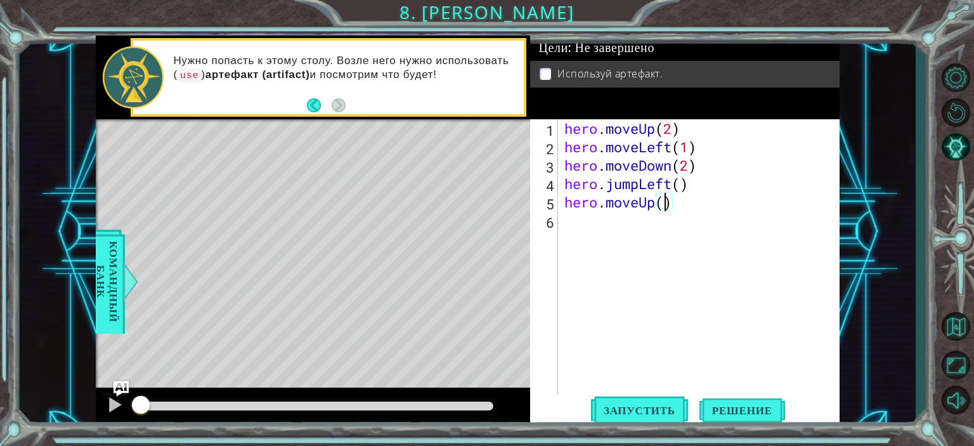
type textarea "hero.moveUp(2)"
click at [568, 229] on div "hero . moveUp ( 2 ) hero . moveLeft ( 1 ) hero . moveDown ( 2 ) hero . jumpLeft…" at bounding box center [702, 275] width 280 height 312
type textarea "h"
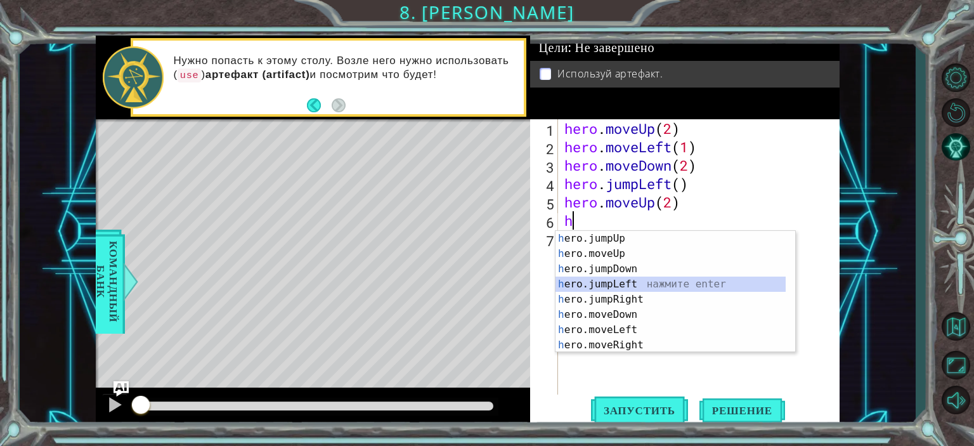
click at [622, 280] on div "h ero.jumpUp нажмите enter h ero.moveUp нажмите enter h ero.jumpDown нажмите en…" at bounding box center [670, 307] width 230 height 152
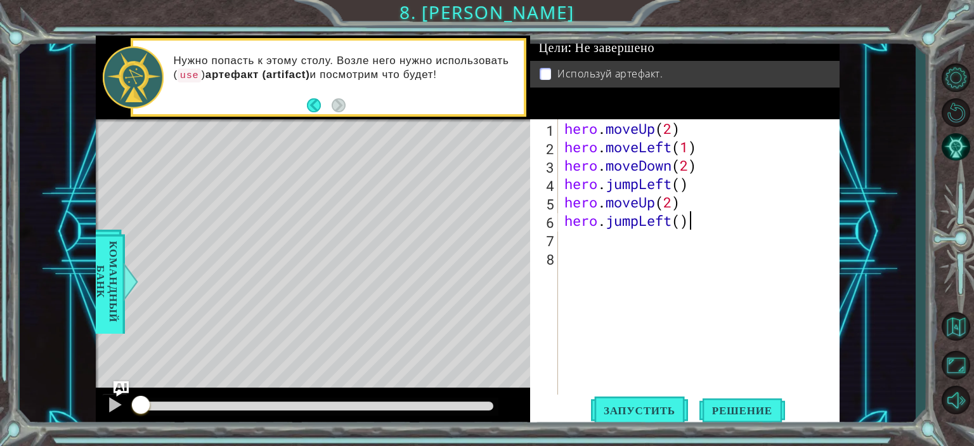
click at [693, 221] on div "hero . moveUp ( 2 ) hero . moveLeft ( 1 ) hero . moveDown ( 2 ) hero . jumpLeft…" at bounding box center [702, 275] width 280 height 312
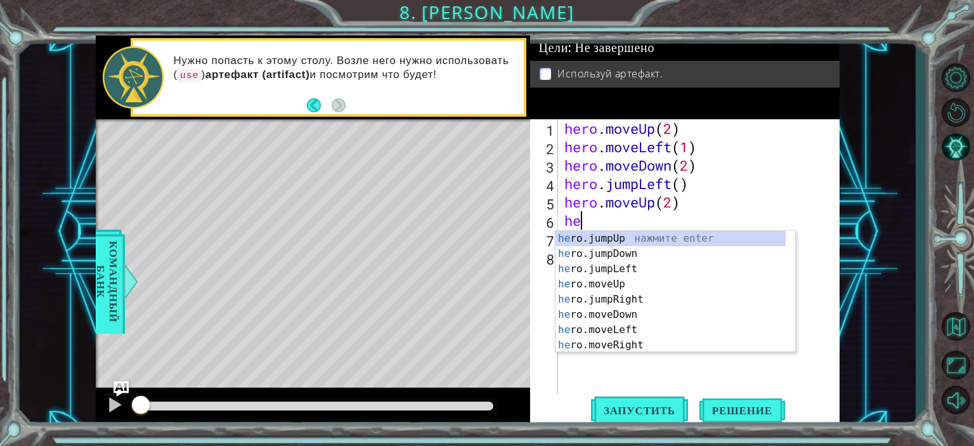
type textarea "h"
click at [617, 342] on div "h ero.jumpUp нажмите enter h ero.moveUp нажмите enter h ero.jumpDown нажмите en…" at bounding box center [670, 307] width 230 height 152
type textarea "hero.moveRight(1)"
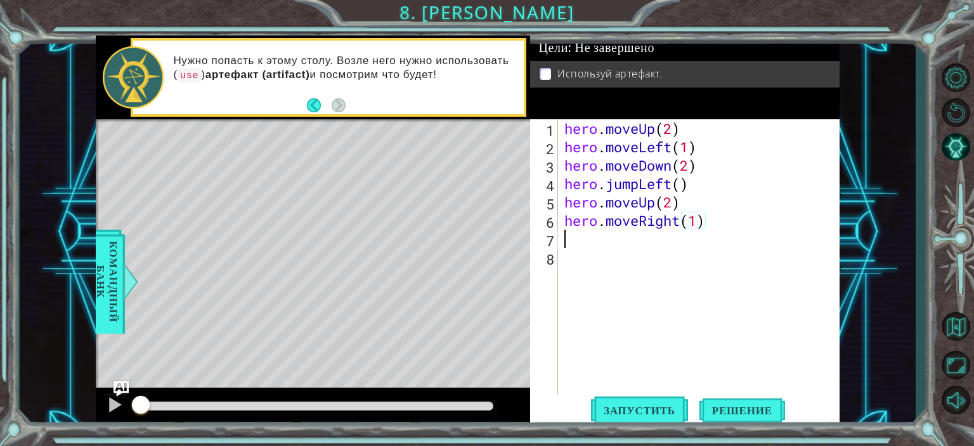
click at [567, 238] on div "hero . moveUp ( 2 ) hero . moveLeft ( 1 ) hero . moveDown ( 2 ) hero . jumpLeft…" at bounding box center [702, 275] width 280 height 312
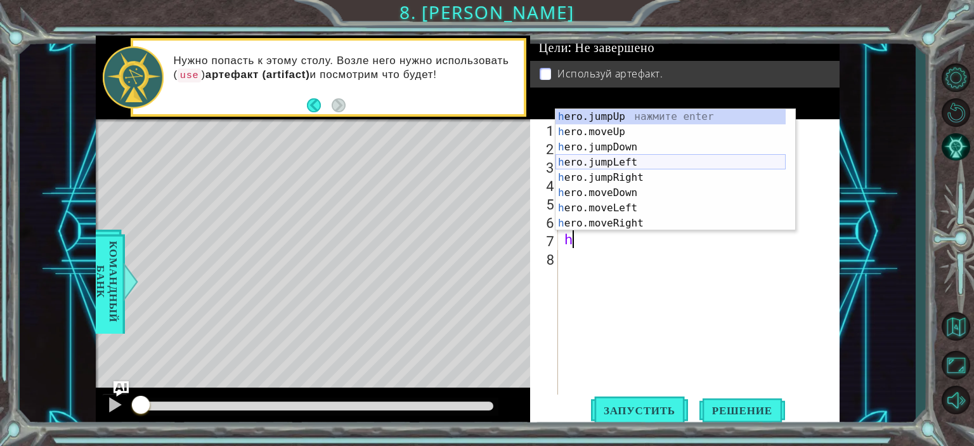
scroll to position [15, 0]
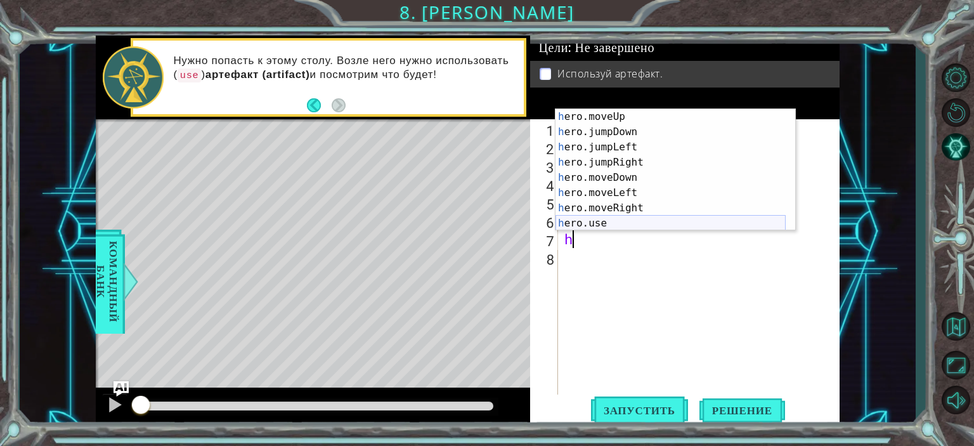
click at [622, 228] on div "h ero.moveUp нажмите enter h ero.jumpDown нажмите enter h ero.jumpLeft нажмите …" at bounding box center [670, 185] width 230 height 152
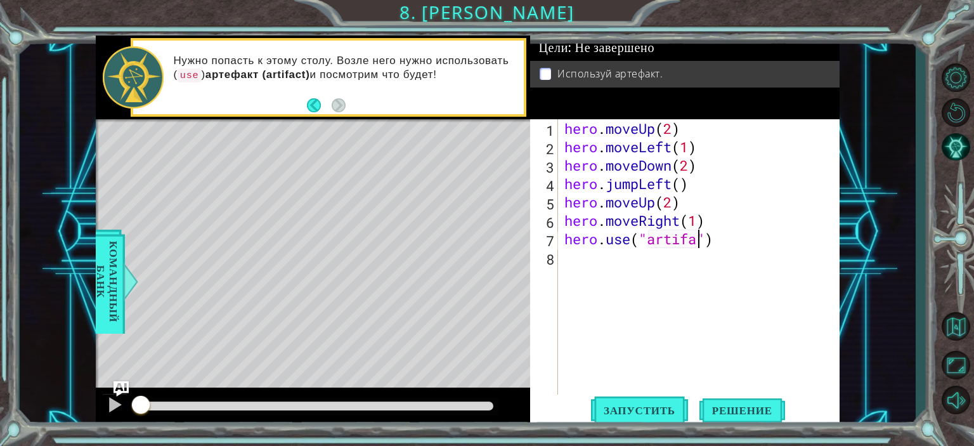
scroll to position [0, 6]
type textarea "hero.use("artifact")"
click at [643, 408] on span "Запустить" at bounding box center [639, 410] width 97 height 13
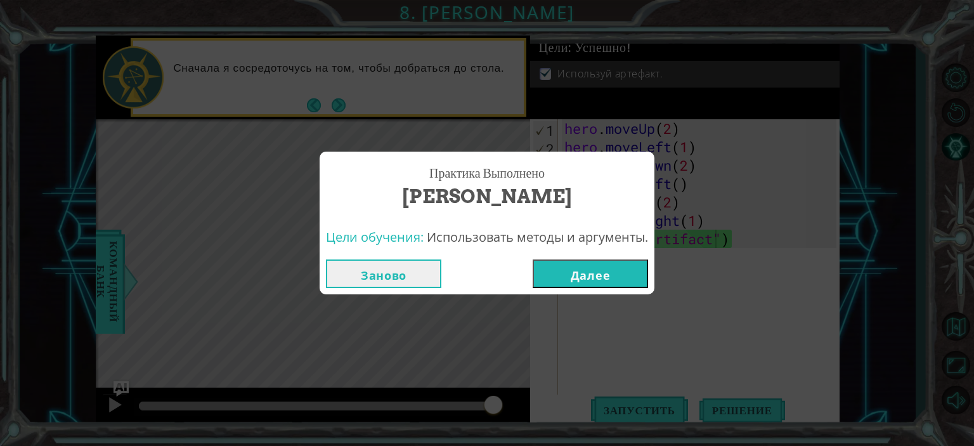
click at [586, 271] on button "Далее" at bounding box center [589, 273] width 115 height 29
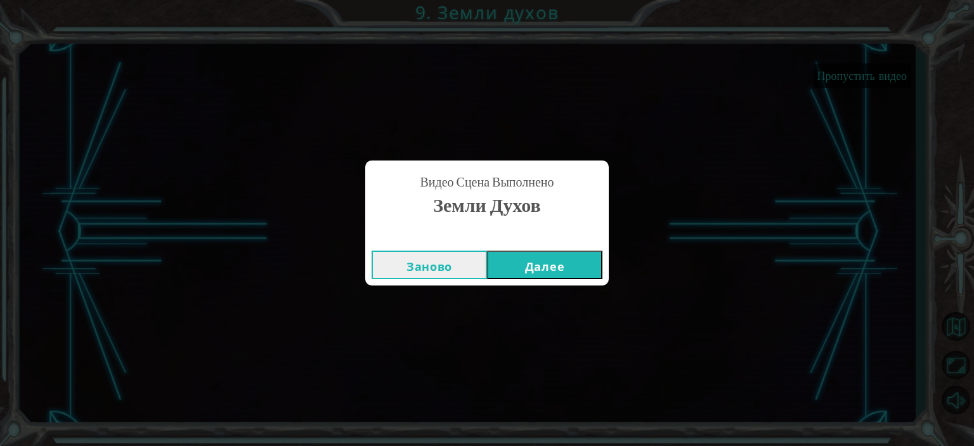
click at [518, 269] on button "Далее" at bounding box center [544, 264] width 115 height 29
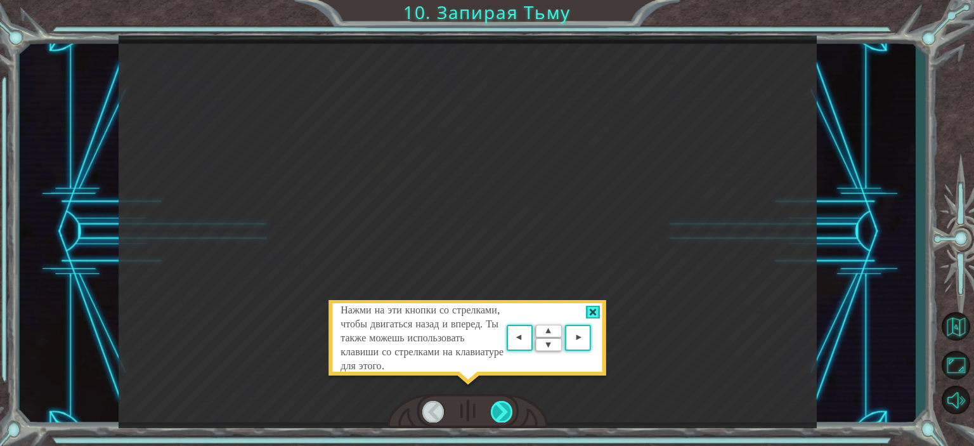
click at [497, 409] on div at bounding box center [502, 411] width 22 height 21
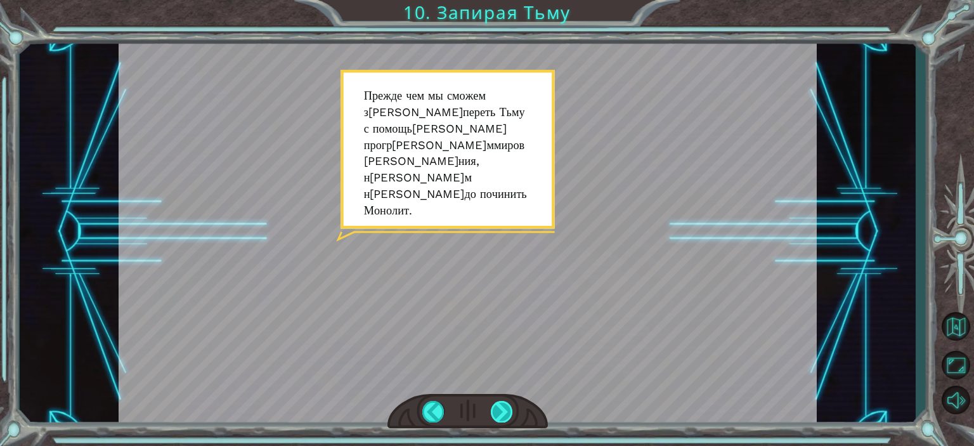
click at [505, 416] on div at bounding box center [502, 411] width 22 height 21
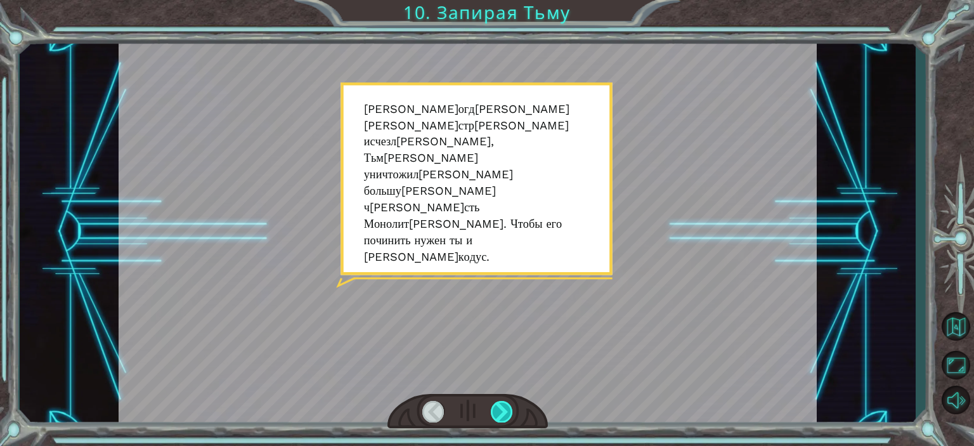
click at [505, 412] on div at bounding box center [502, 411] width 22 height 21
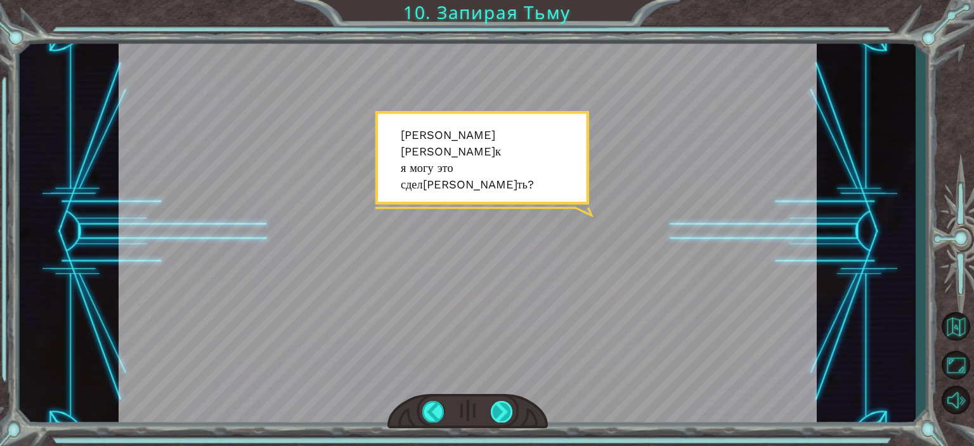
click at [505, 412] on div at bounding box center [502, 411] width 22 height 21
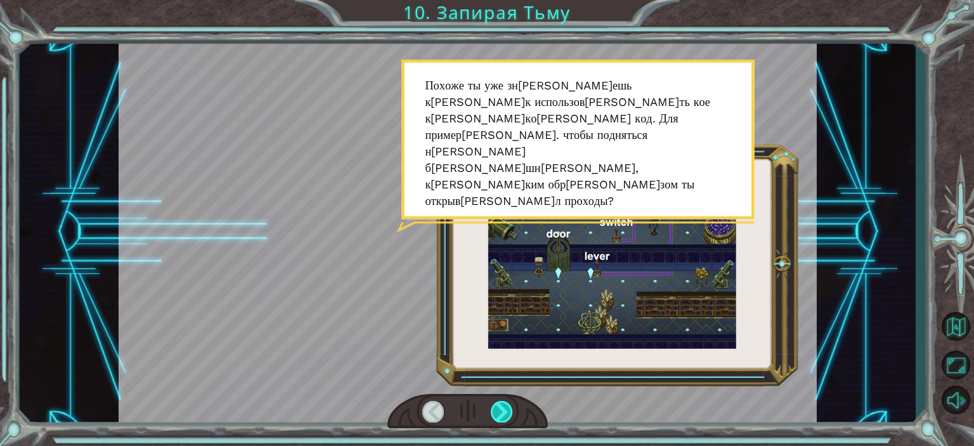
click at [505, 412] on div at bounding box center [502, 411] width 22 height 21
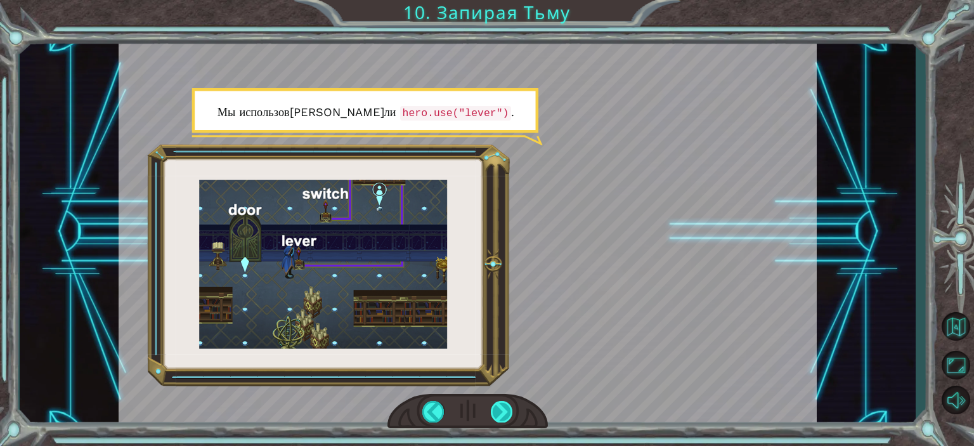
click at [505, 412] on div at bounding box center [502, 411] width 22 height 21
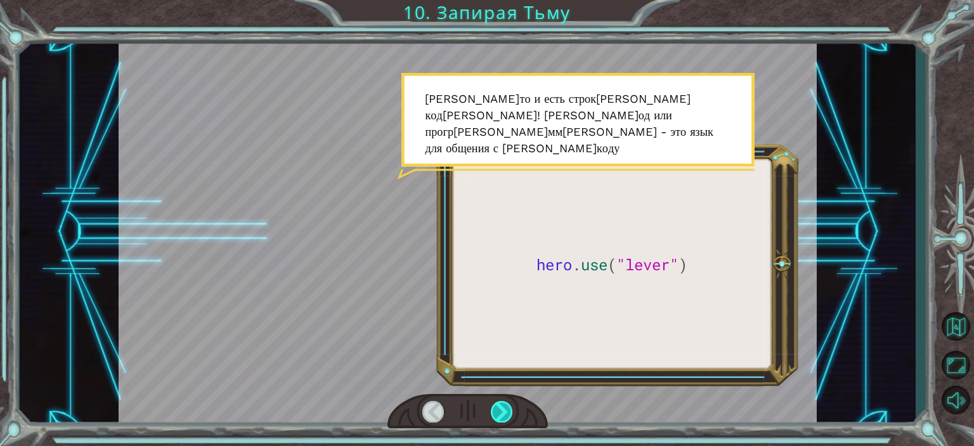
click at [505, 412] on div at bounding box center [502, 411] width 22 height 21
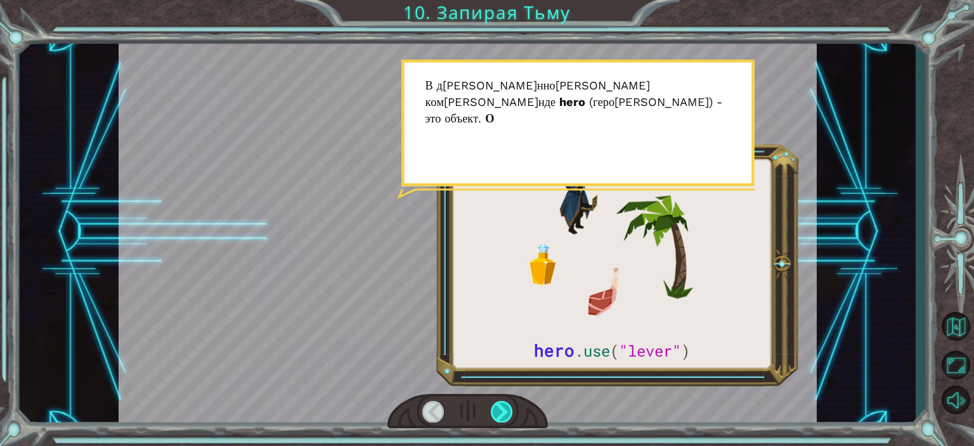
click at [505, 412] on div at bounding box center [502, 411] width 22 height 21
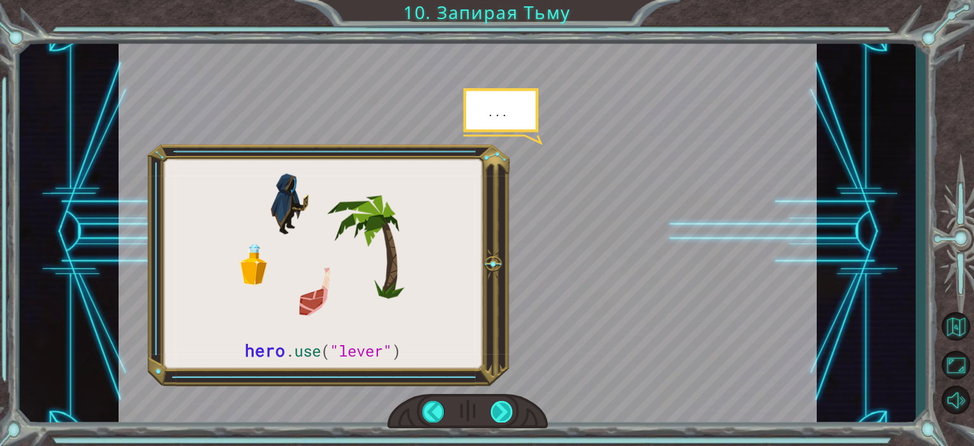
click at [505, 412] on div at bounding box center [502, 411] width 22 height 21
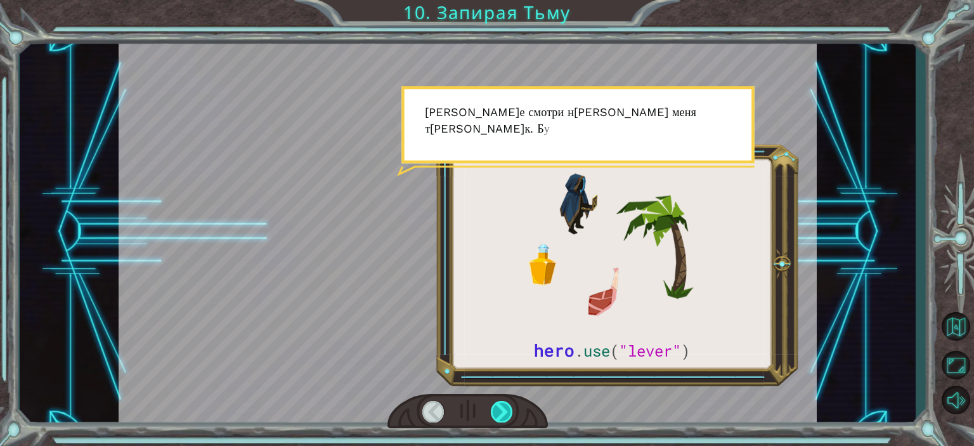
click at [505, 412] on div at bounding box center [502, 411] width 22 height 21
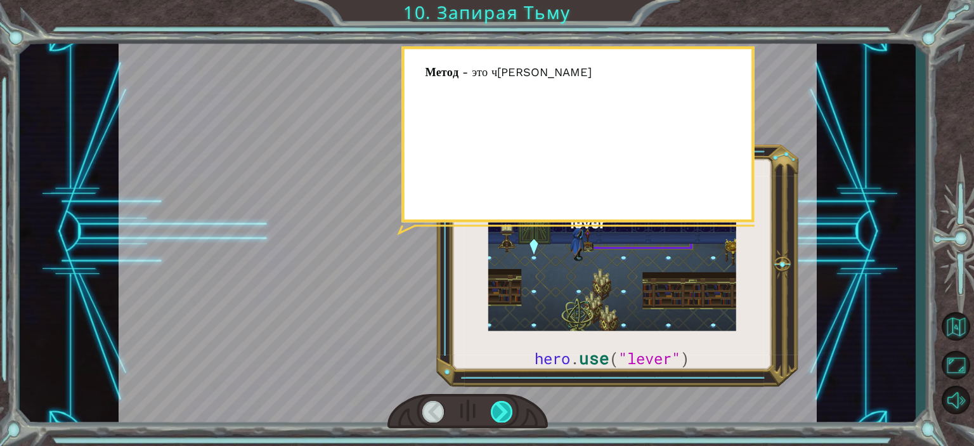
click at [505, 412] on div at bounding box center [502, 411] width 22 height 21
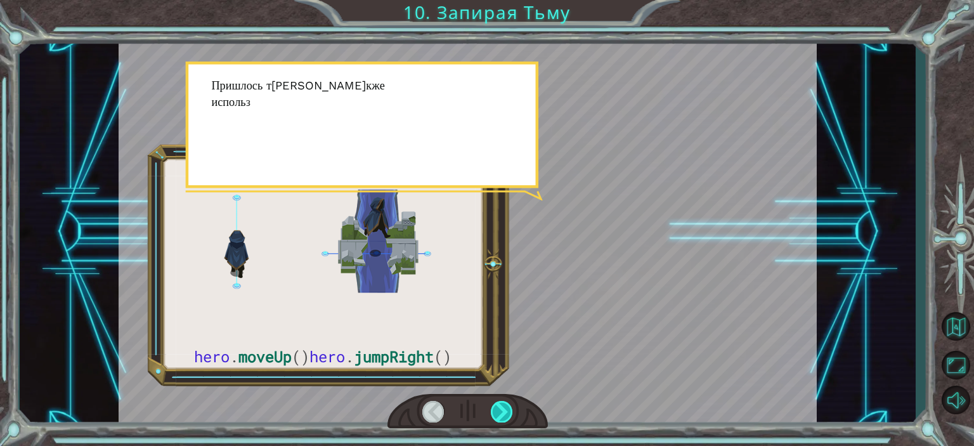
click at [505, 412] on div at bounding box center [502, 411] width 22 height 21
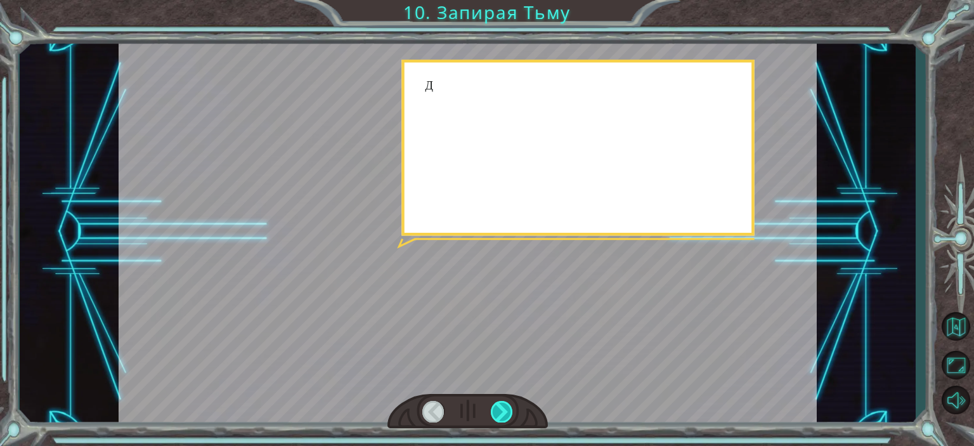
click at [505, 412] on div at bounding box center [502, 411] width 22 height 21
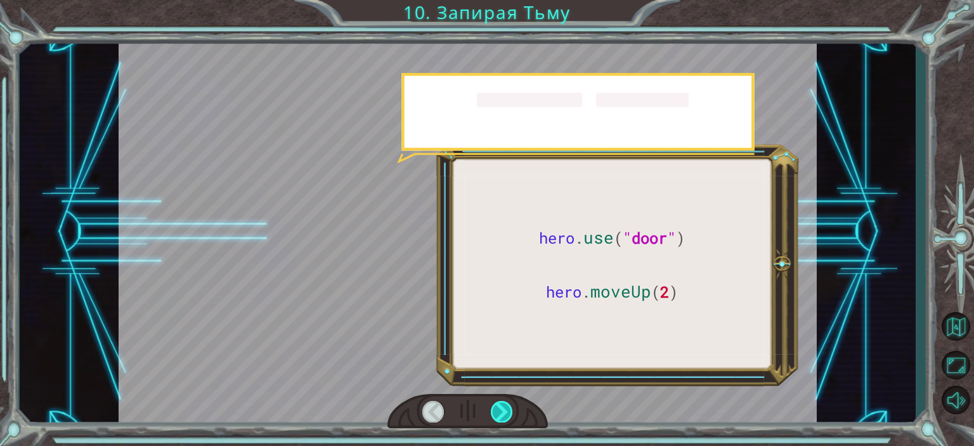
click at [505, 412] on div at bounding box center [502, 411] width 22 height 21
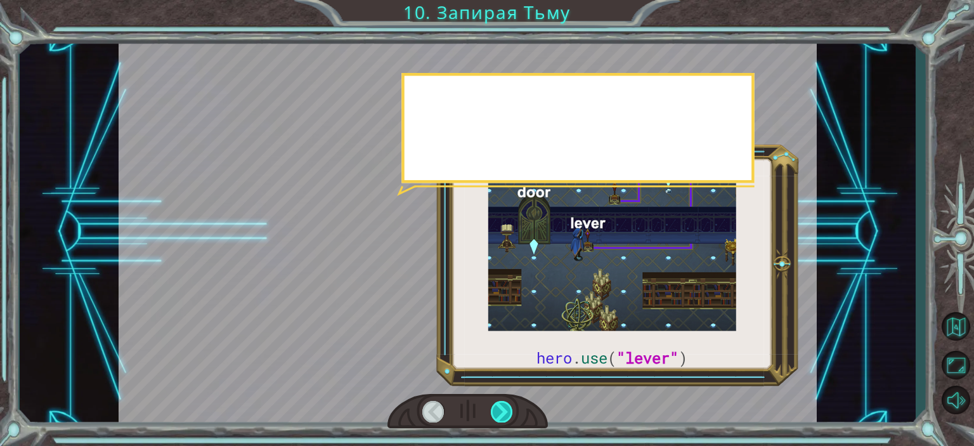
click at [505, 412] on div at bounding box center [502, 411] width 22 height 21
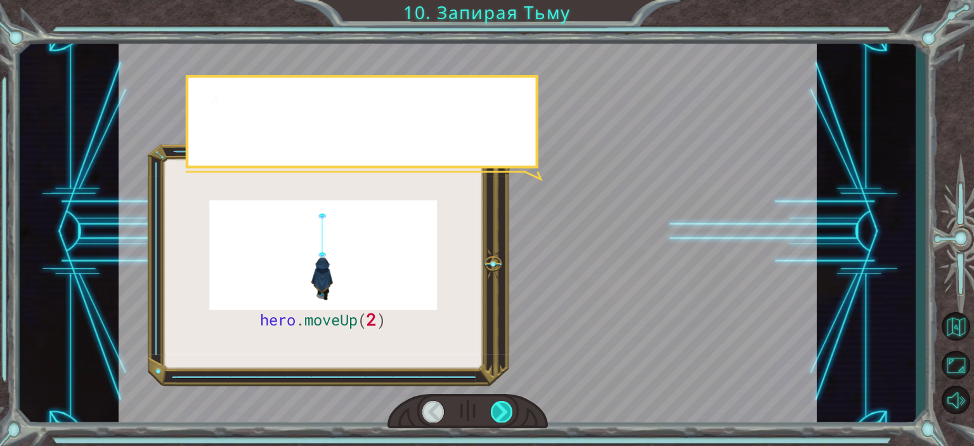
click at [505, 412] on div at bounding box center [502, 411] width 22 height 21
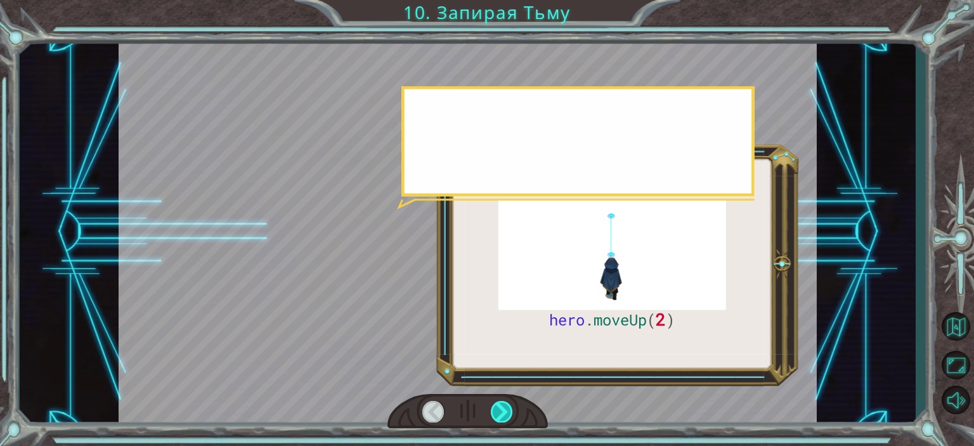
click at [505, 412] on div at bounding box center [502, 411] width 22 height 21
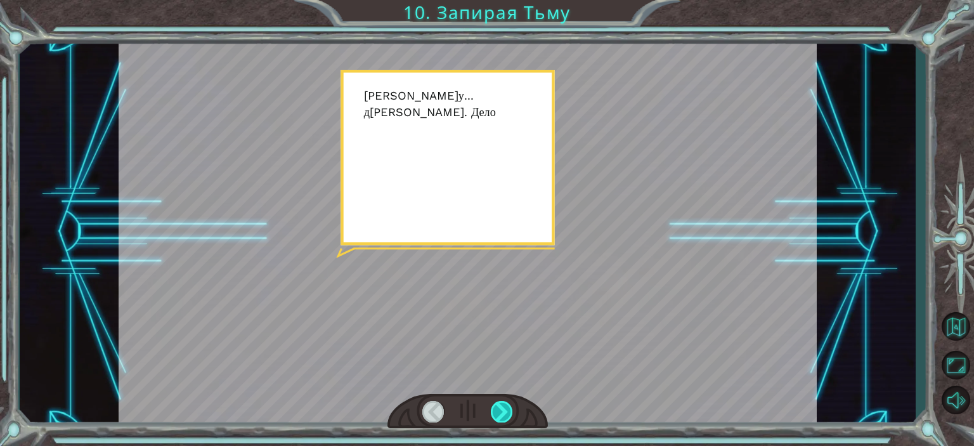
click at [505, 412] on div at bounding box center [502, 411] width 22 height 21
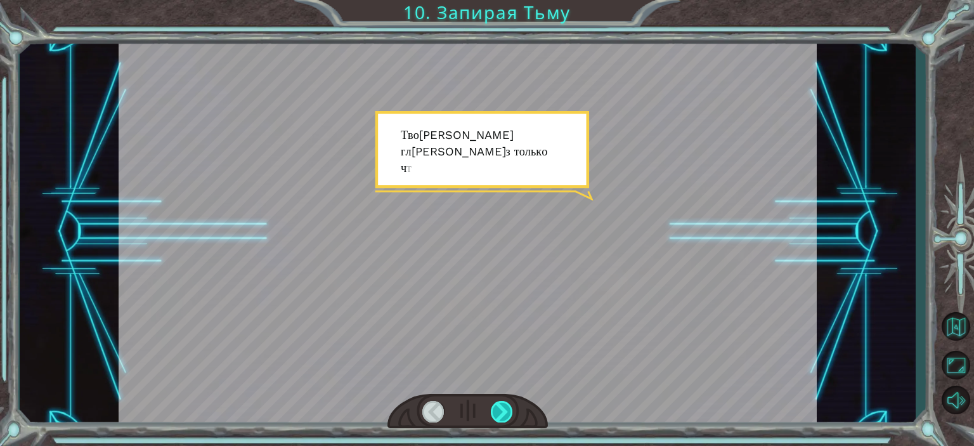
click at [505, 412] on div at bounding box center [502, 411] width 22 height 21
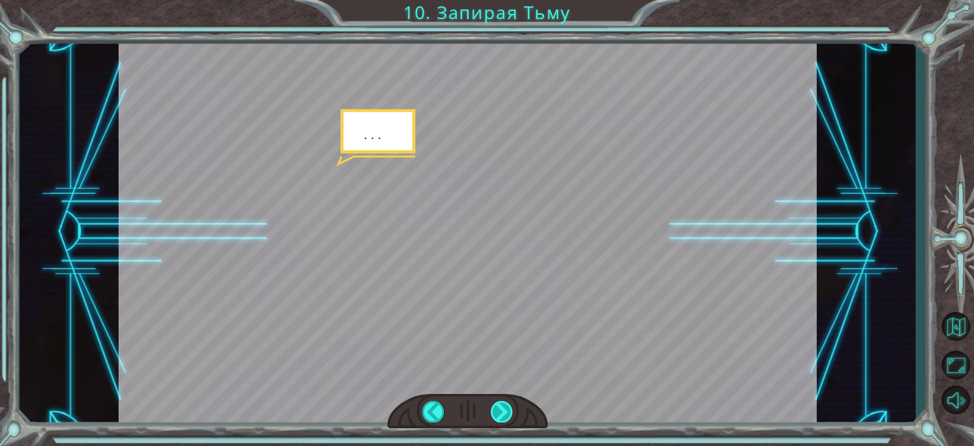
click at [505, 412] on div at bounding box center [502, 411] width 22 height 21
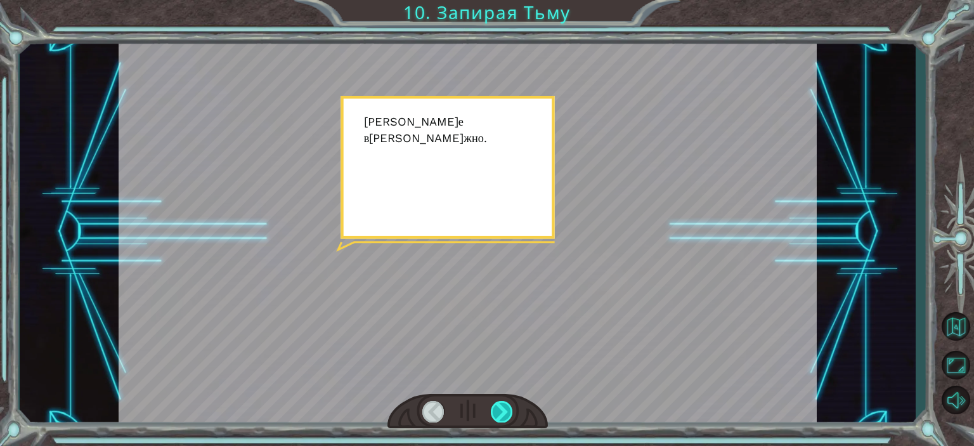
click at [505, 412] on div at bounding box center [502, 411] width 22 height 21
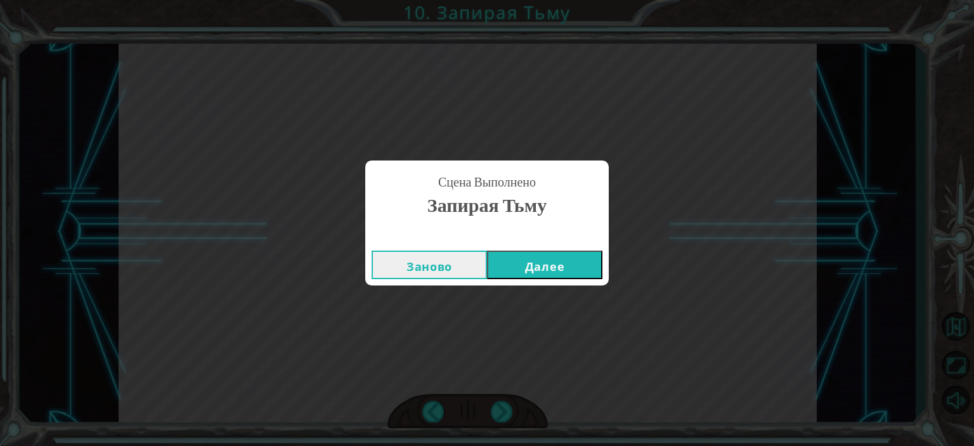
click at [543, 280] on div "Заново Далее" at bounding box center [486, 264] width 243 height 41
click at [554, 263] on button "Далее" at bounding box center [544, 264] width 115 height 29
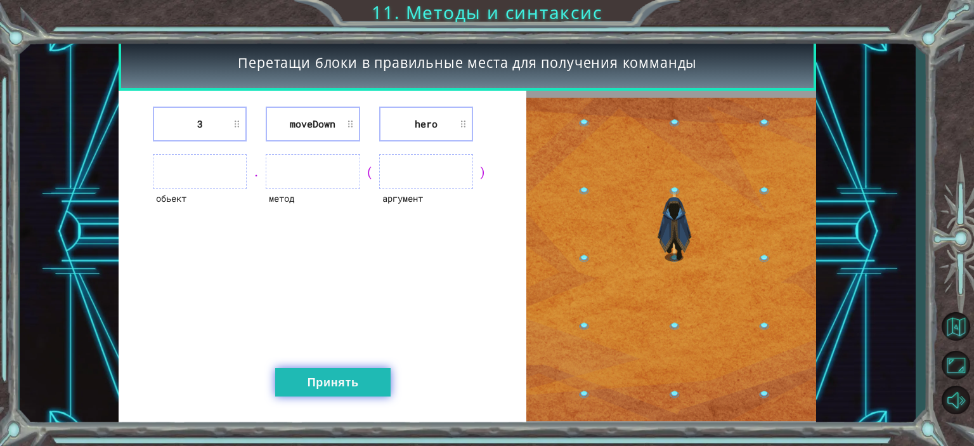
click at [327, 392] on button "Принять" at bounding box center [332, 382] width 115 height 29
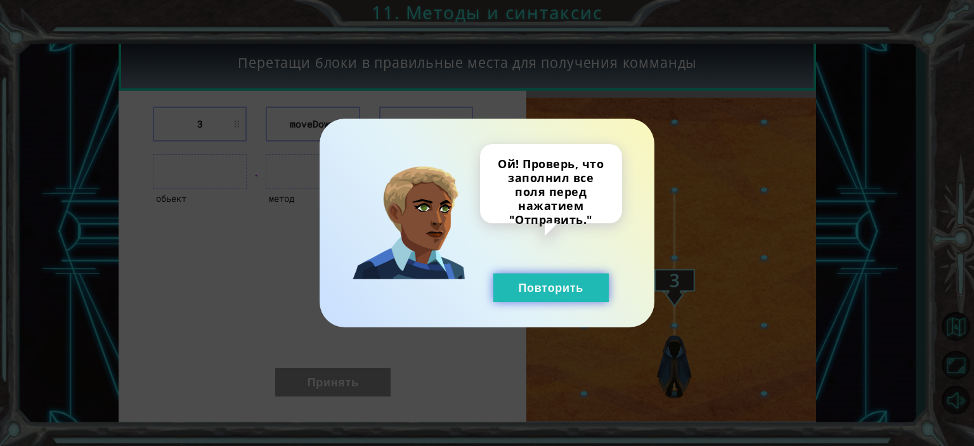
click at [541, 295] on button "Повторить" at bounding box center [550, 287] width 115 height 29
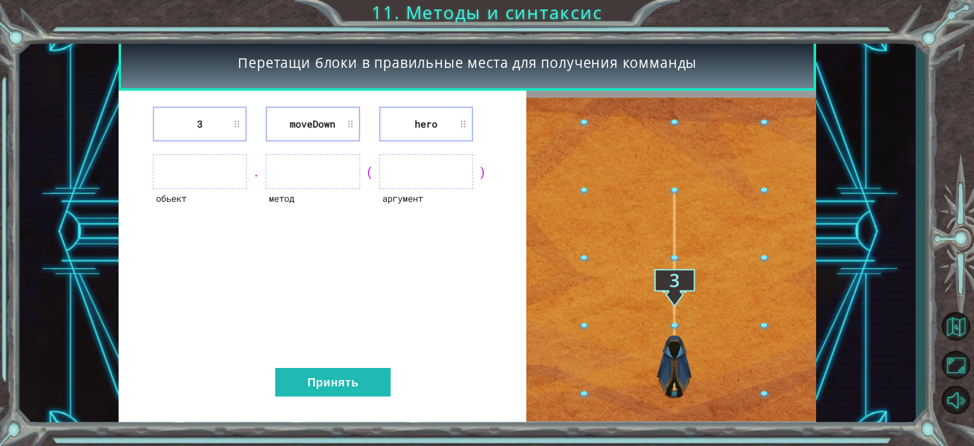
click at [413, 122] on li "hero" at bounding box center [426, 123] width 94 height 35
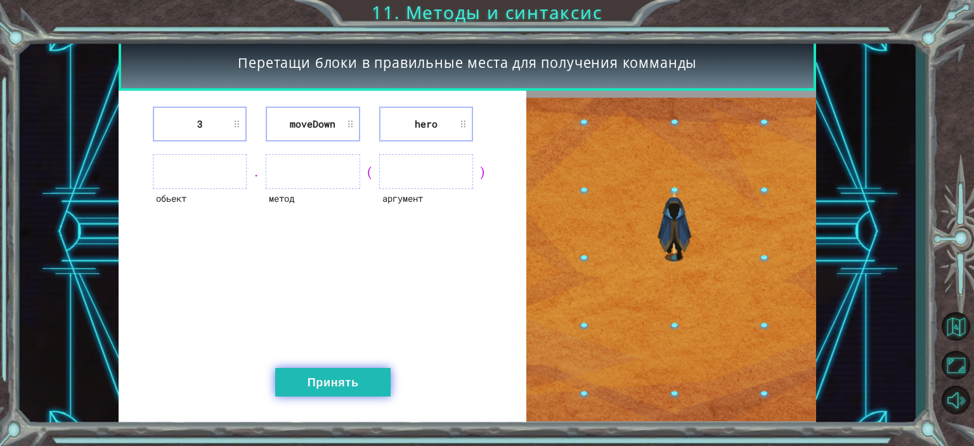
click at [385, 371] on button "Принять" at bounding box center [332, 382] width 115 height 29
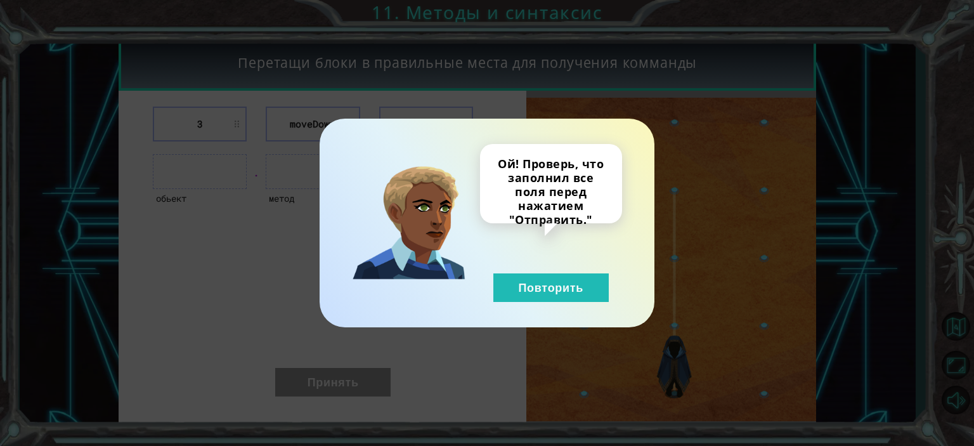
click at [573, 308] on div "Ой! Проверь, что заполнил все поля перед нажатием "Отправить." Повторить" at bounding box center [486, 223] width 335 height 209
click at [560, 299] on div "Ой! Проверь, что заполнил все поля перед нажатием "Отправить." Повторить" at bounding box center [486, 223] width 335 height 209
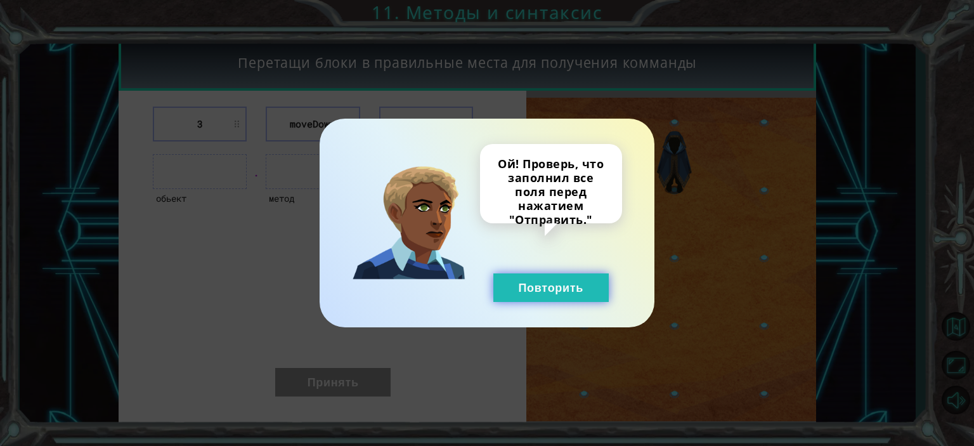
click at [539, 288] on button "Повторить" at bounding box center [550, 287] width 115 height 29
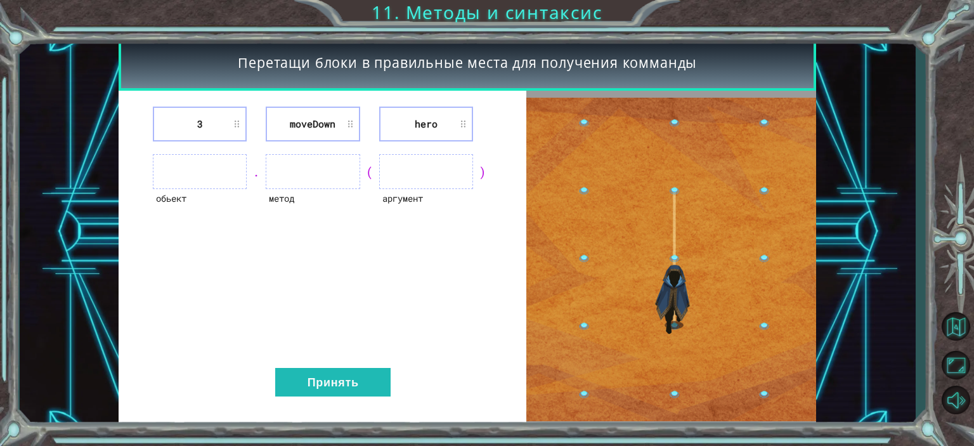
click at [230, 120] on li "3" at bounding box center [200, 123] width 94 height 35
click at [235, 126] on li "3" at bounding box center [200, 123] width 94 height 35
click at [217, 138] on li "3" at bounding box center [200, 123] width 94 height 35
click at [218, 171] on ul at bounding box center [200, 171] width 94 height 35
click at [198, 181] on ul at bounding box center [200, 171] width 94 height 35
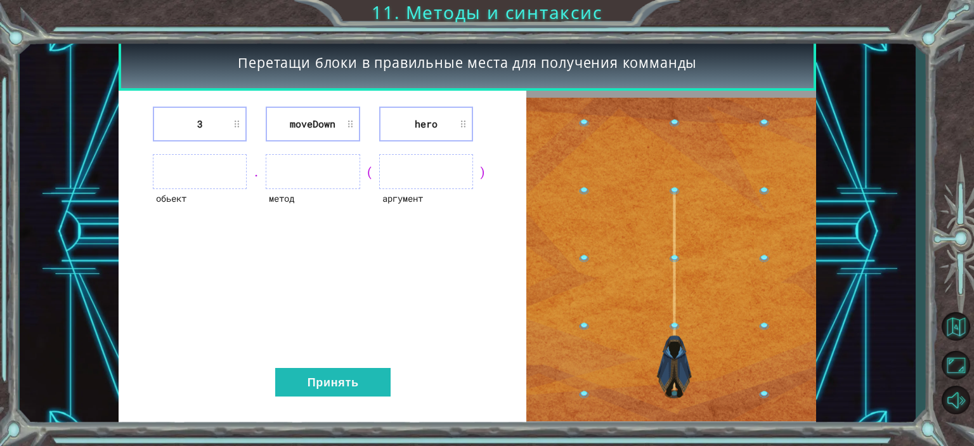
click at [198, 184] on ul at bounding box center [200, 171] width 94 height 35
click at [427, 167] on ul at bounding box center [426, 171] width 94 height 35
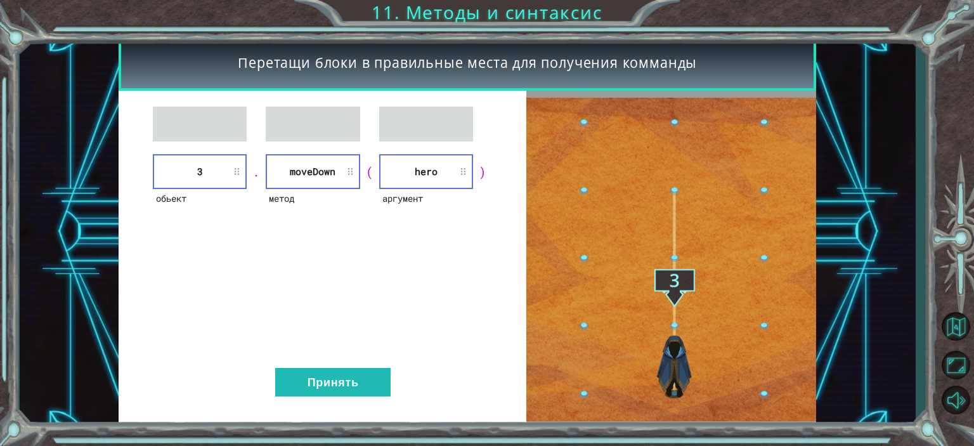
click at [321, 180] on li "moveDown" at bounding box center [313, 171] width 94 height 35
drag, startPoint x: 325, startPoint y: 360, endPoint x: 329, endPoint y: 371, distance: 11.7
click at [325, 361] on div "обьект 3 . метод [GEOGRAPHIC_DATA] ( аргумент hero ) Принять" at bounding box center [322, 259] width 407 height 337
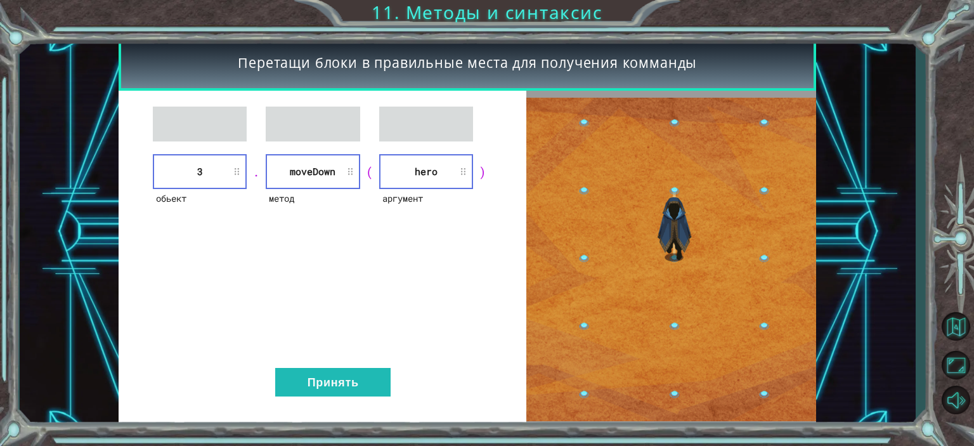
click at [327, 411] on div "обьект 3 . метод [GEOGRAPHIC_DATA] ( аргумент hero ) Принять" at bounding box center [322, 259] width 407 height 337
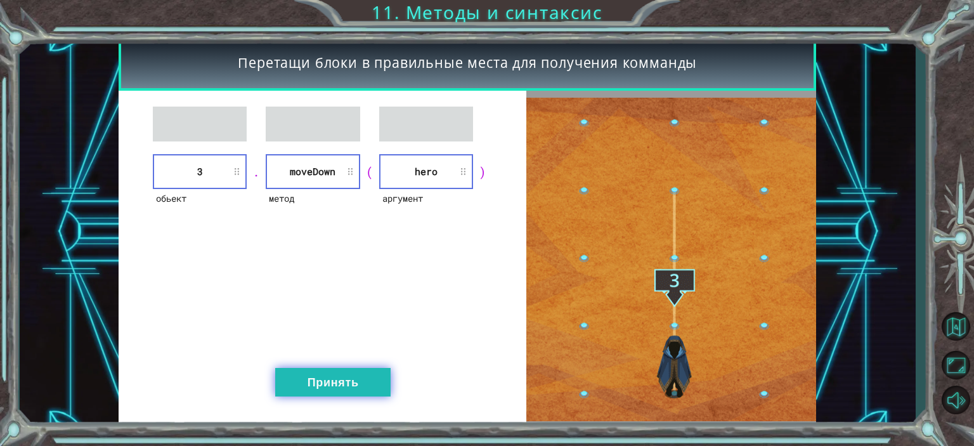
click at [338, 387] on button "Принять" at bounding box center [332, 382] width 115 height 29
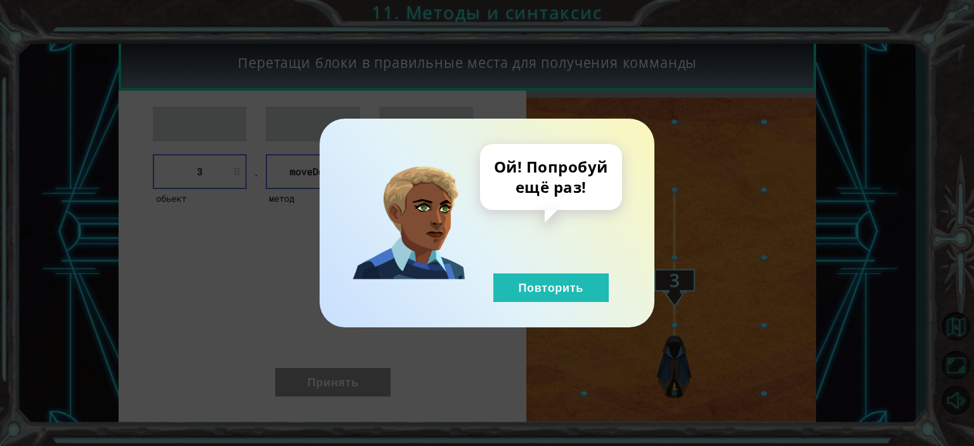
click at [543, 304] on div "Ой! Попробуй ещё раз! Повторить" at bounding box center [486, 223] width 335 height 209
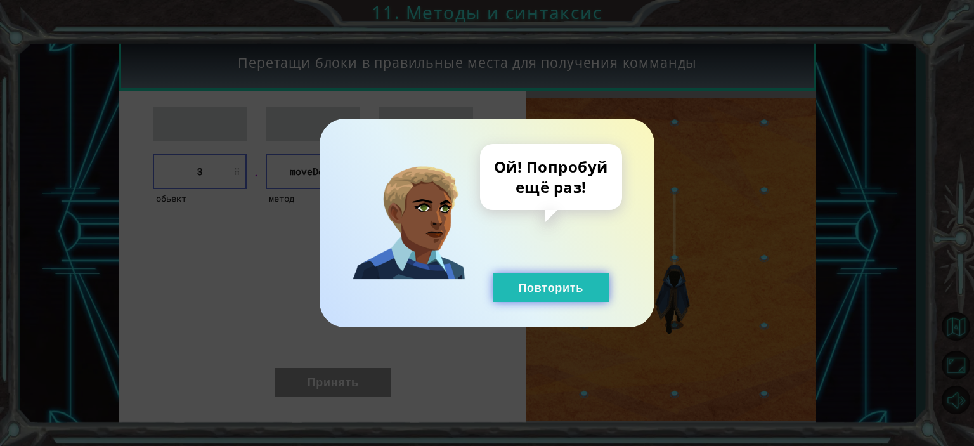
click at [527, 296] on button "Повторить" at bounding box center [550, 287] width 115 height 29
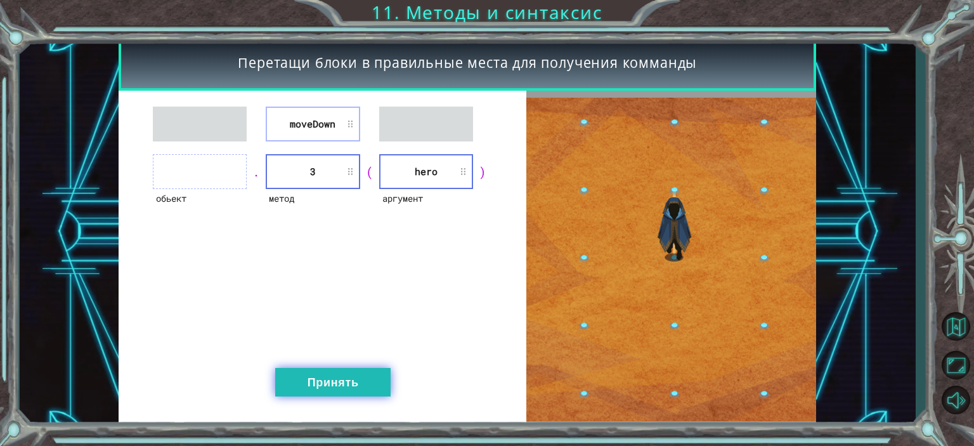
click at [317, 380] on button "Принять" at bounding box center [332, 382] width 115 height 29
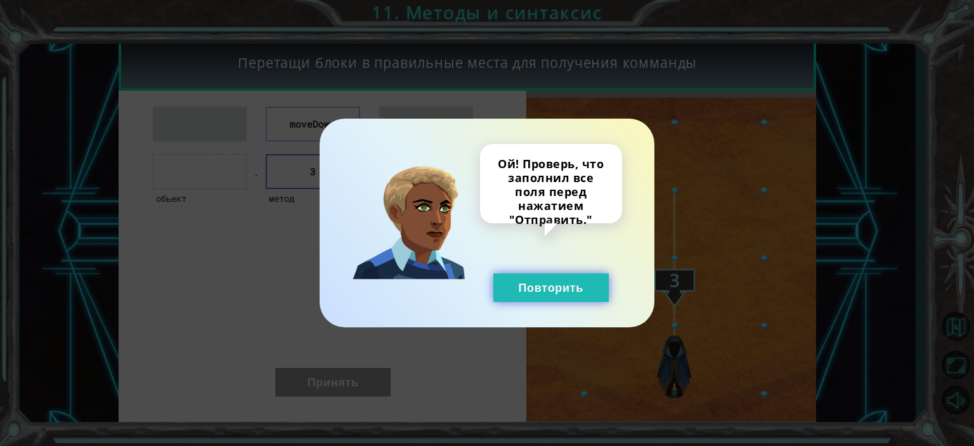
click at [508, 280] on button "Повторить" at bounding box center [550, 287] width 115 height 29
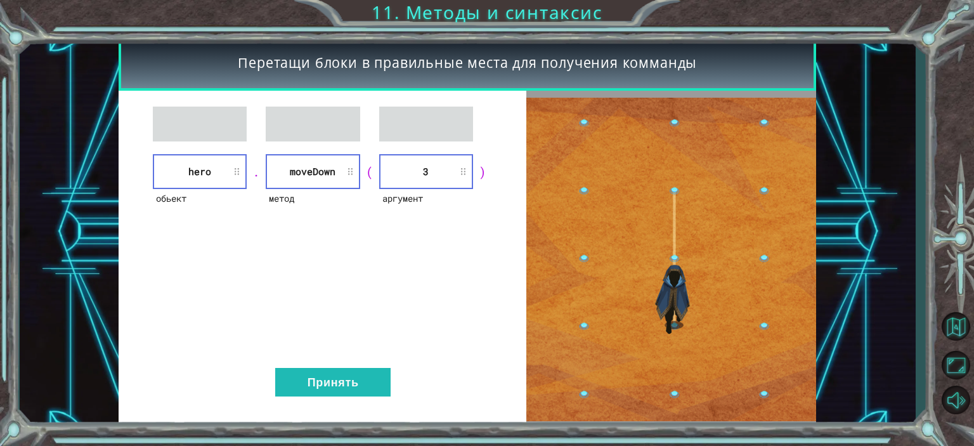
click at [353, 397] on div "обьект hero . метод [GEOGRAPHIC_DATA] ( аргумент 3 ) Принять" at bounding box center [322, 259] width 407 height 337
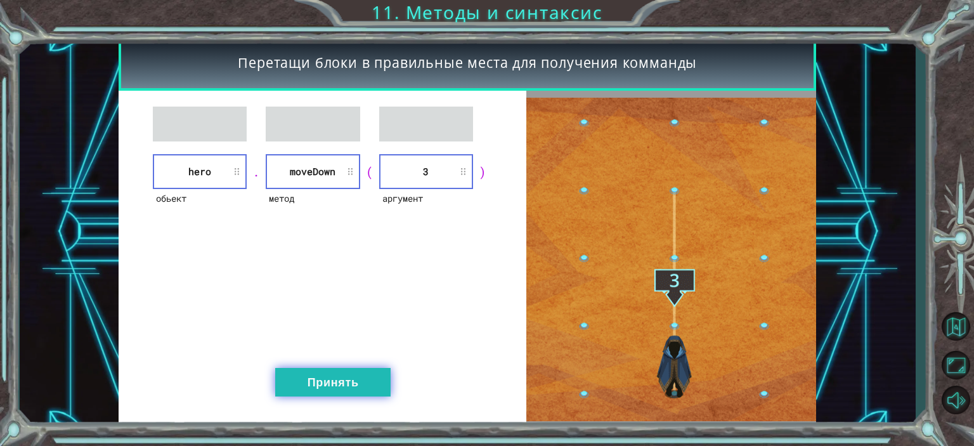
click at [350, 389] on button "Принять" at bounding box center [332, 382] width 115 height 29
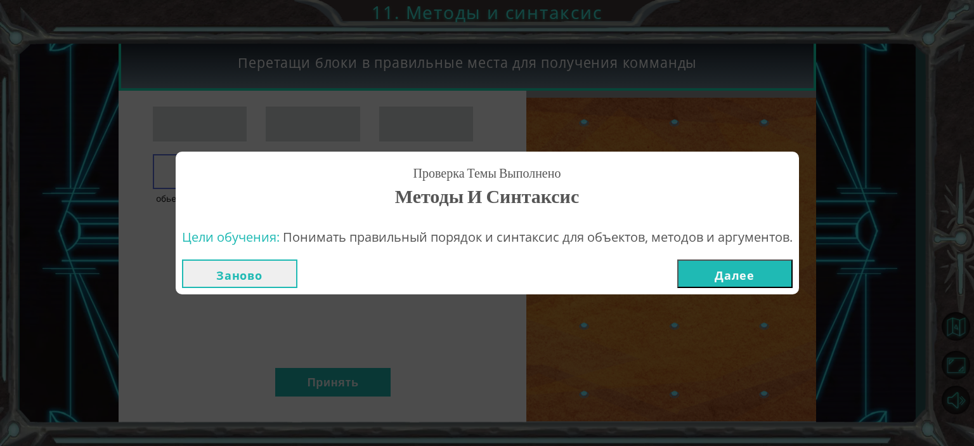
click at [743, 274] on button "Далее" at bounding box center [734, 273] width 115 height 29
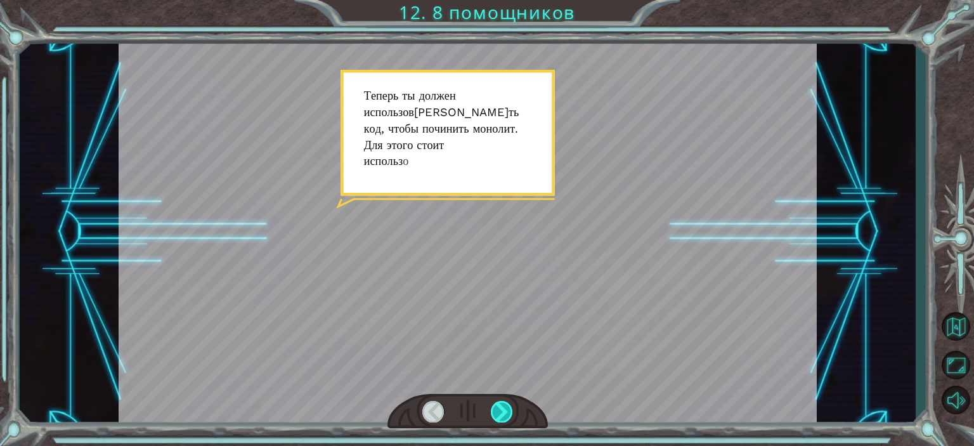
click at [498, 408] on div at bounding box center [502, 411] width 22 height 21
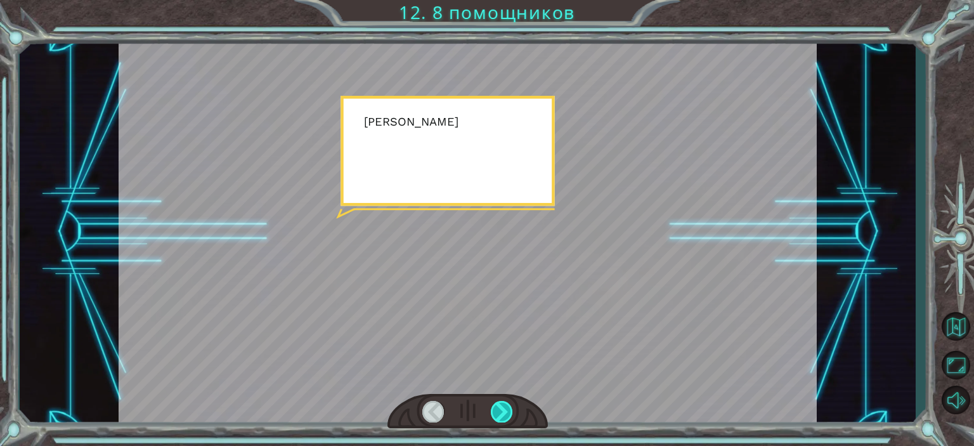
click at [498, 408] on div at bounding box center [502, 411] width 22 height 21
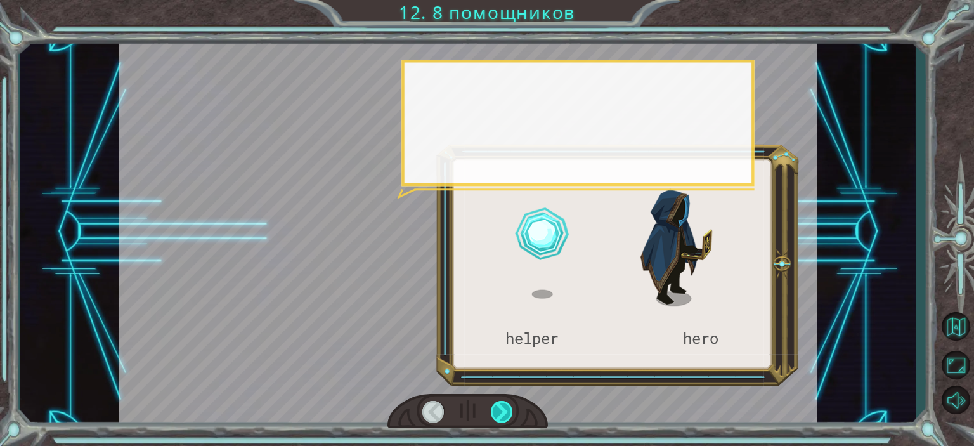
click at [498, 408] on div at bounding box center [502, 411] width 22 height 21
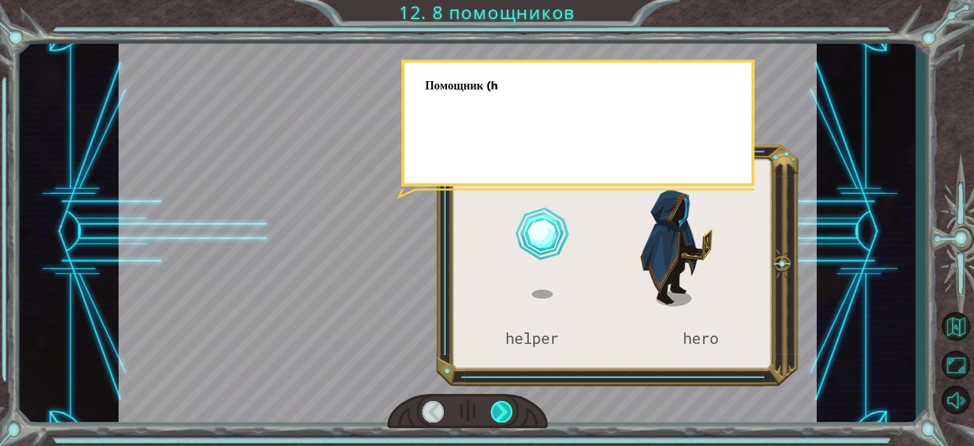
click at [498, 408] on div at bounding box center [502, 411] width 22 height 21
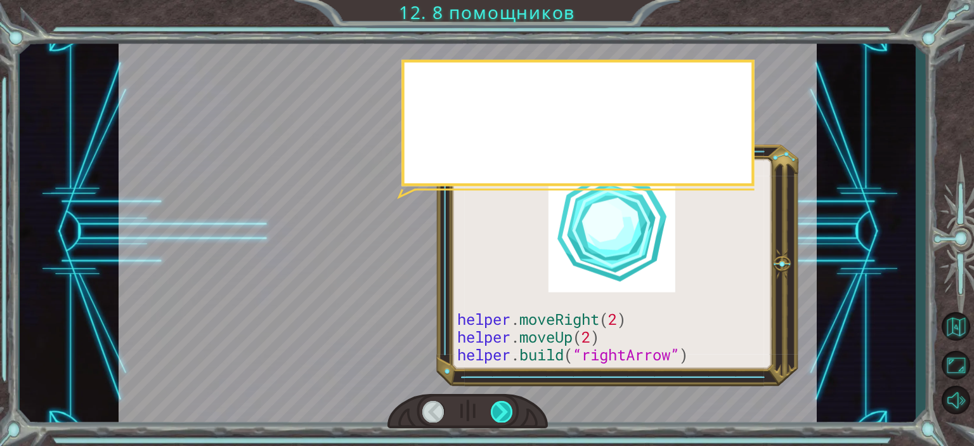
click at [498, 408] on div at bounding box center [502, 411] width 22 height 21
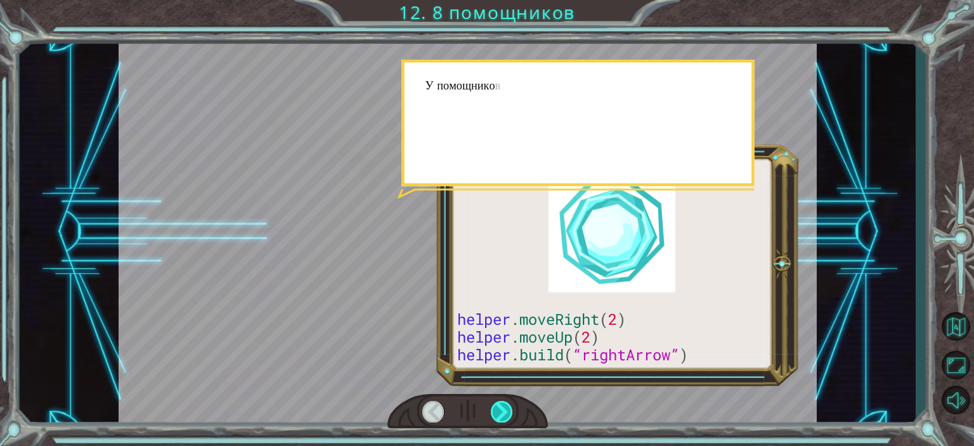
click at [498, 408] on div at bounding box center [502, 411] width 22 height 21
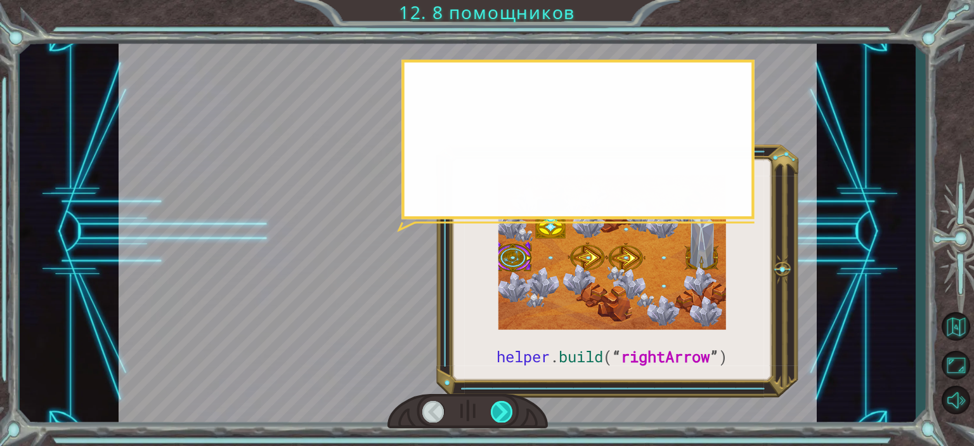
click at [498, 408] on div at bounding box center [502, 411] width 22 height 21
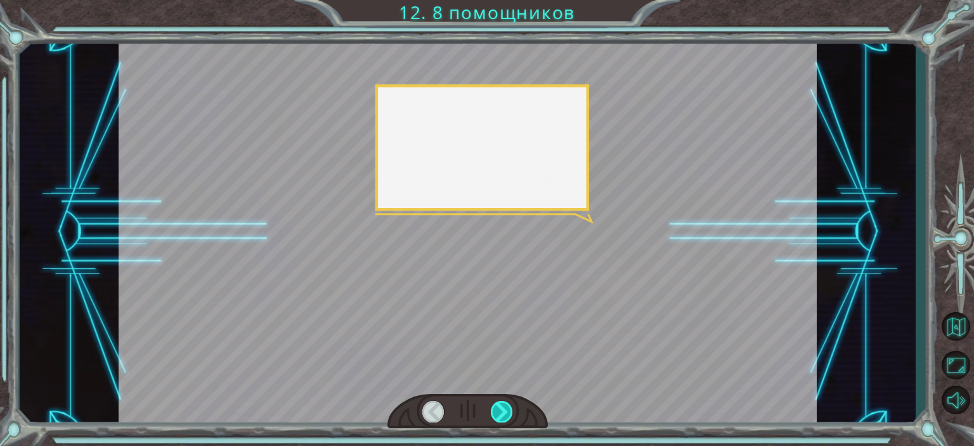
click at [498, 408] on div at bounding box center [502, 411] width 22 height 21
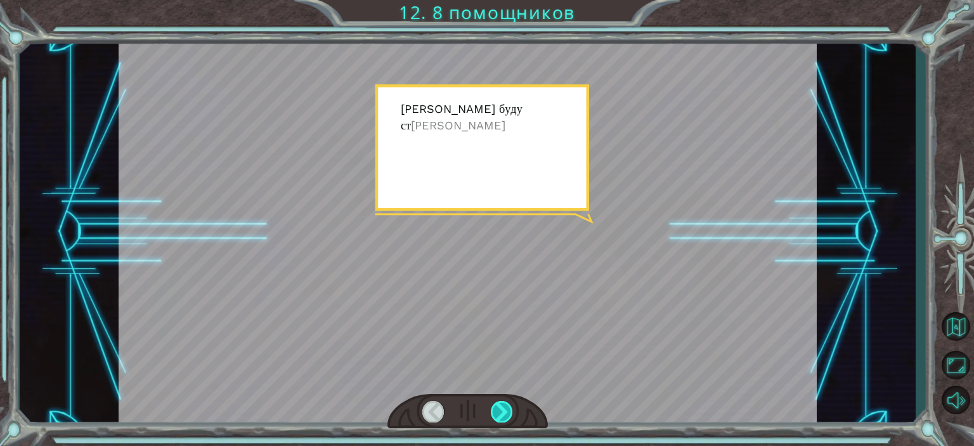
click at [498, 408] on div at bounding box center [502, 411] width 22 height 21
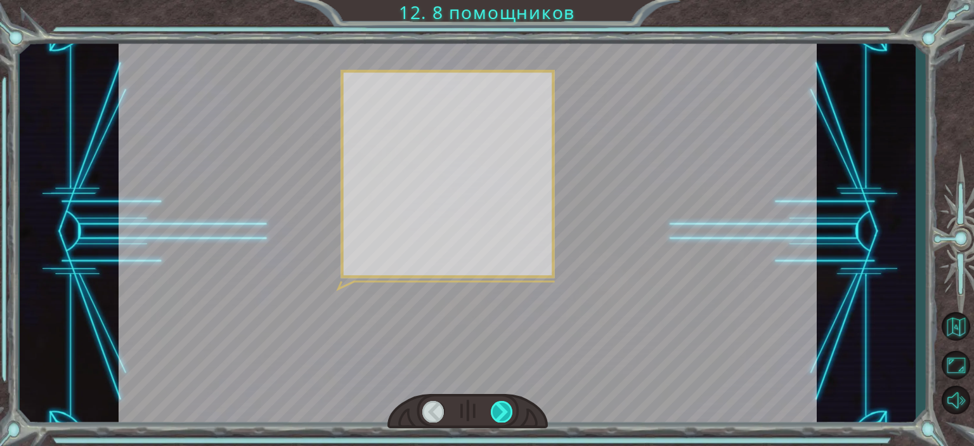
click at [498, 408] on div at bounding box center [502, 411] width 22 height 21
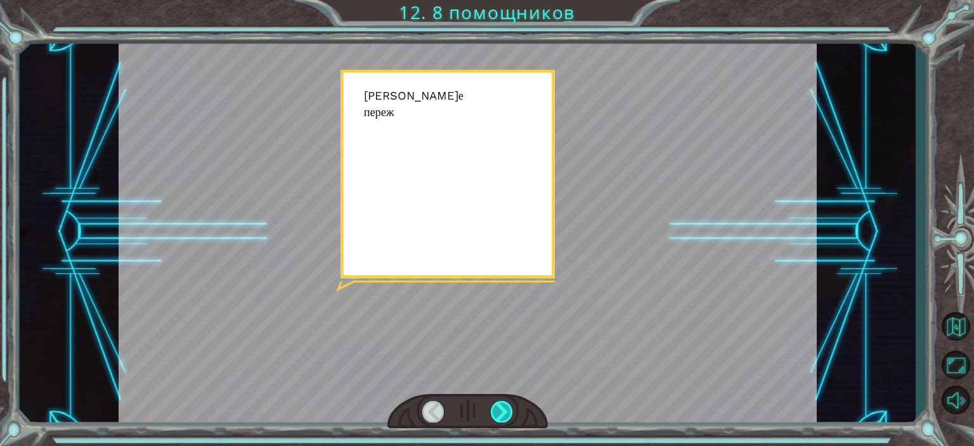
click at [498, 408] on div at bounding box center [502, 411] width 22 height 21
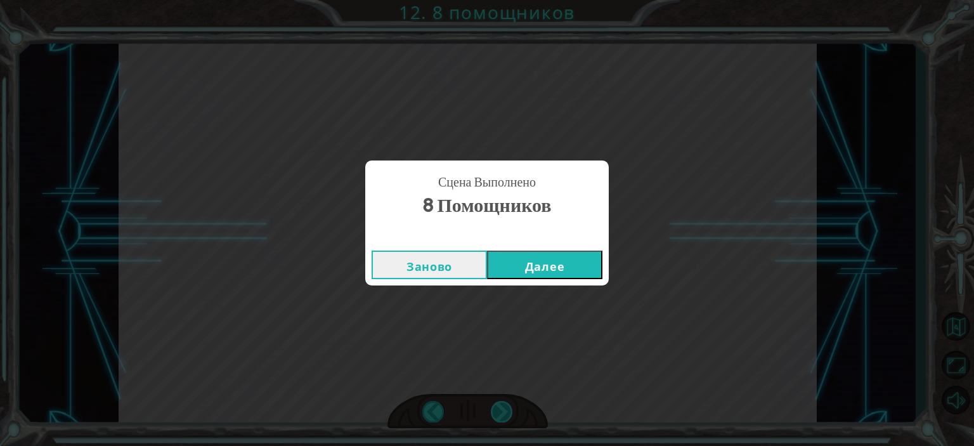
click at [498, 408] on div "Сцена Выполнено 8 помощников Заново Далее" at bounding box center [487, 223] width 974 height 446
click at [589, 271] on button "Далее" at bounding box center [544, 264] width 115 height 29
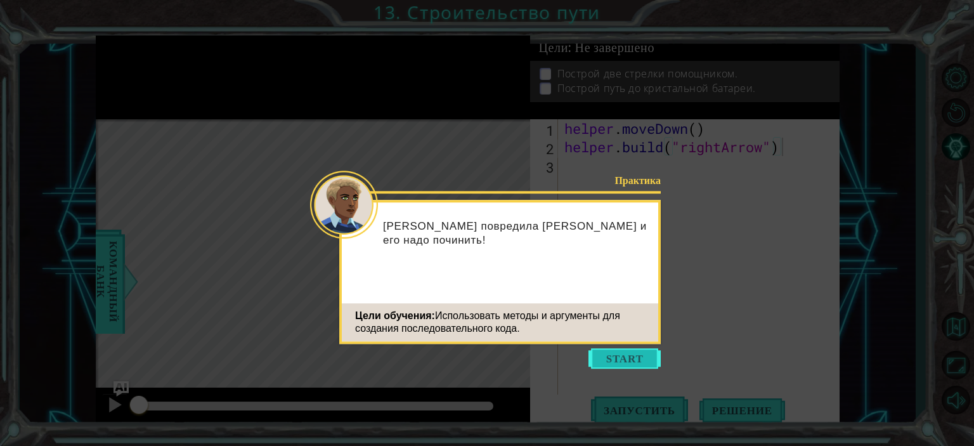
click at [626, 354] on button "Start" at bounding box center [624, 358] width 72 height 20
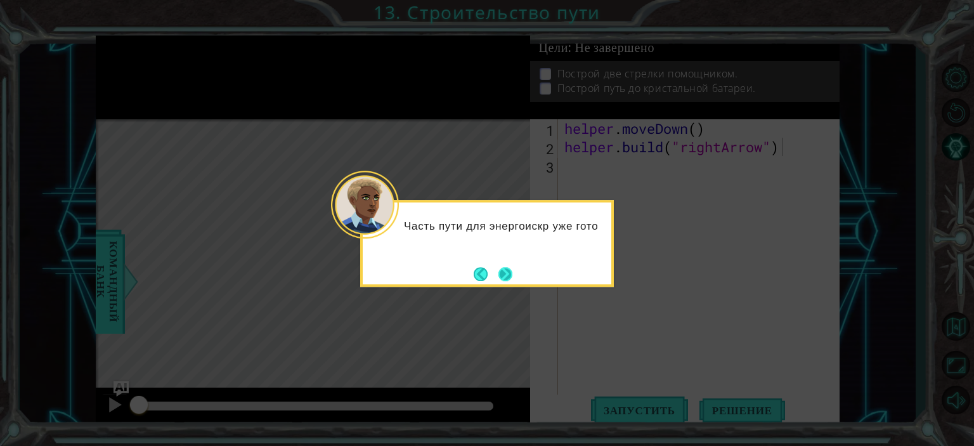
click at [498, 270] on button "Next" at bounding box center [505, 274] width 15 height 15
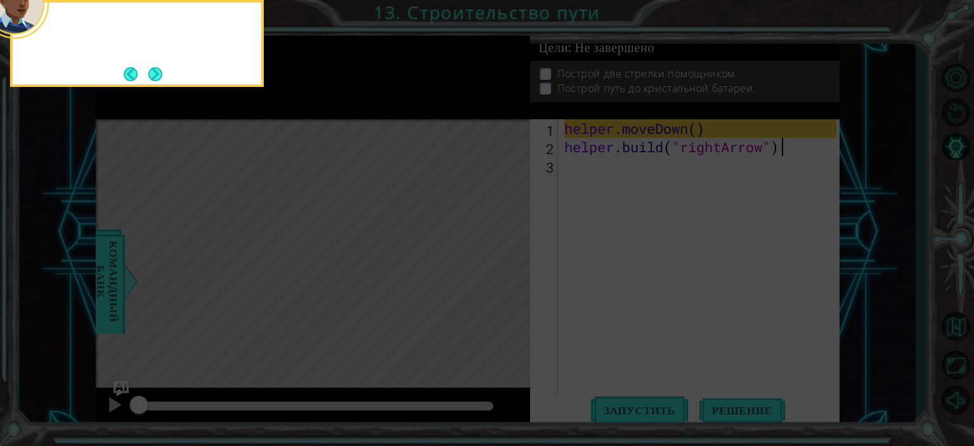
click at [497, 270] on icon at bounding box center [487, 67] width 974 height 758
click at [145, 72] on button "Back" at bounding box center [136, 74] width 25 height 14
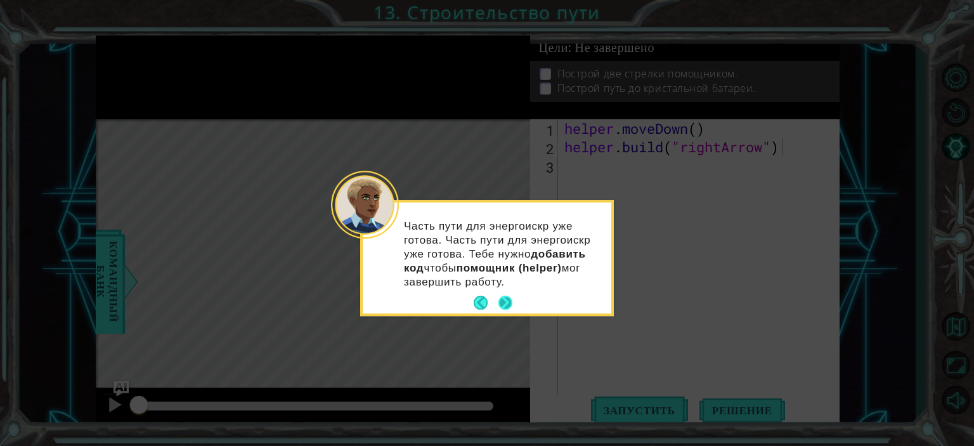
click at [501, 301] on button "Next" at bounding box center [505, 302] width 15 height 15
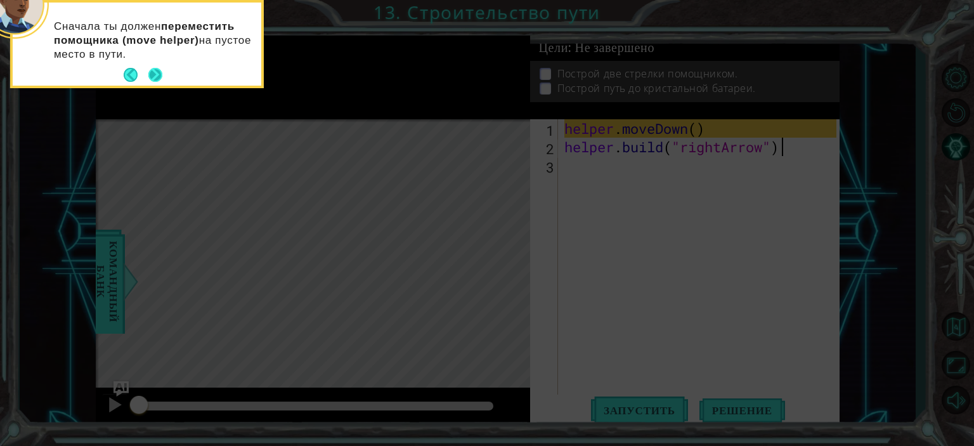
click at [148, 75] on button "Next" at bounding box center [155, 75] width 14 height 14
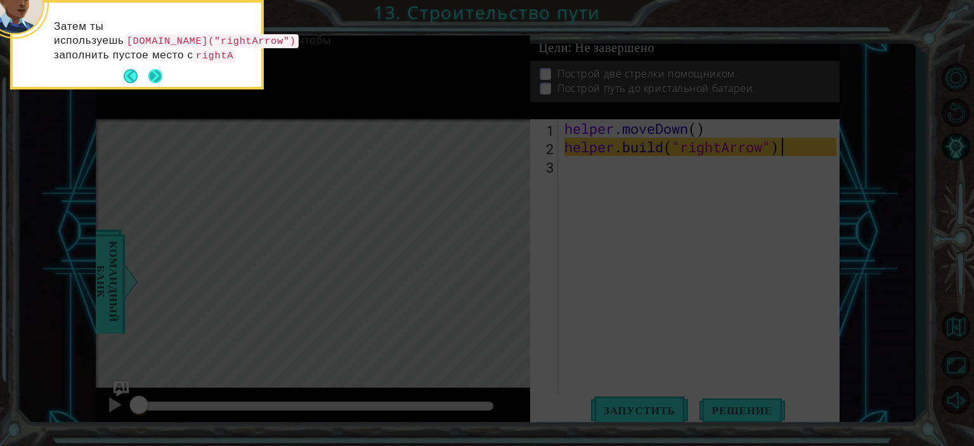
click at [153, 75] on div "Затем ты используешь [DOMAIN_NAME]("rightArrow") чтобы заполнить пустое место с…" at bounding box center [137, 45] width 248 height 84
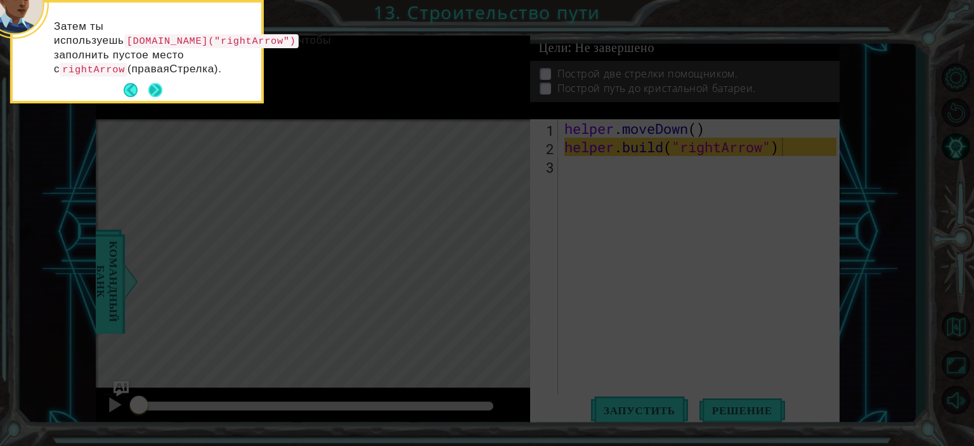
click at [153, 75] on div "Затем ты используешь [DOMAIN_NAME]("rightArrow") чтобы заполнить пустое место с…" at bounding box center [137, 54] width 248 height 93
click at [152, 85] on button "Next" at bounding box center [155, 89] width 15 height 15
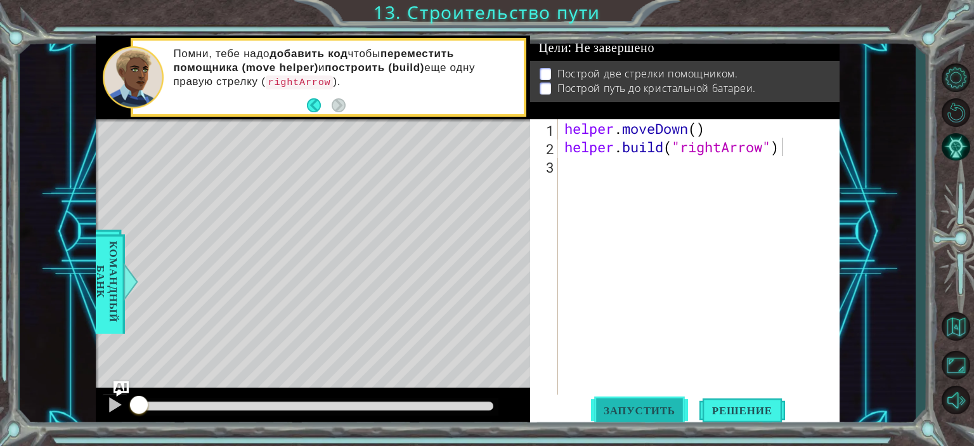
click at [656, 408] on span "Запустить" at bounding box center [639, 410] width 97 height 13
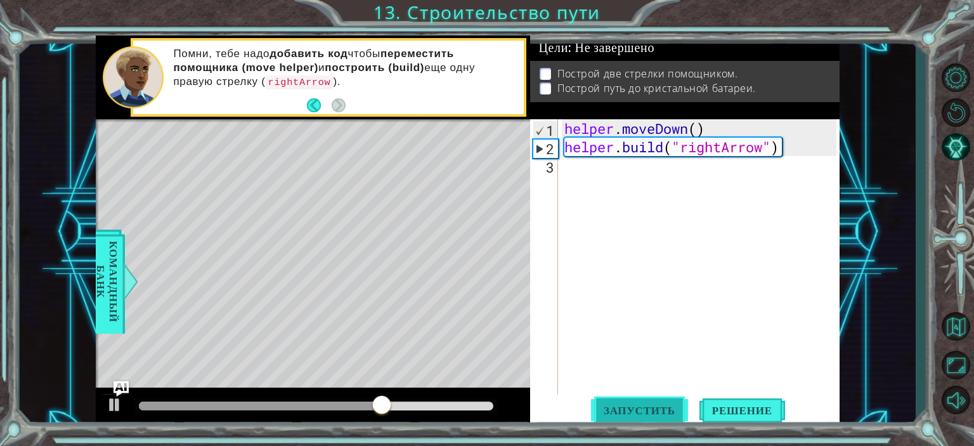
click at [606, 415] on span "Запустить" at bounding box center [639, 410] width 97 height 13
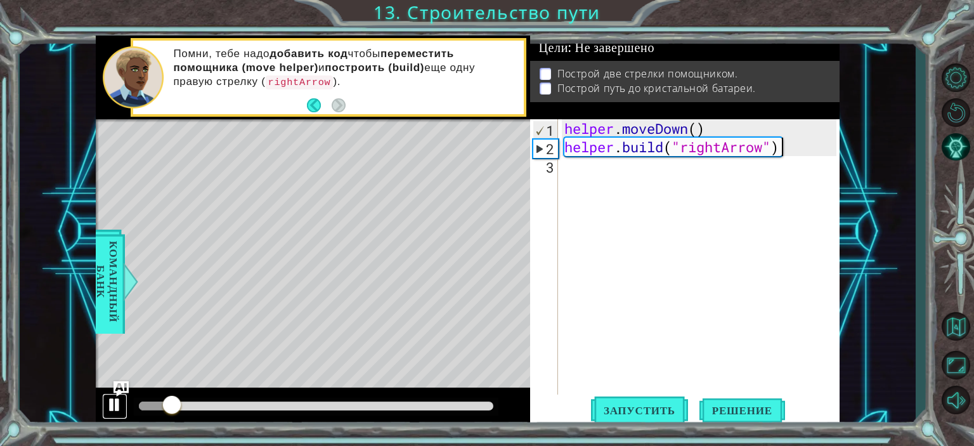
click at [111, 408] on div at bounding box center [114, 404] width 16 height 16
click at [314, 104] on button "Back" at bounding box center [319, 105] width 25 height 14
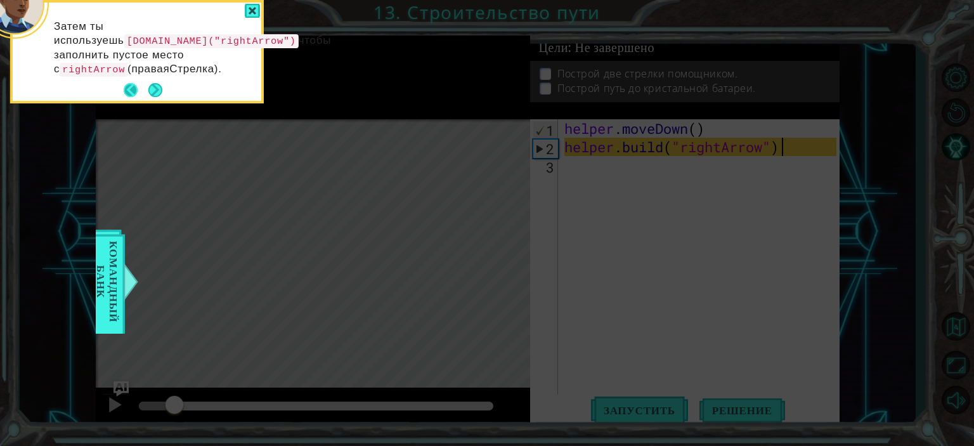
click at [136, 91] on button "Back" at bounding box center [136, 90] width 25 height 14
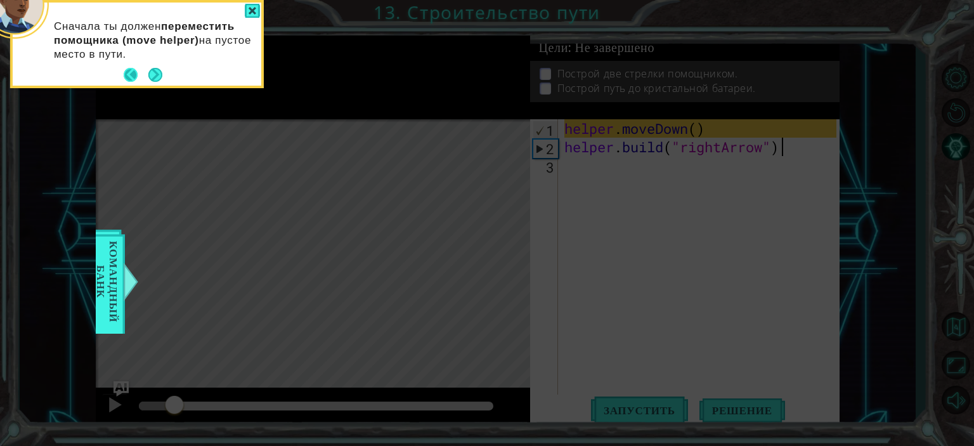
click at [129, 71] on button "Back" at bounding box center [136, 75] width 25 height 14
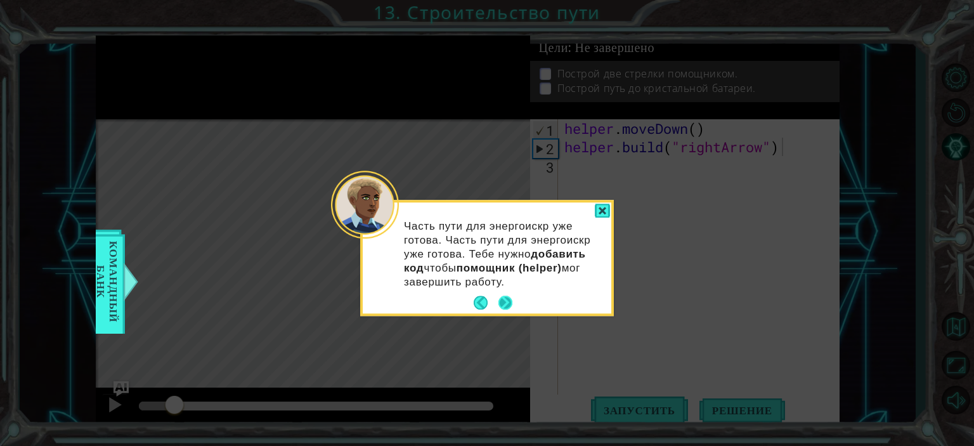
click at [508, 303] on button "Next" at bounding box center [505, 302] width 14 height 14
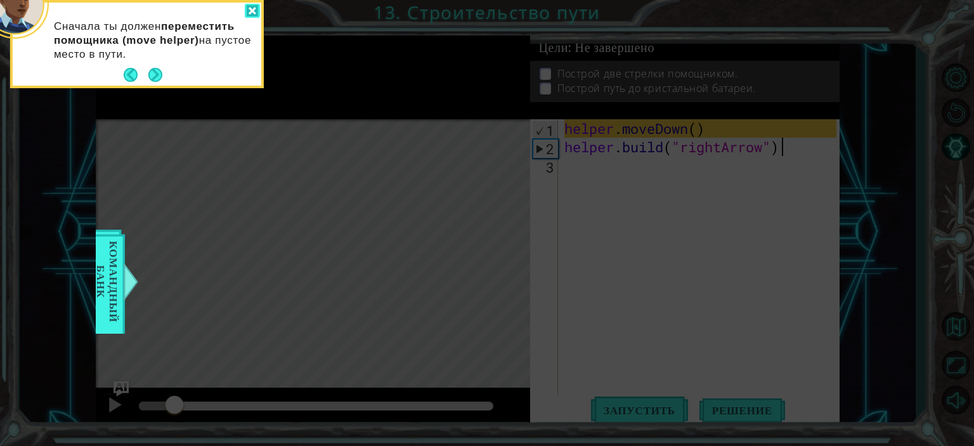
click at [255, 6] on div at bounding box center [252, 11] width 15 height 15
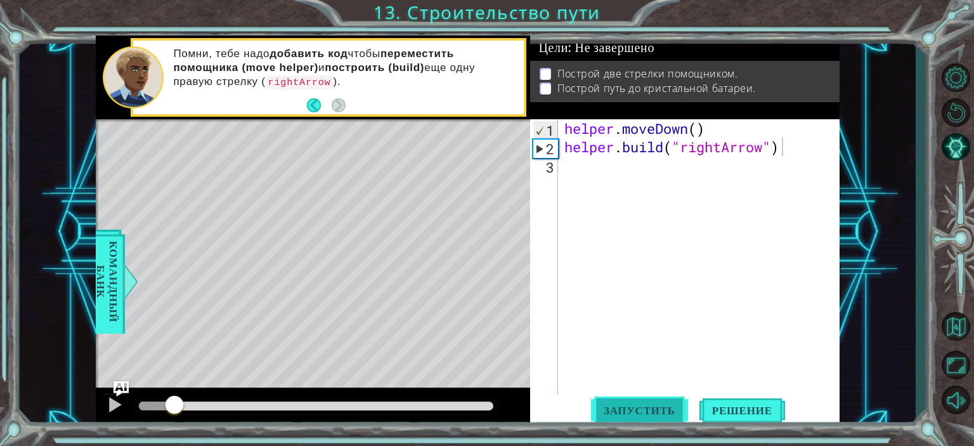
click at [645, 404] on span "Запустить" at bounding box center [639, 410] width 97 height 13
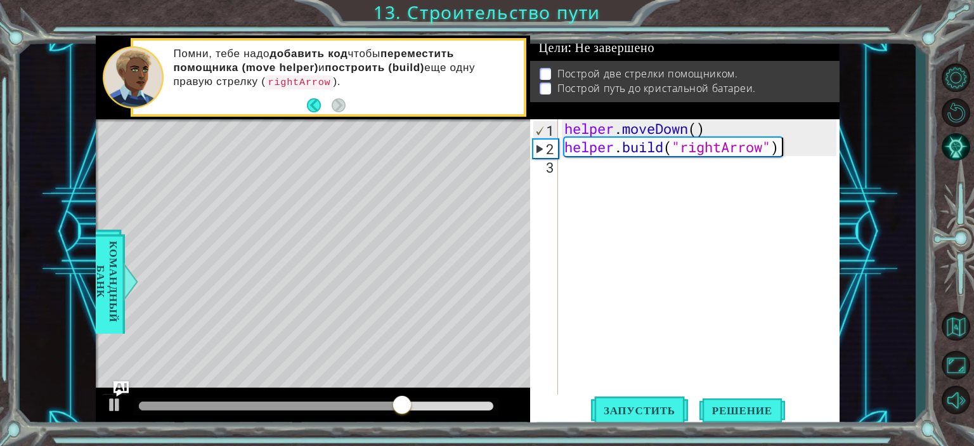
click at [574, 167] on div "helper . moveDown ( ) helper . build ( "rightArrow" )" at bounding box center [702, 275] width 280 height 312
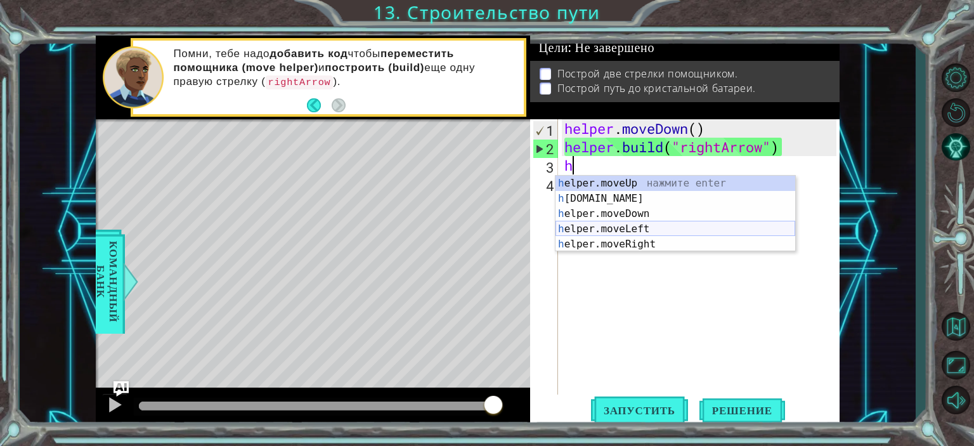
click at [641, 226] on div "h elper.moveUp нажмите enter h [DOMAIN_NAME] нажмите enter h elper.moveDown наж…" at bounding box center [675, 229] width 240 height 106
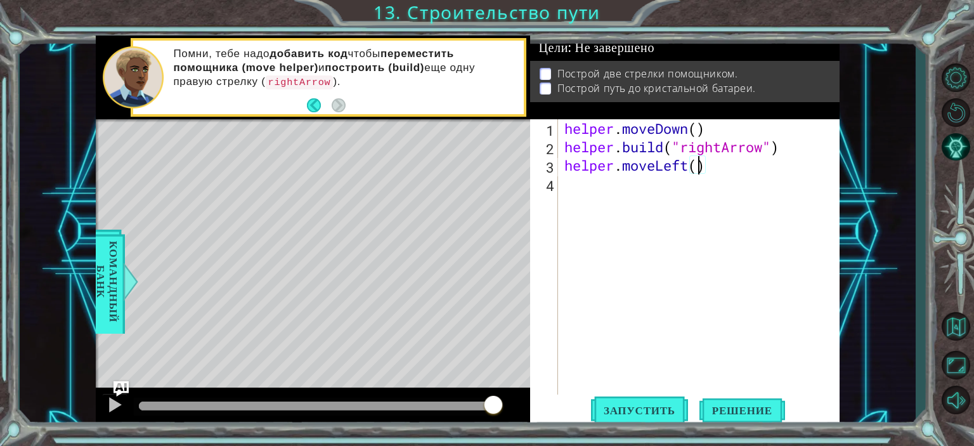
scroll to position [0, 6]
click at [609, 415] on span "Запустить" at bounding box center [639, 410] width 97 height 13
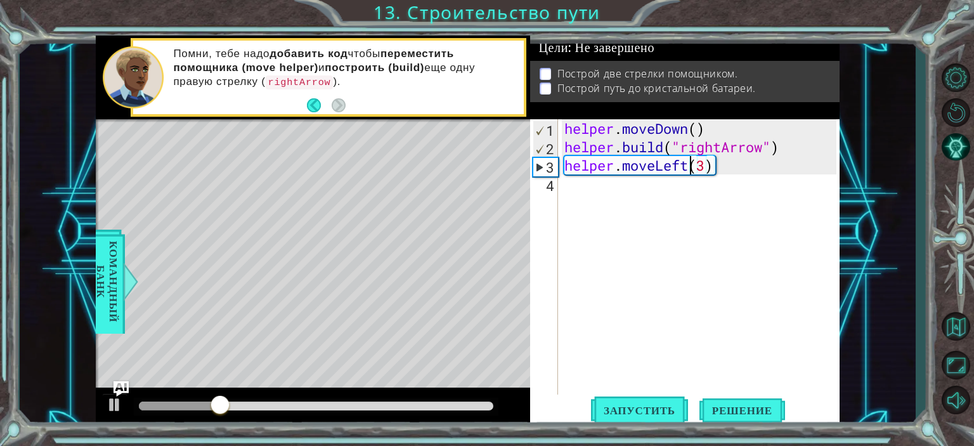
click at [688, 168] on div "helper . moveDown ( ) helper . build ( "rightArrow" ) helper . moveLeft ( 3 )" at bounding box center [702, 275] width 280 height 312
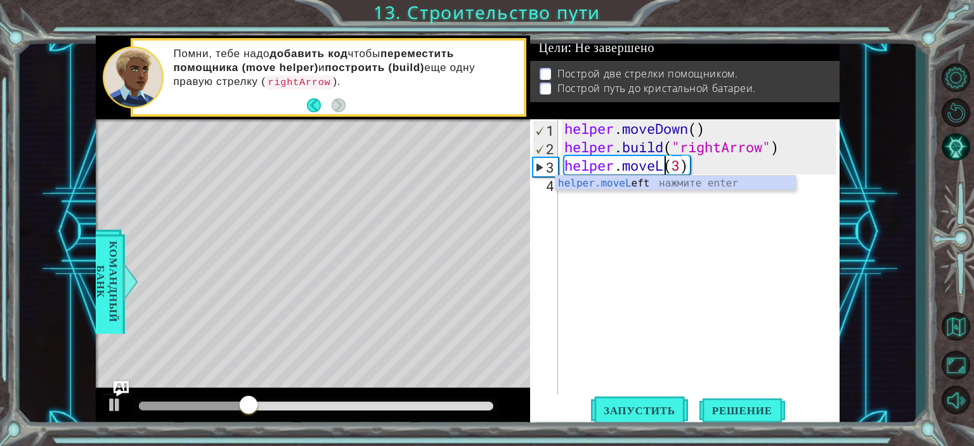
scroll to position [0, 4]
click at [679, 188] on div "helper.moveR ight нажмите enter" at bounding box center [675, 199] width 240 height 46
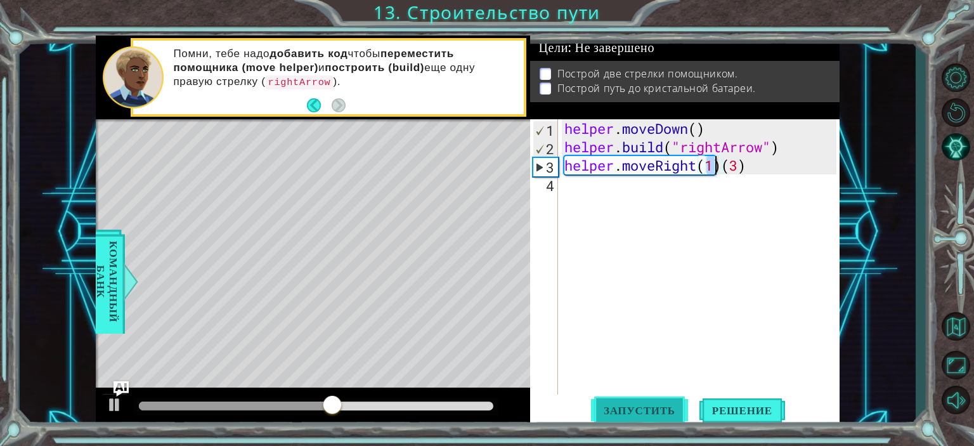
type textarea "helper.moveRight(1)(3)"
click at [636, 406] on span "Запустить" at bounding box center [639, 410] width 97 height 13
